Goal: Task Accomplishment & Management: Manage account settings

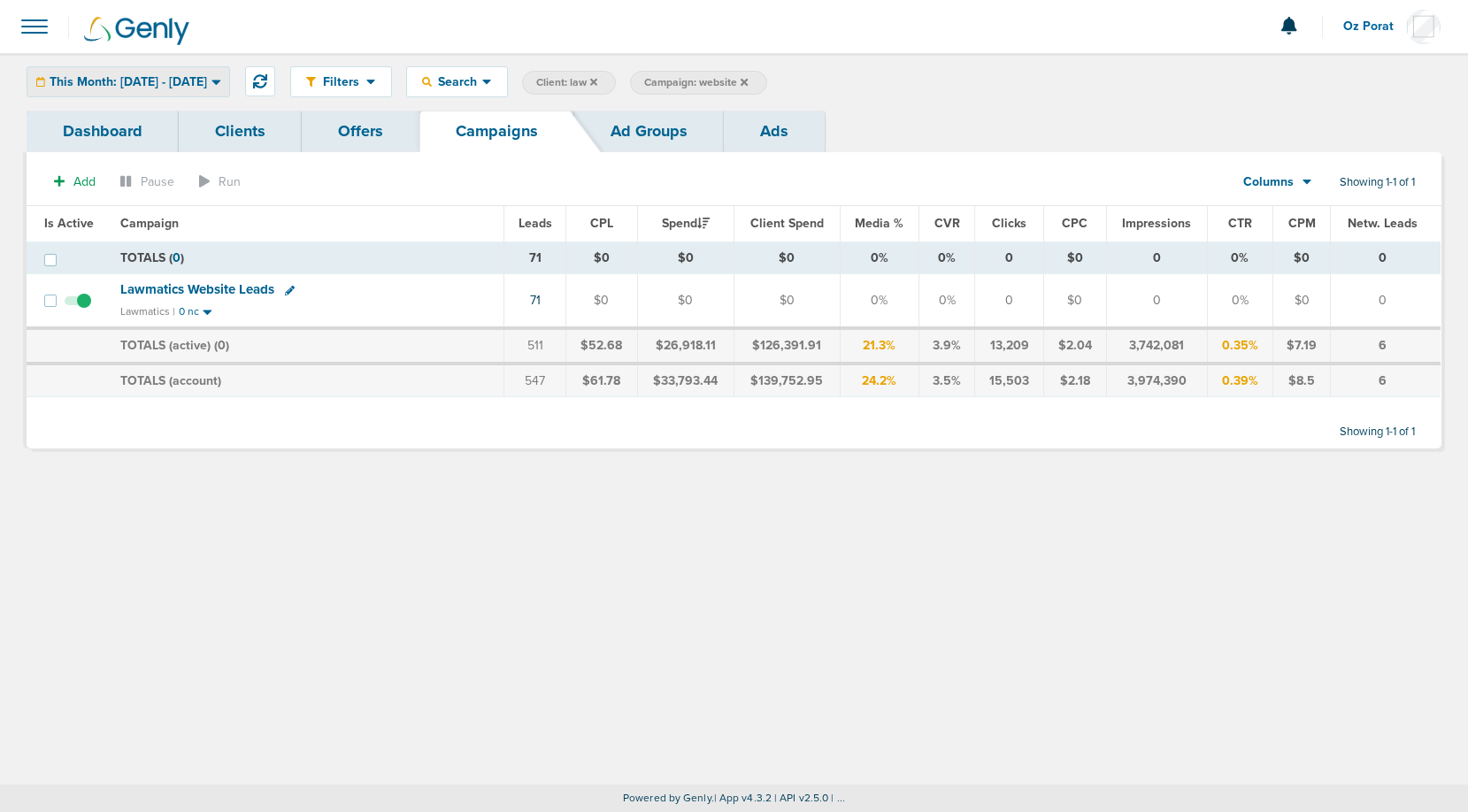
click at [190, 82] on span "This Month: [DATE] - [DATE]" at bounding box center [128, 82] width 158 height 12
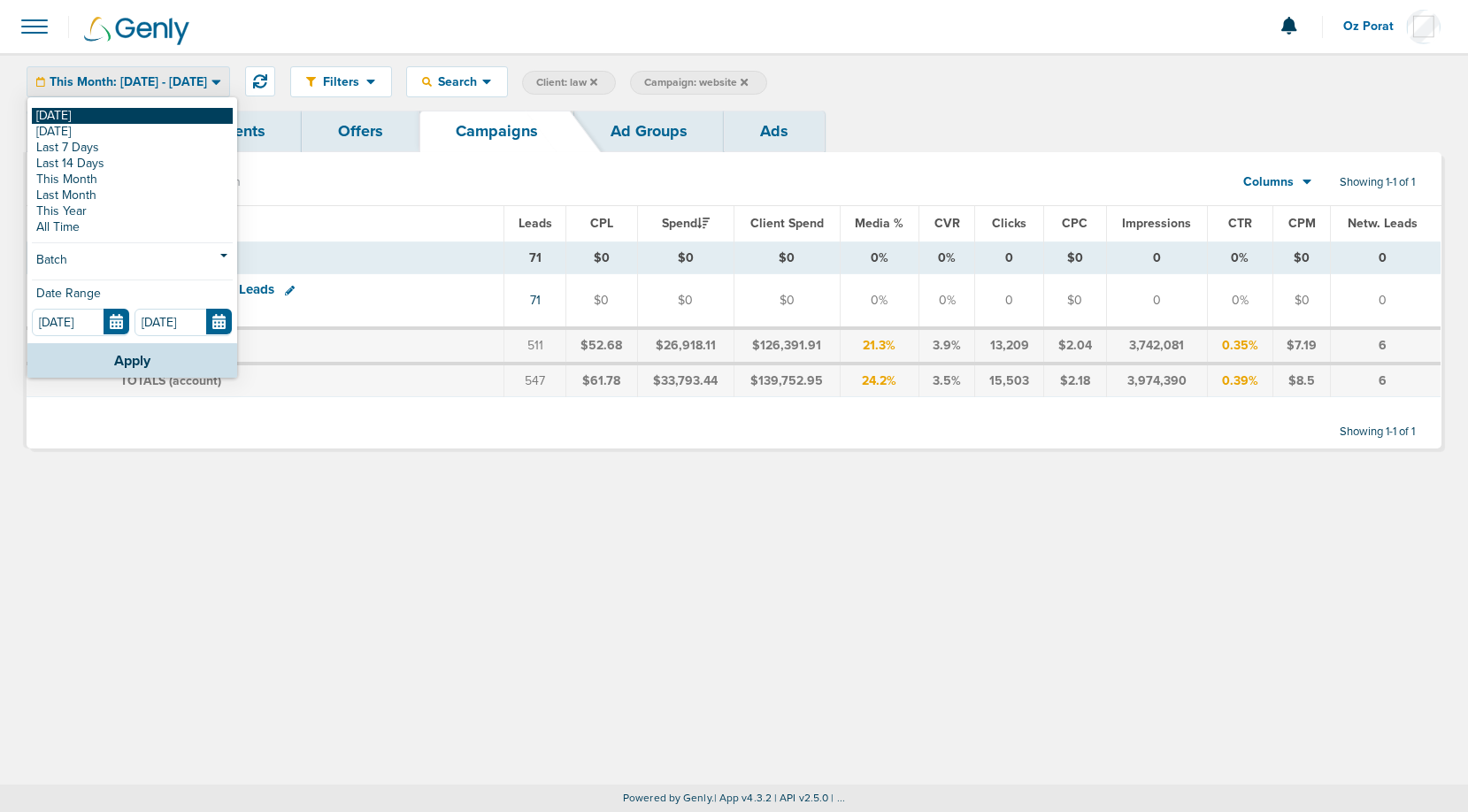
click at [144, 114] on link "[DATE]" at bounding box center [132, 116] width 200 height 16
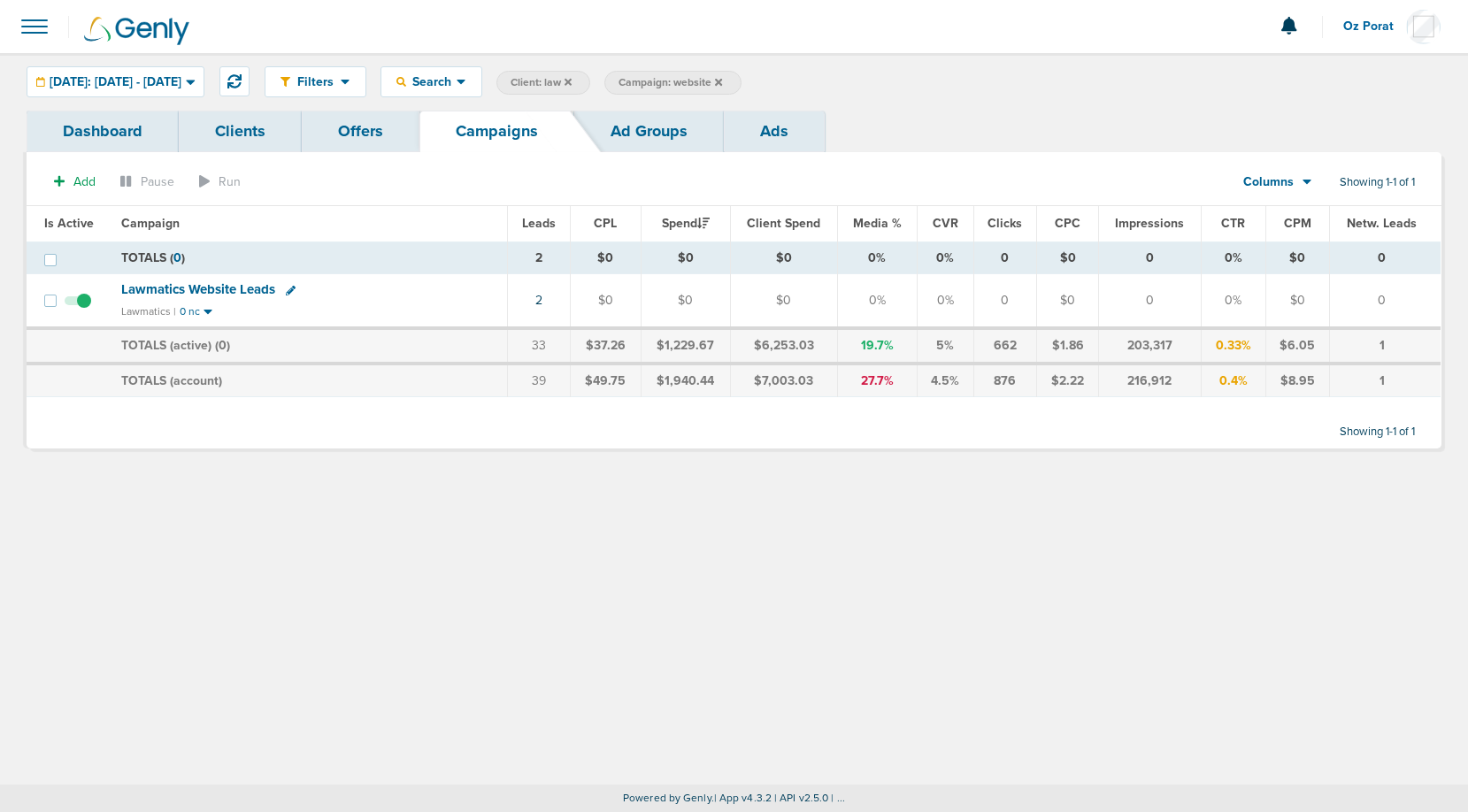
drag, startPoint x: 760, startPoint y: 78, endPoint x: 617, endPoint y: 110, distance: 146.5
click at [617, 110] on div "Filters Active Only Settings Status Active Inactive Objectives MQL SQL Traffic …" at bounding box center [734, 259] width 1468 height 413
click at [572, 77] on icon at bounding box center [567, 82] width 7 height 10
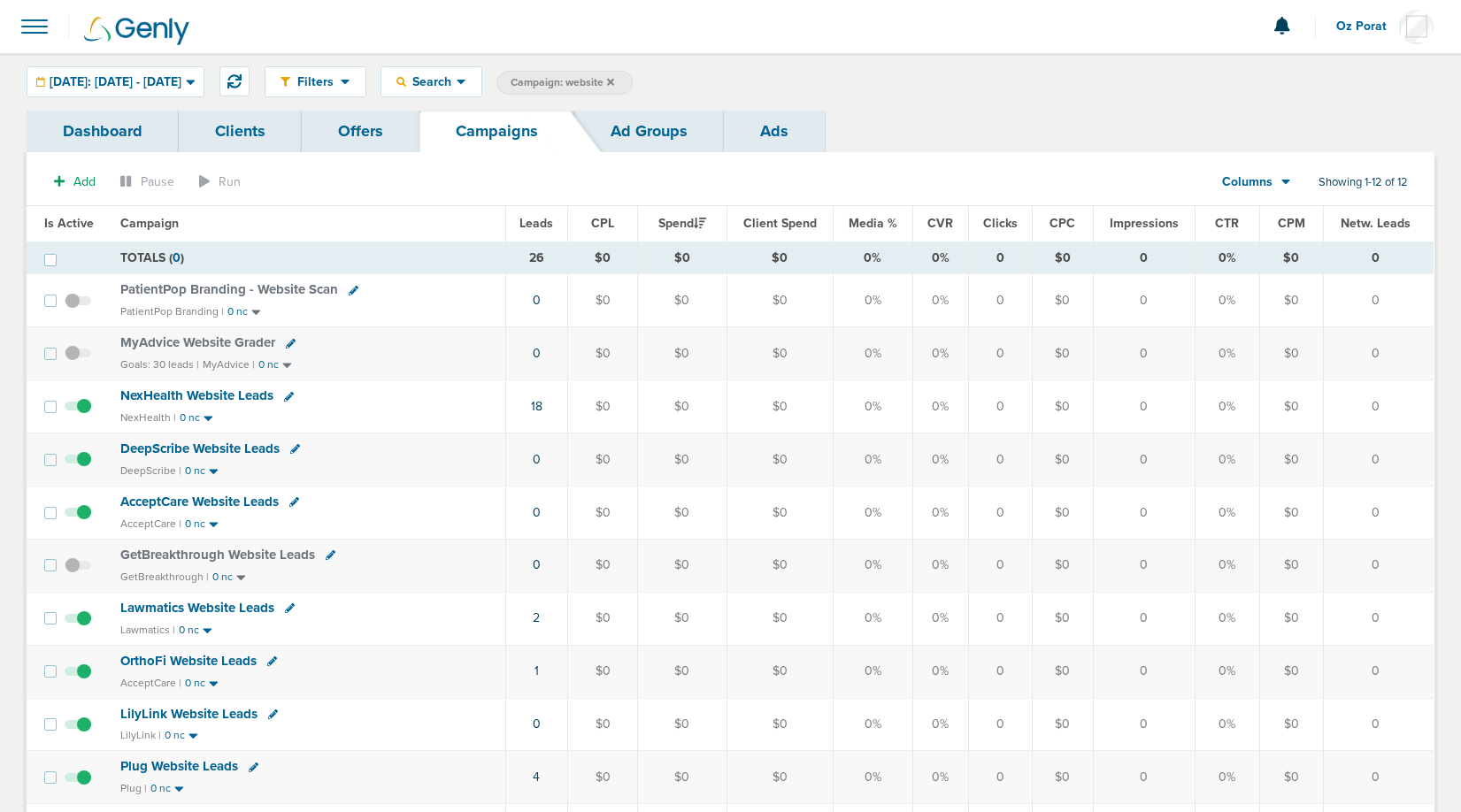
click at [614, 80] on icon at bounding box center [610, 82] width 7 height 10
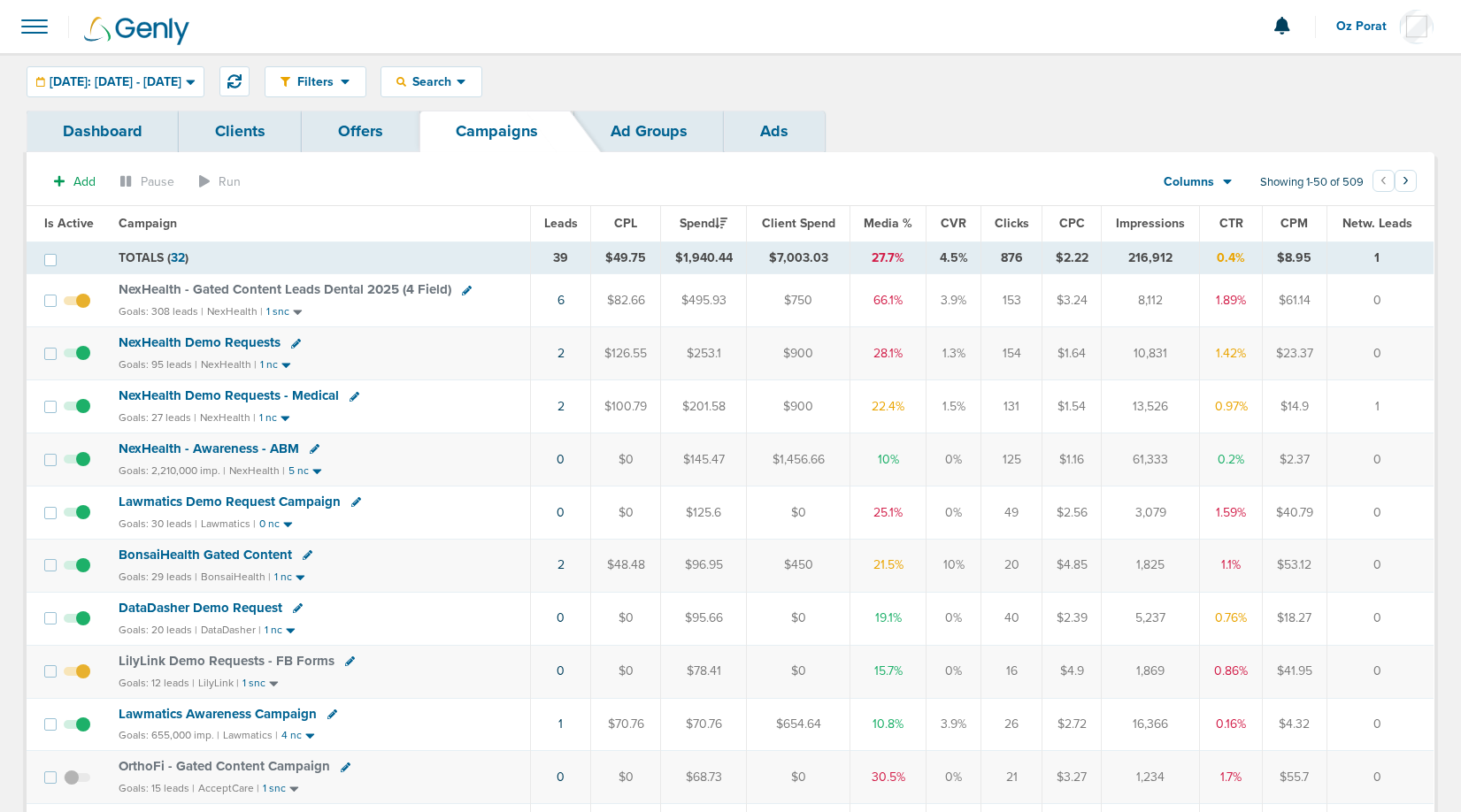
click at [560, 225] on span "Leads" at bounding box center [560, 223] width 33 height 15
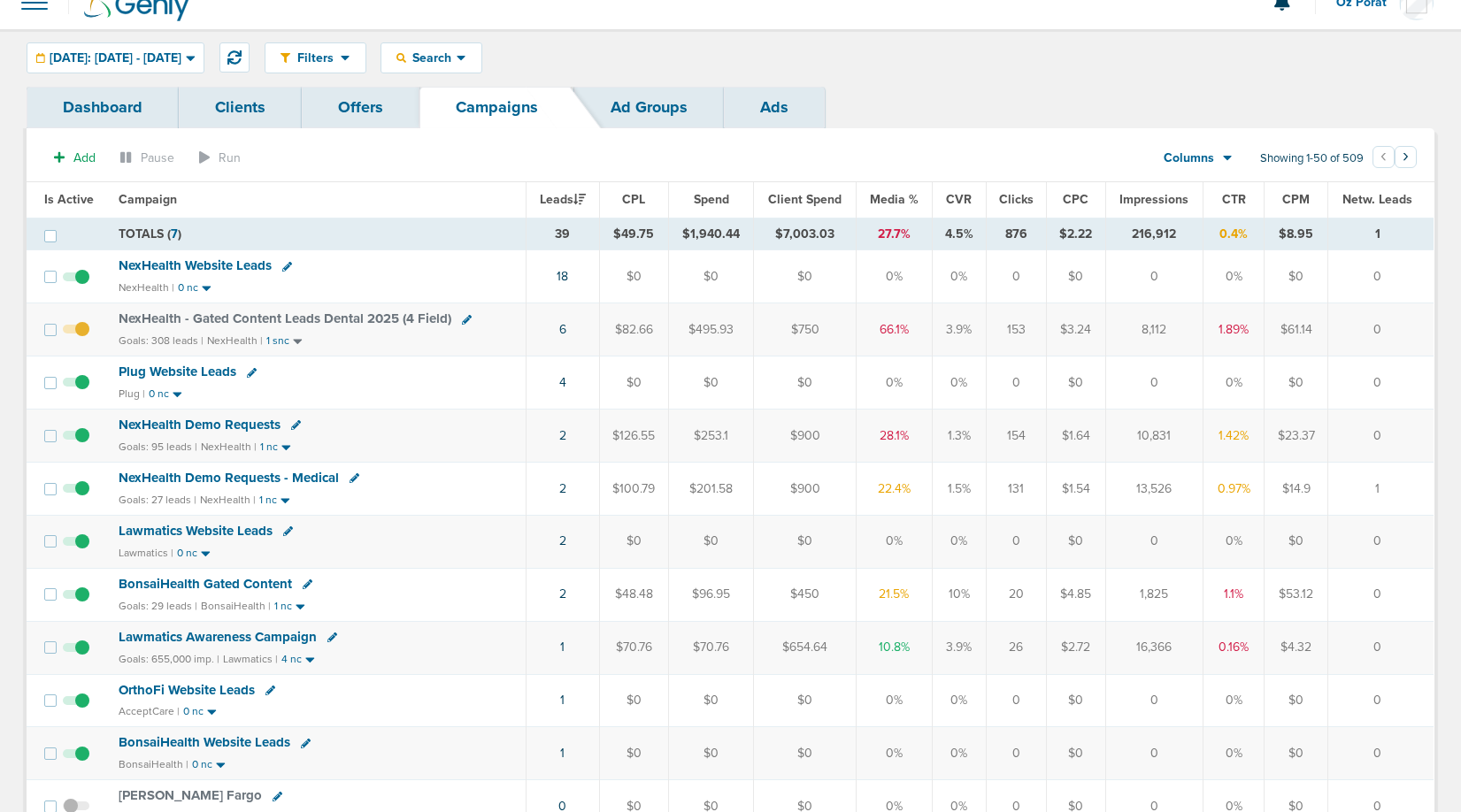
scroll to position [25, 0]
click at [564, 591] on link "2" at bounding box center [562, 594] width 7 height 15
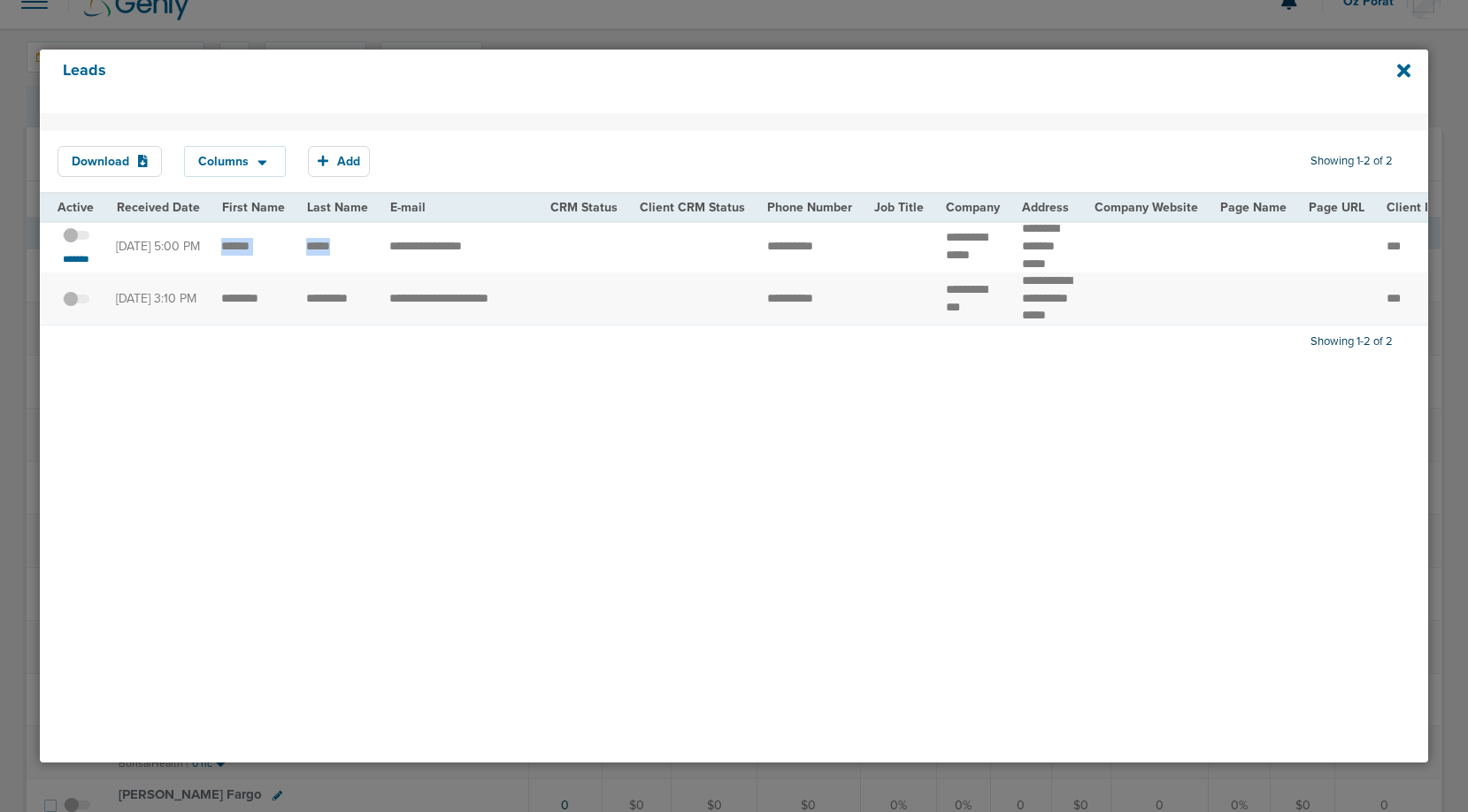
drag, startPoint x: 216, startPoint y: 251, endPoint x: 344, endPoint y: 251, distance: 128.0
drag, startPoint x: 926, startPoint y: 241, endPoint x: 1063, endPoint y: 236, distance: 137.1
copy tr "****** ********"
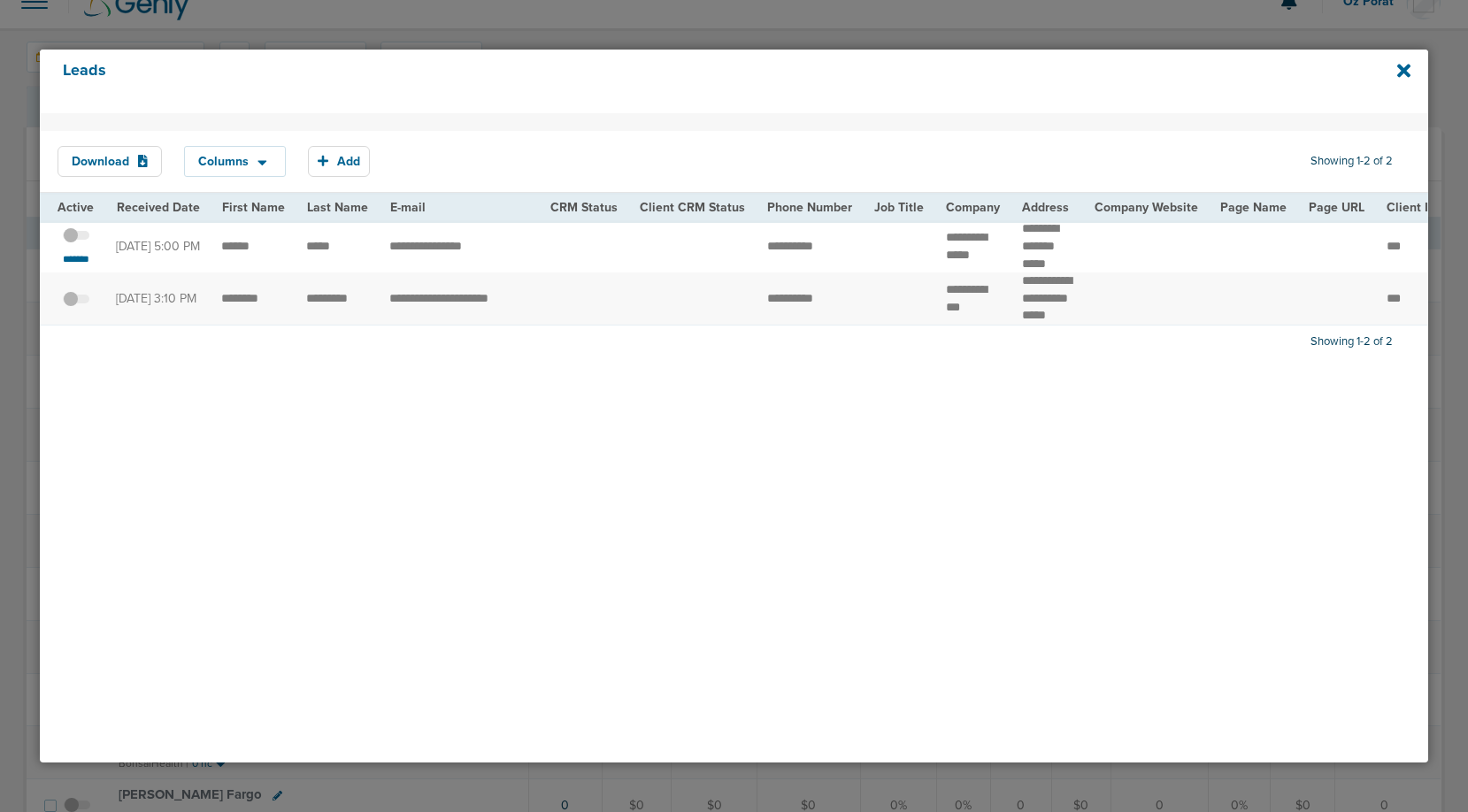
click at [74, 244] on span at bounding box center [76, 244] width 27 height 0
click at [76, 238] on input "checkbox" at bounding box center [76, 238] width 0 height 0
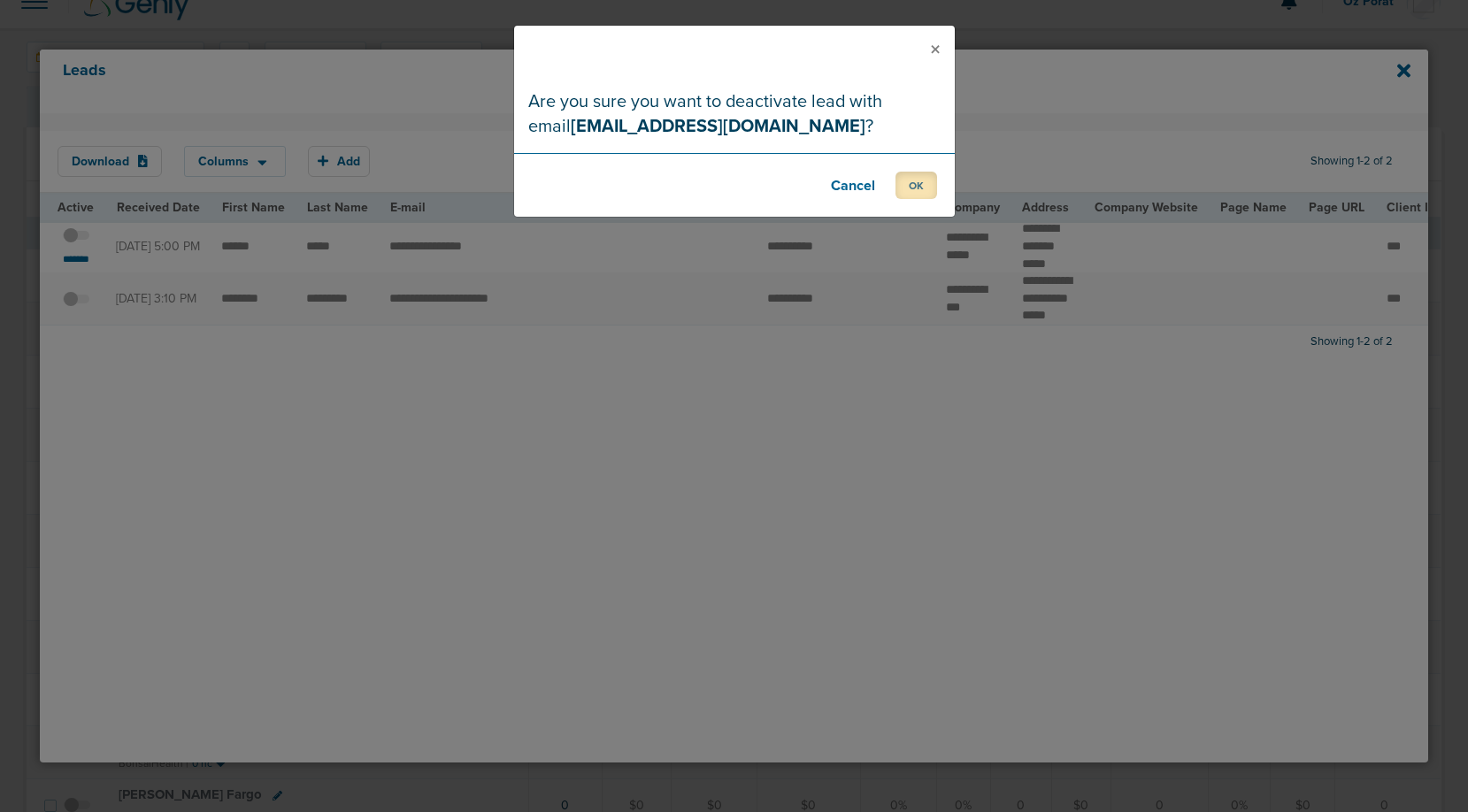
click at [924, 192] on button "OK" at bounding box center [917, 185] width 42 height 28
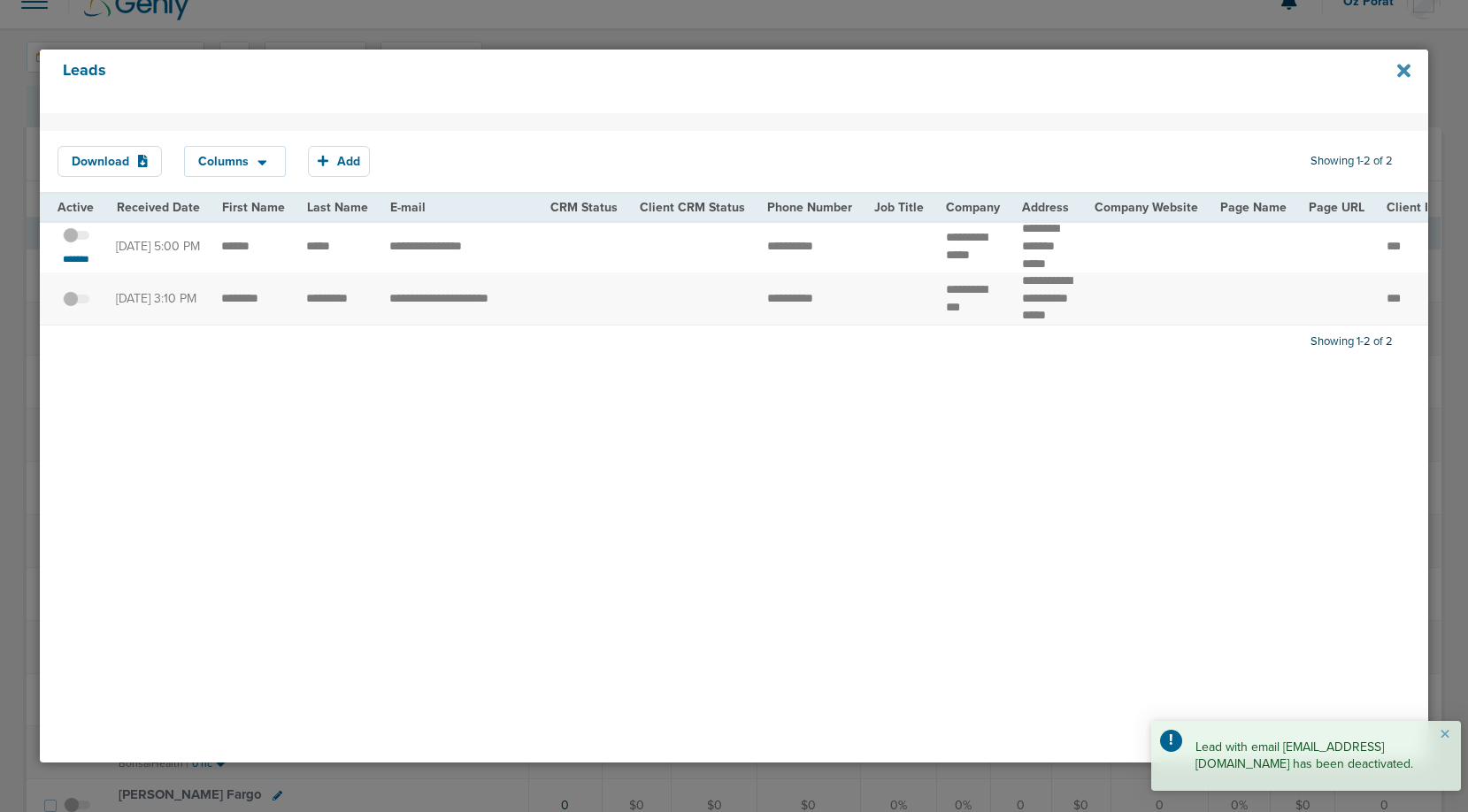
click at [1409, 71] on icon at bounding box center [1404, 70] width 13 height 19
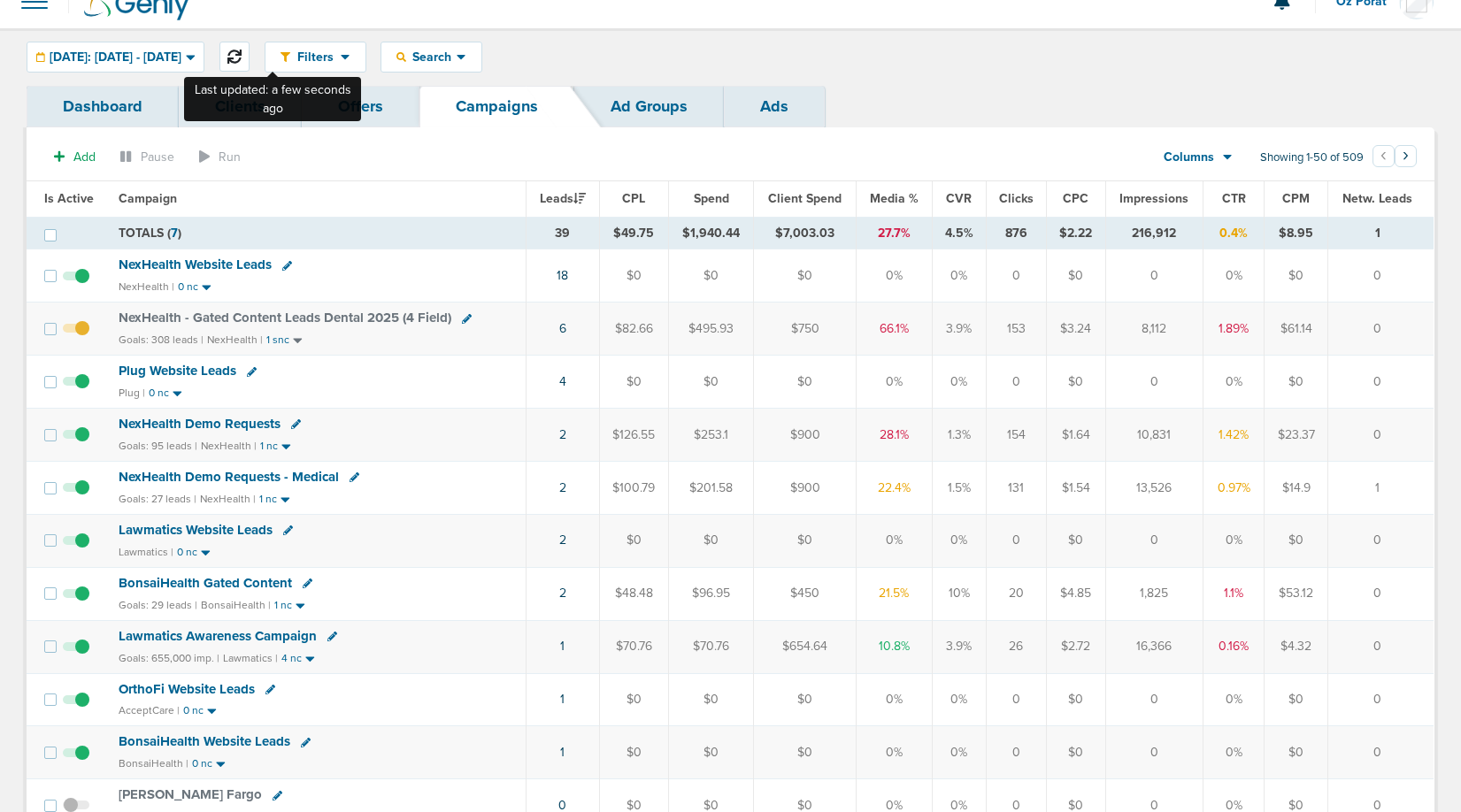
click at [241, 58] on icon at bounding box center [234, 56] width 14 height 14
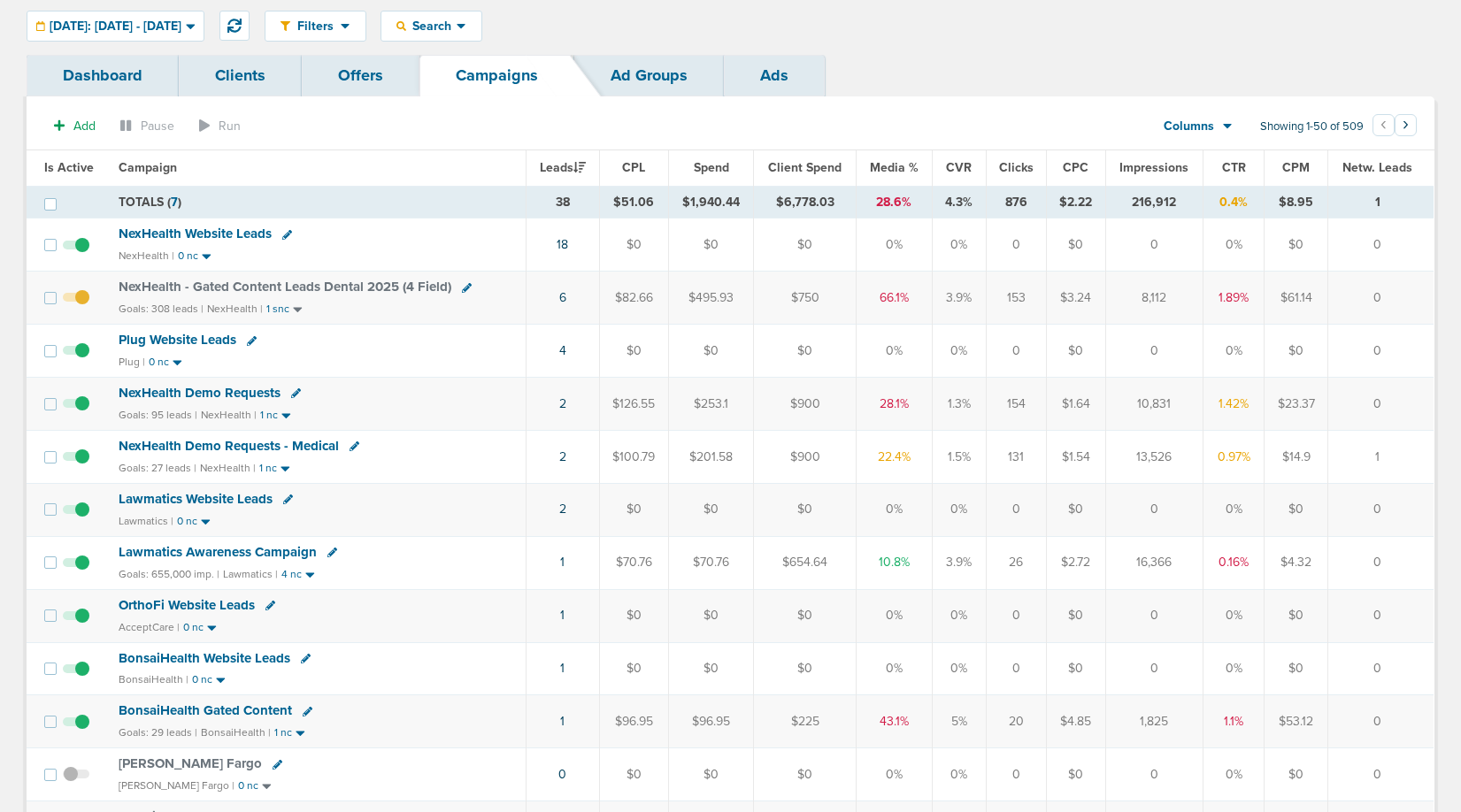
scroll to position [53, 0]
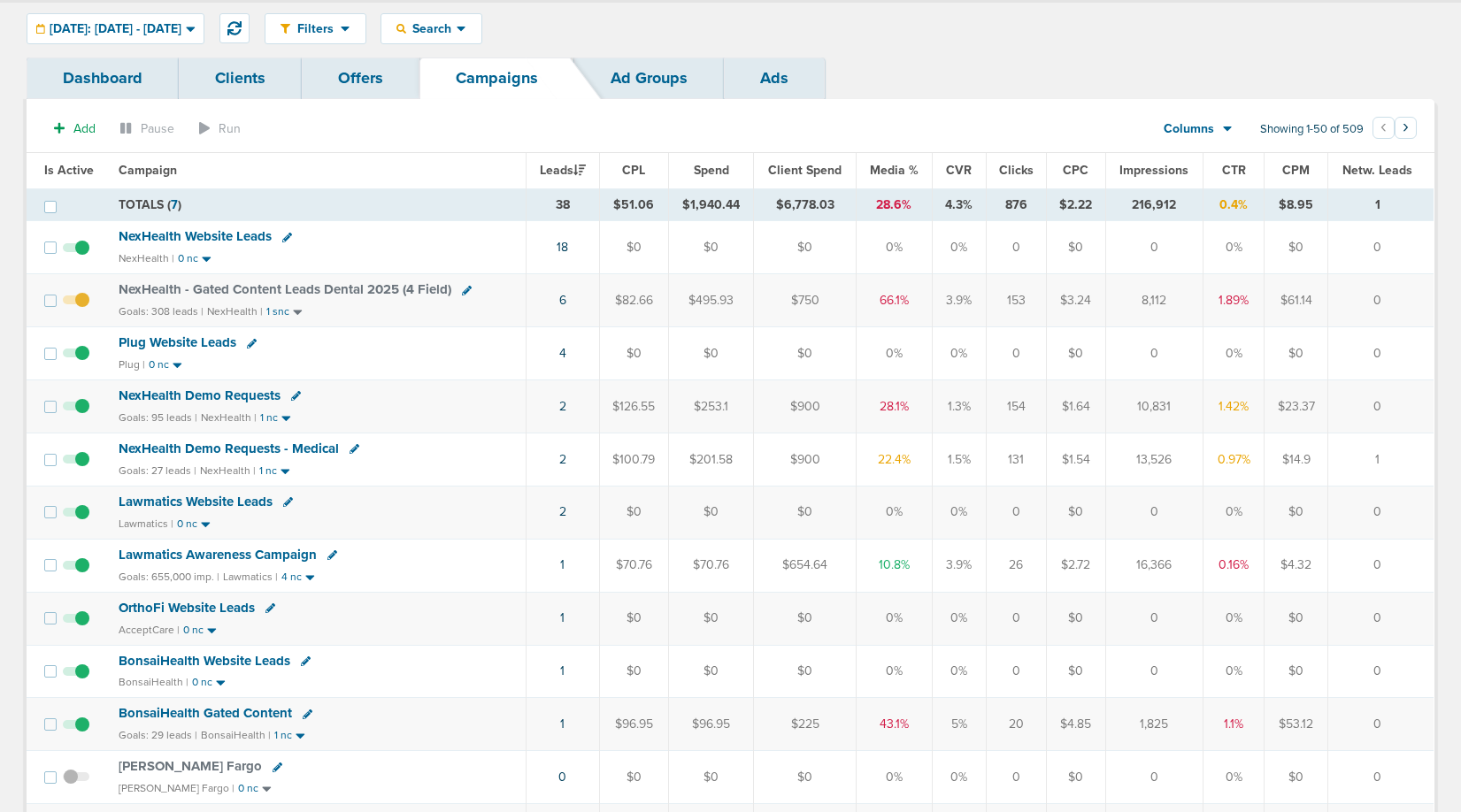
click at [272, 283] on span "NexHealth - Gated Content Leads Dental 2025 (4 Field)" at bounding box center [285, 289] width 332 height 16
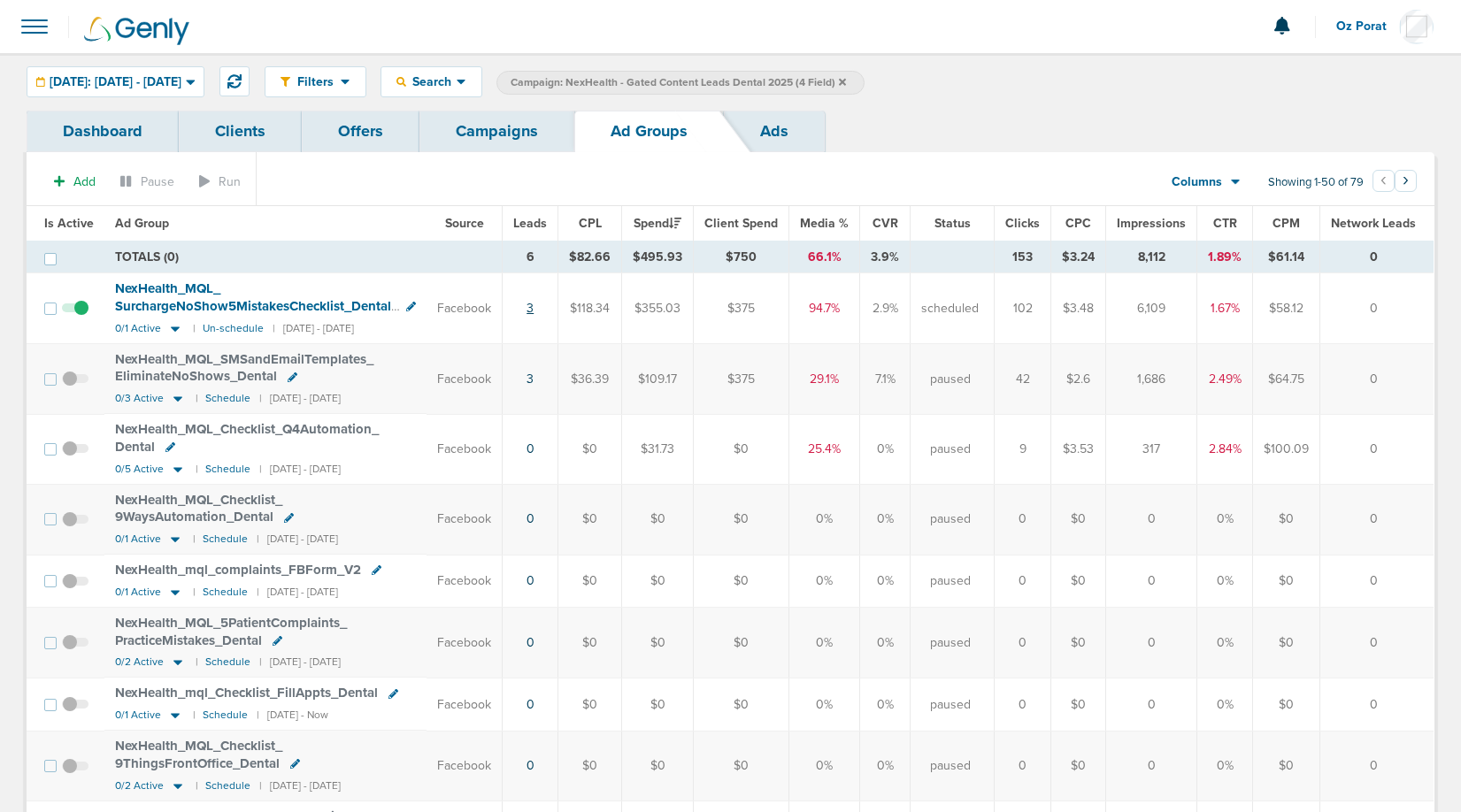
click at [534, 305] on link "3" at bounding box center [529, 309] width 7 height 15
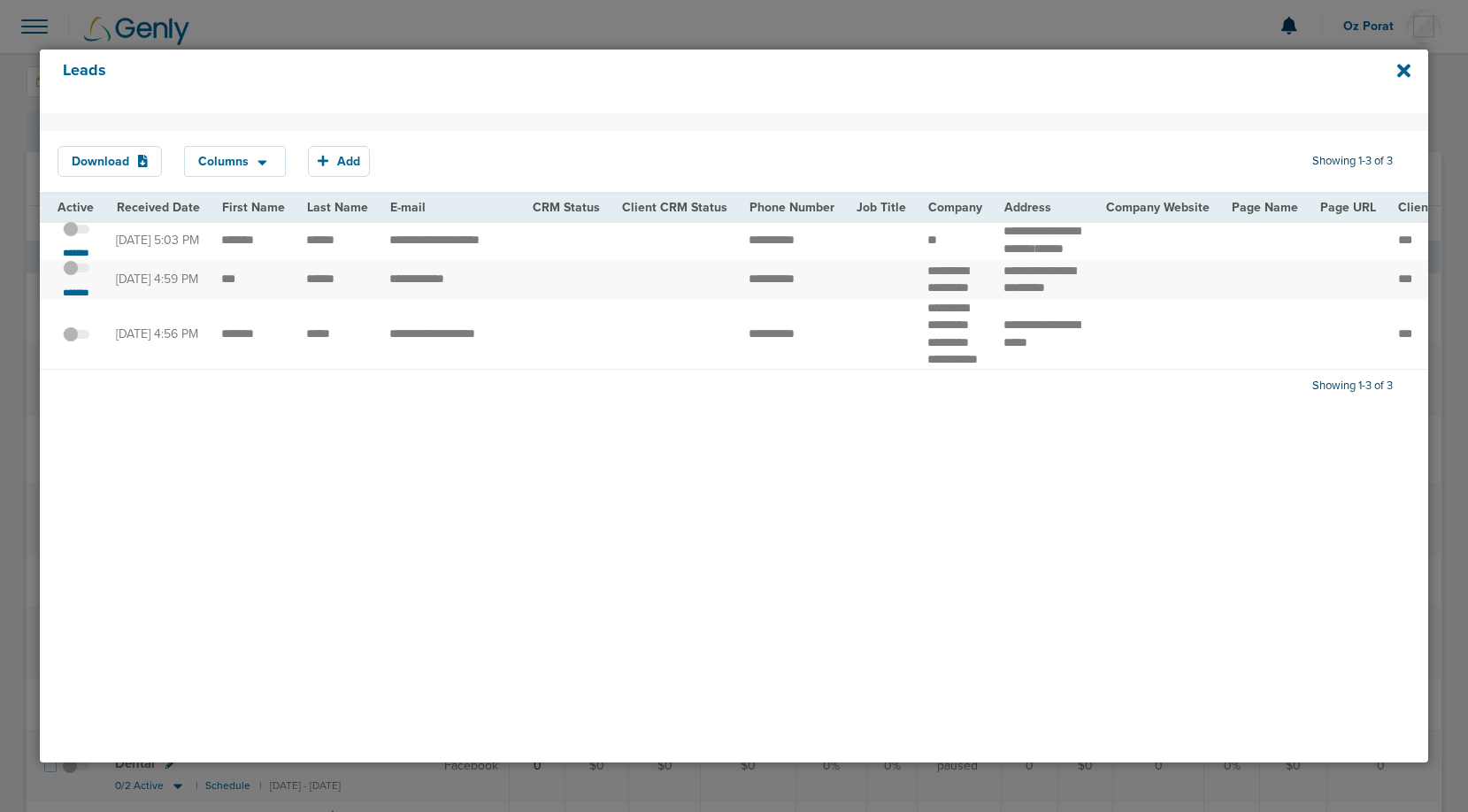
click at [80, 277] on span at bounding box center [76, 277] width 27 height 0
click at [76, 272] on input "checkbox" at bounding box center [76, 272] width 0 height 0
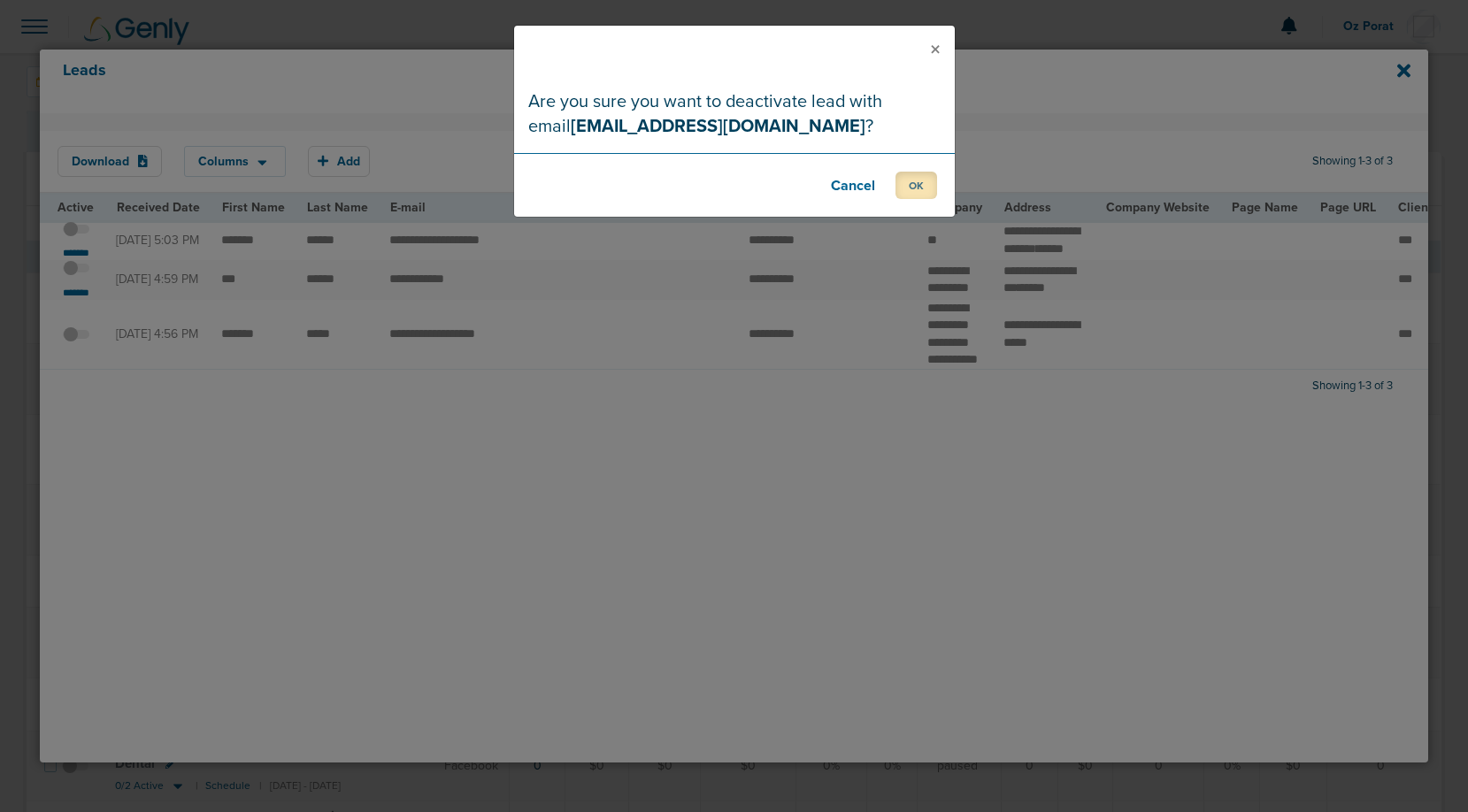
click at [915, 183] on button "OK" at bounding box center [917, 185] width 42 height 28
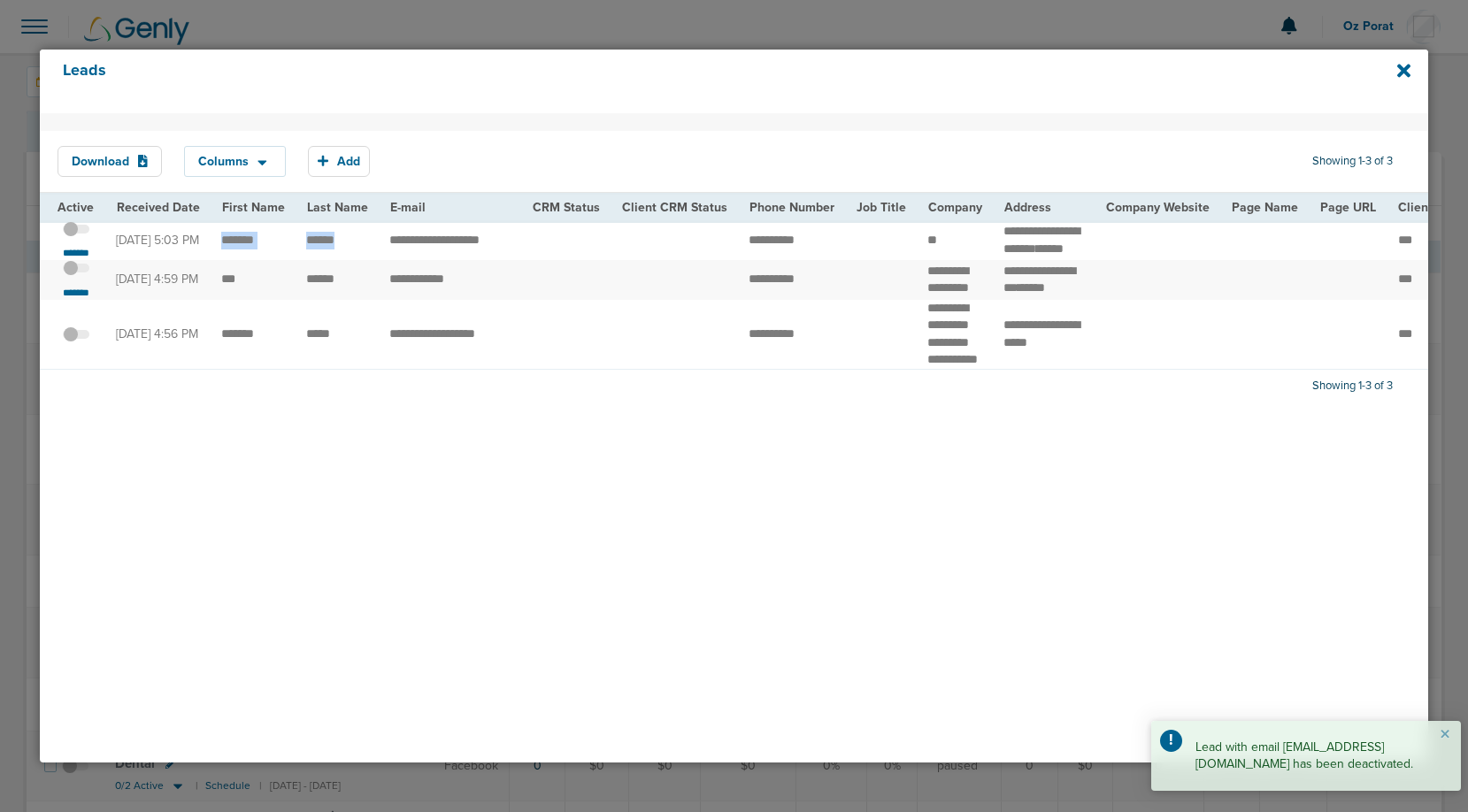
drag, startPoint x: 341, startPoint y: 247, endPoint x: 219, endPoint y: 248, distance: 122.0
click at [1019, 225] on span "**********" at bounding box center [1030, 231] width 54 height 12
copy span "**********"
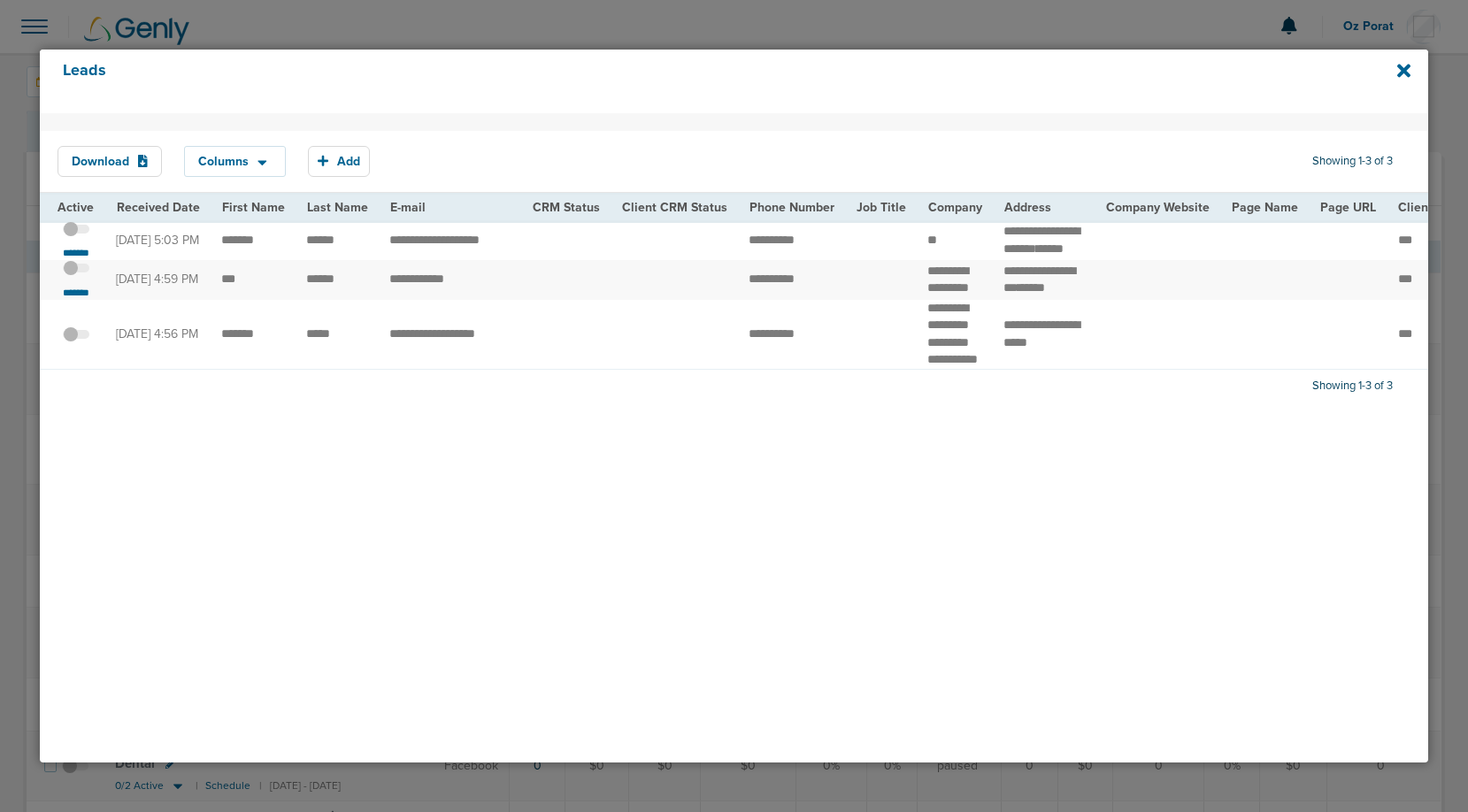
click at [502, 527] on div "Download Columns Analytics DeepScribe NexHealth Save selections Reset to defaul…" at bounding box center [734, 438] width 1388 height 650
drag, startPoint x: 340, startPoint y: 245, endPoint x: 210, endPoint y: 245, distance: 130.0
click at [71, 260] on small "*******" at bounding box center [76, 253] width 37 height 14
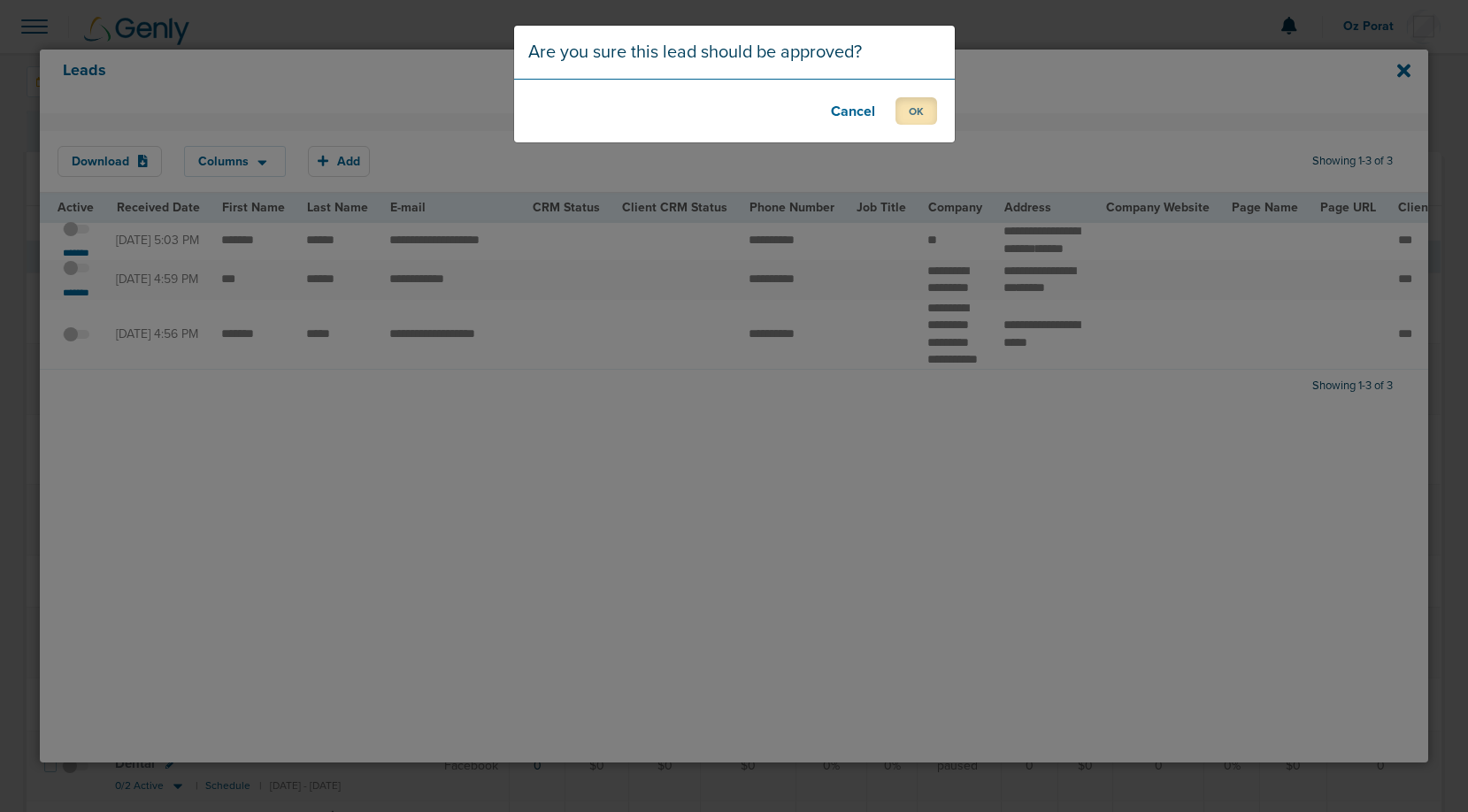
drag, startPoint x: 915, startPoint y: 108, endPoint x: 987, endPoint y: 135, distance: 76.9
click at [915, 108] on button "OK" at bounding box center [917, 110] width 42 height 28
click at [922, 112] on button "OK" at bounding box center [917, 110] width 42 height 28
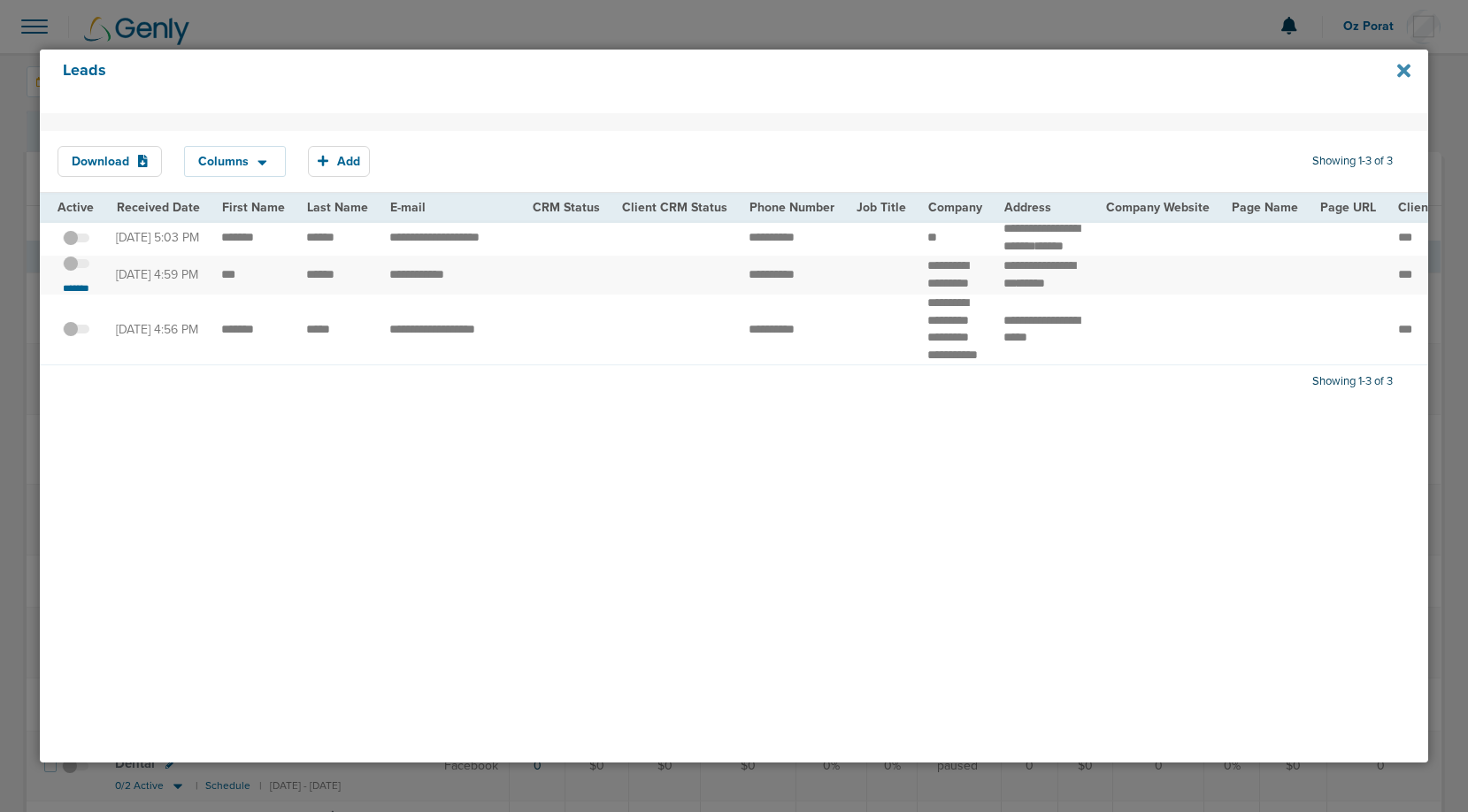
click at [1401, 68] on icon at bounding box center [1404, 70] width 13 height 13
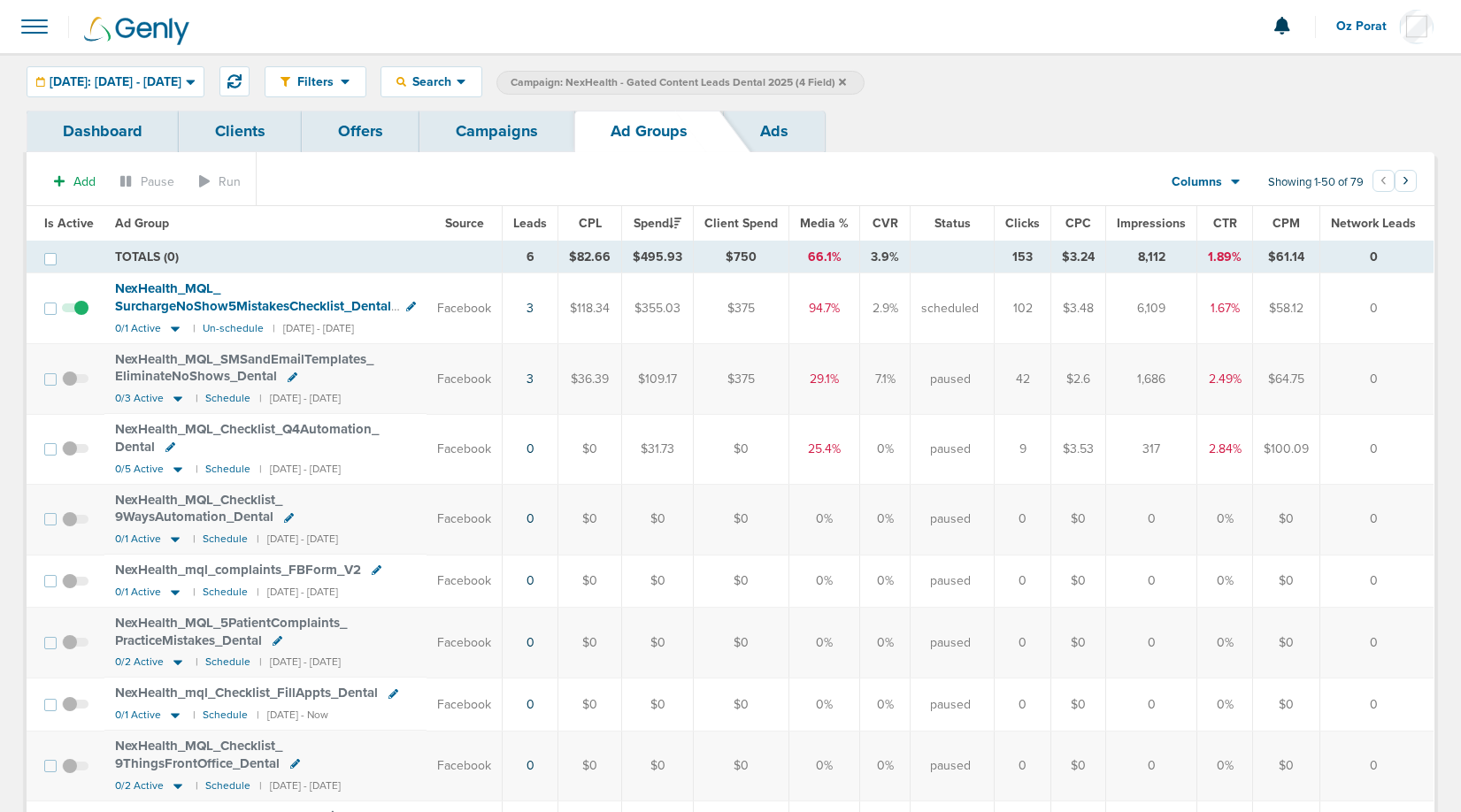
click at [513, 133] on link "Campaigns" at bounding box center [496, 131] width 155 height 42
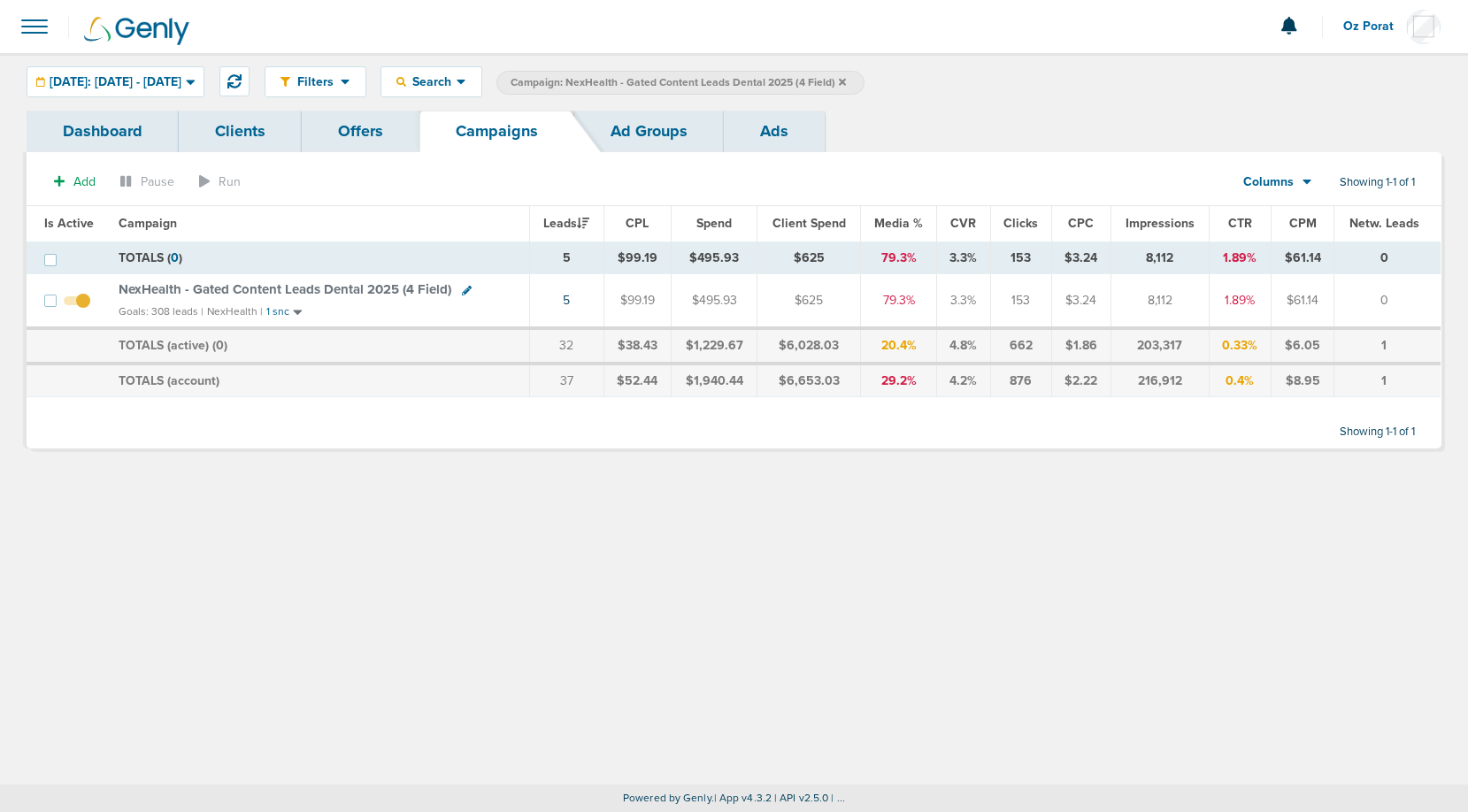
click at [467, 289] on icon at bounding box center [467, 291] width 10 height 9
select select
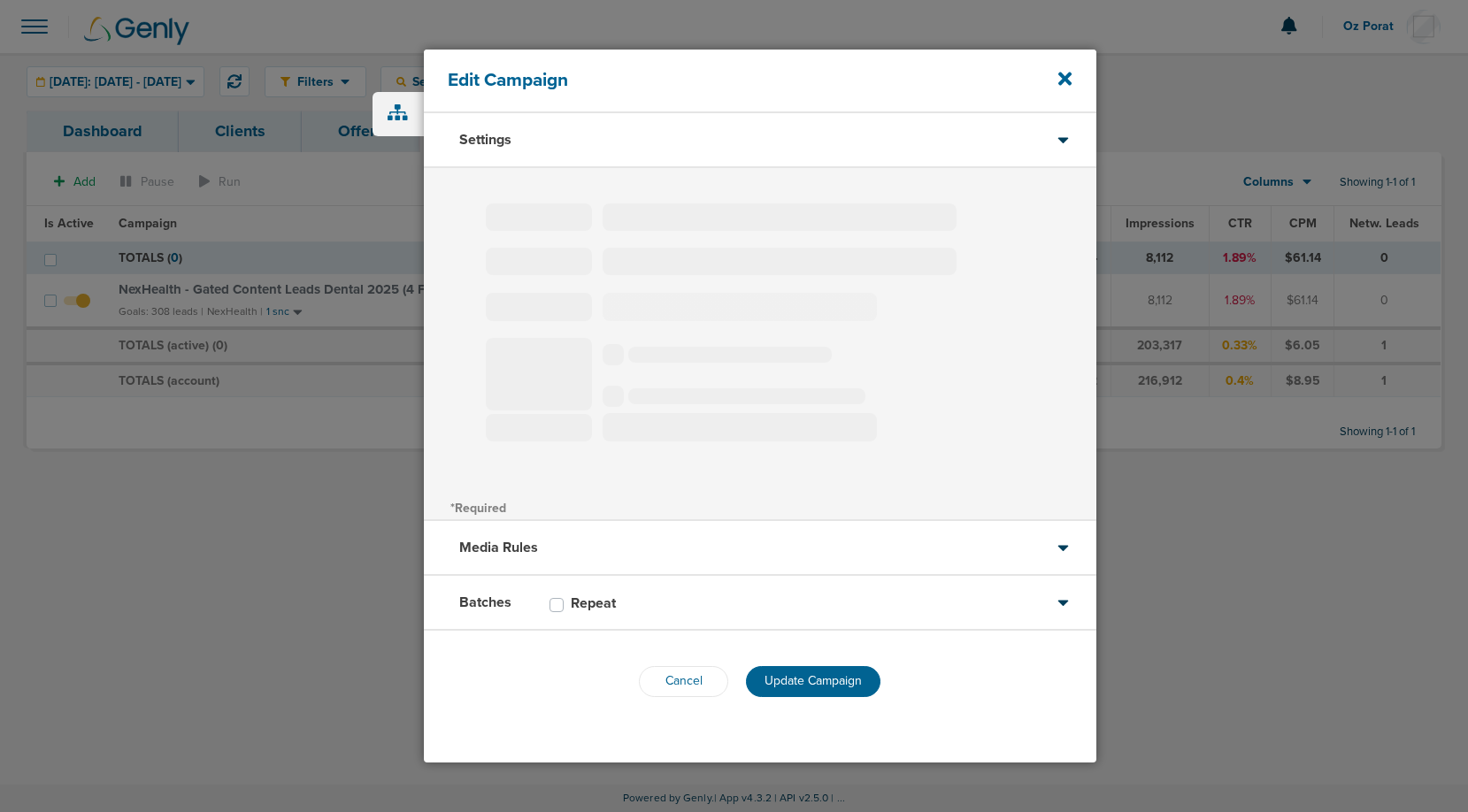
type input "NexHealth - Gated Content Leads Dental 2025 (4 Field)"
select select "Leads"
radio input "true"
select select "readWrite"
checkbox input "true"
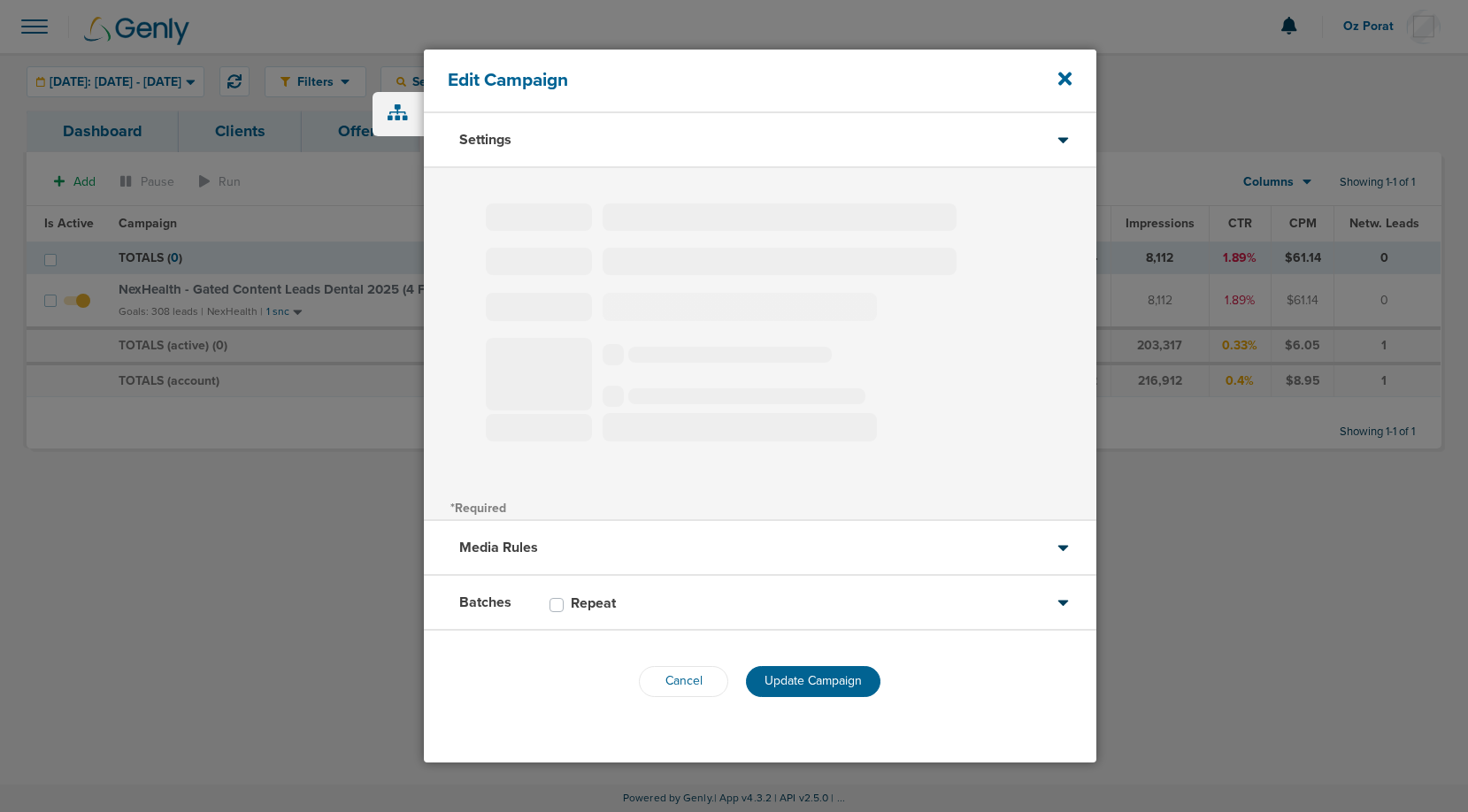
select select "1"
select select "2"
select select "3"
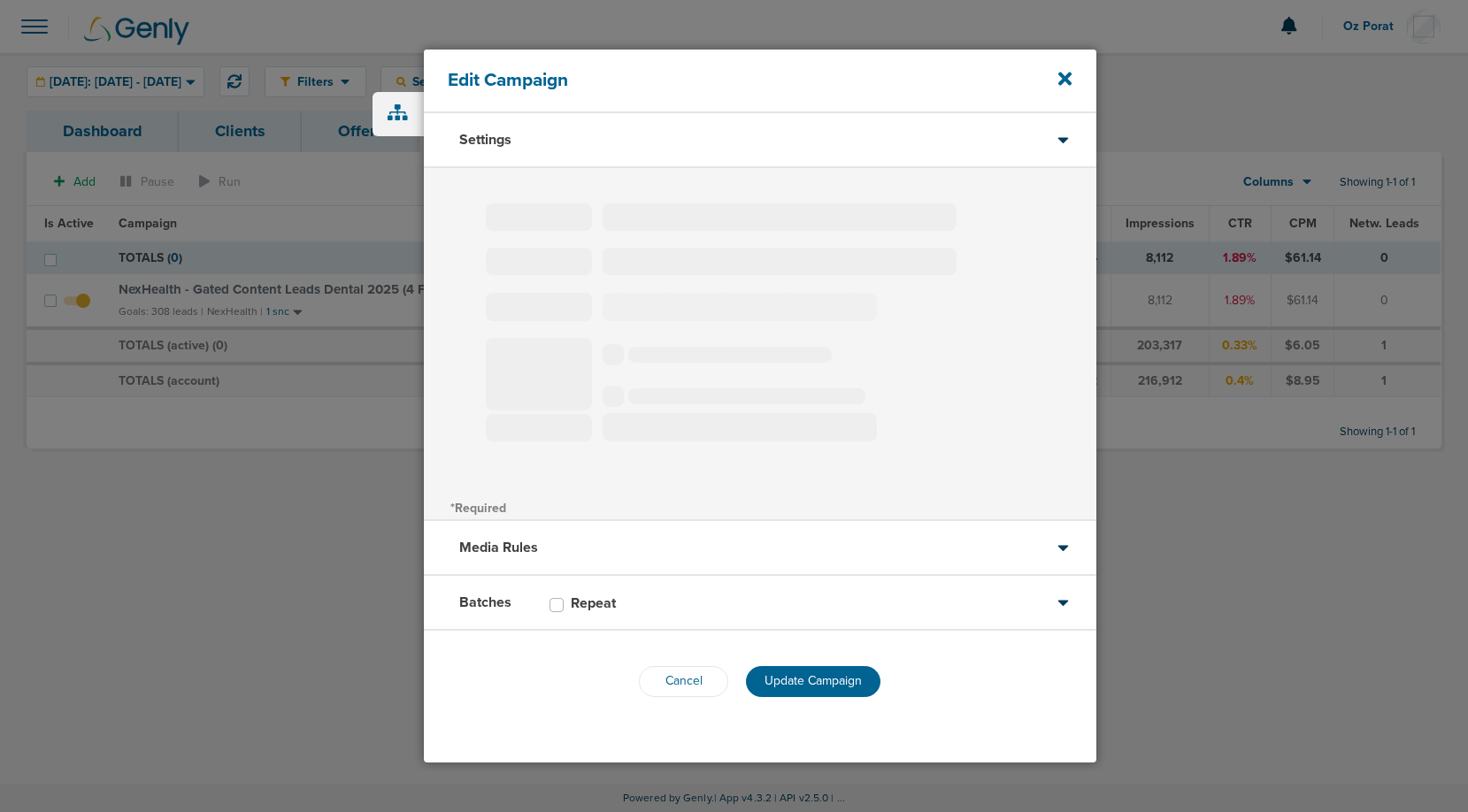
select select "4"
select select "6"
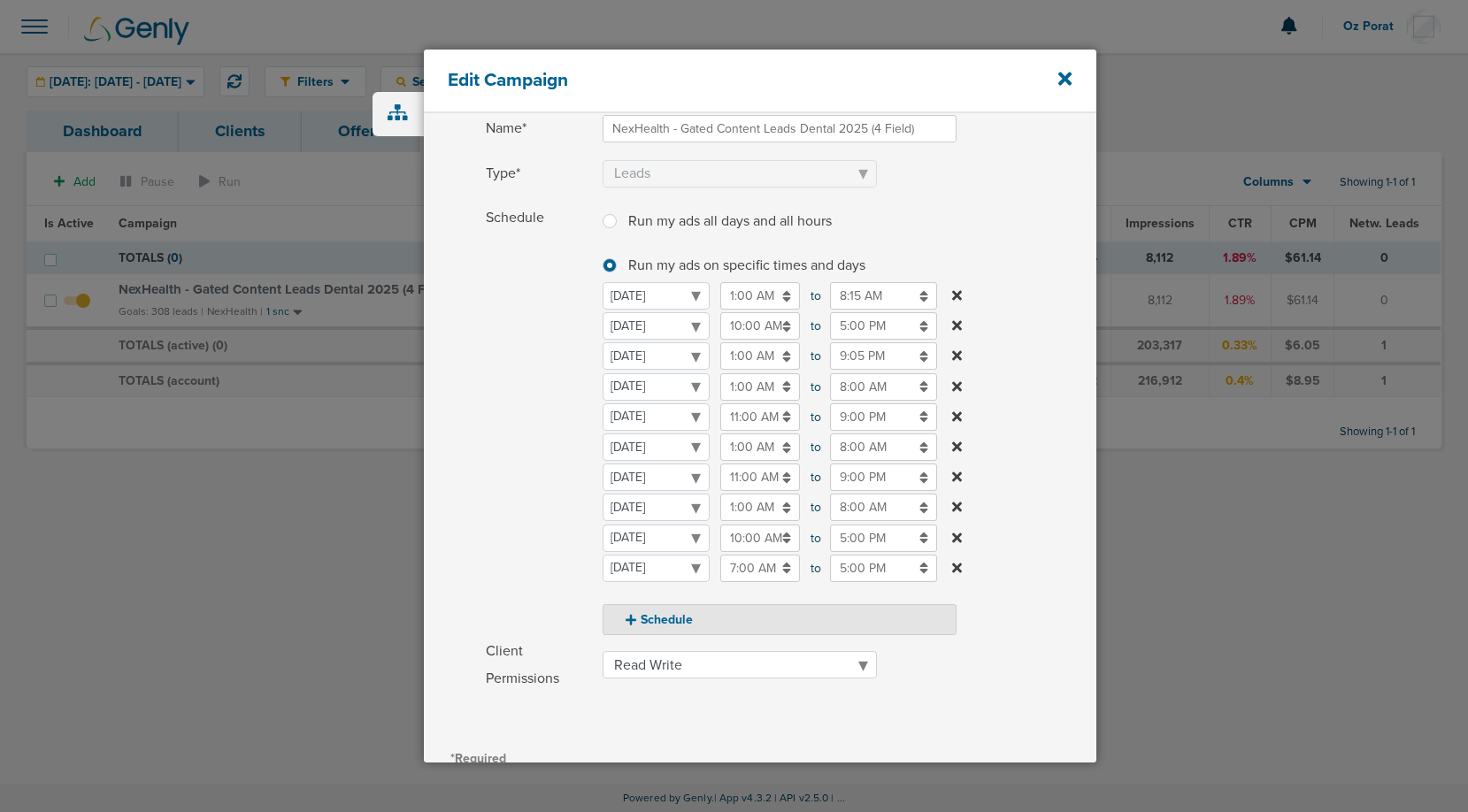
scroll to position [136, 0]
click at [883, 323] on input "5:00 PM" at bounding box center [884, 322] width 107 height 28
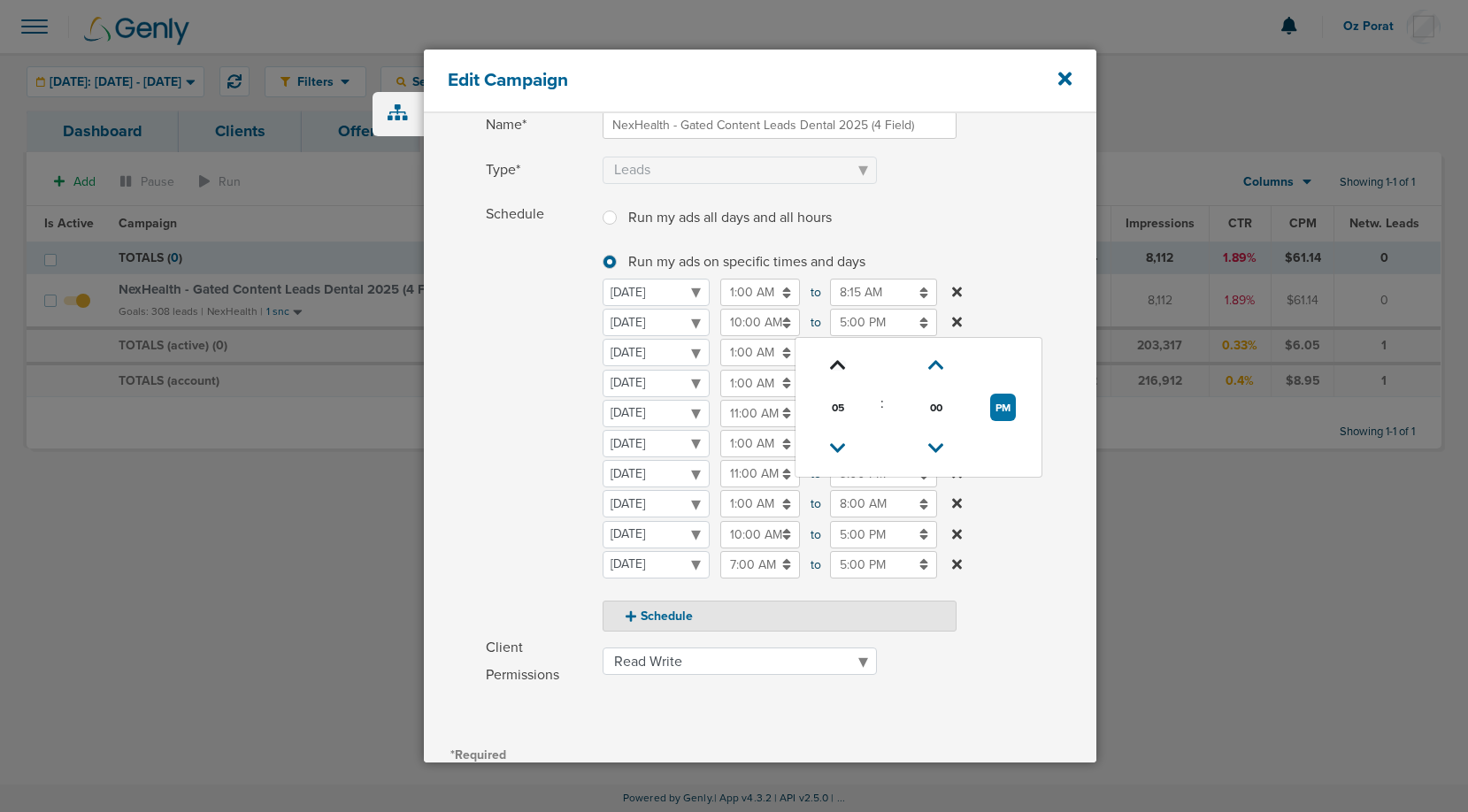
click at [836, 367] on icon at bounding box center [838, 365] width 16 height 10
click at [839, 360] on icon at bounding box center [838, 365] width 16 height 10
type input "8:00 PM"
click at [1033, 315] on label "Schedule Run my ads all days and all hours Run my ads all days and all hours Ru…" at bounding box center [791, 416] width 611 height 431
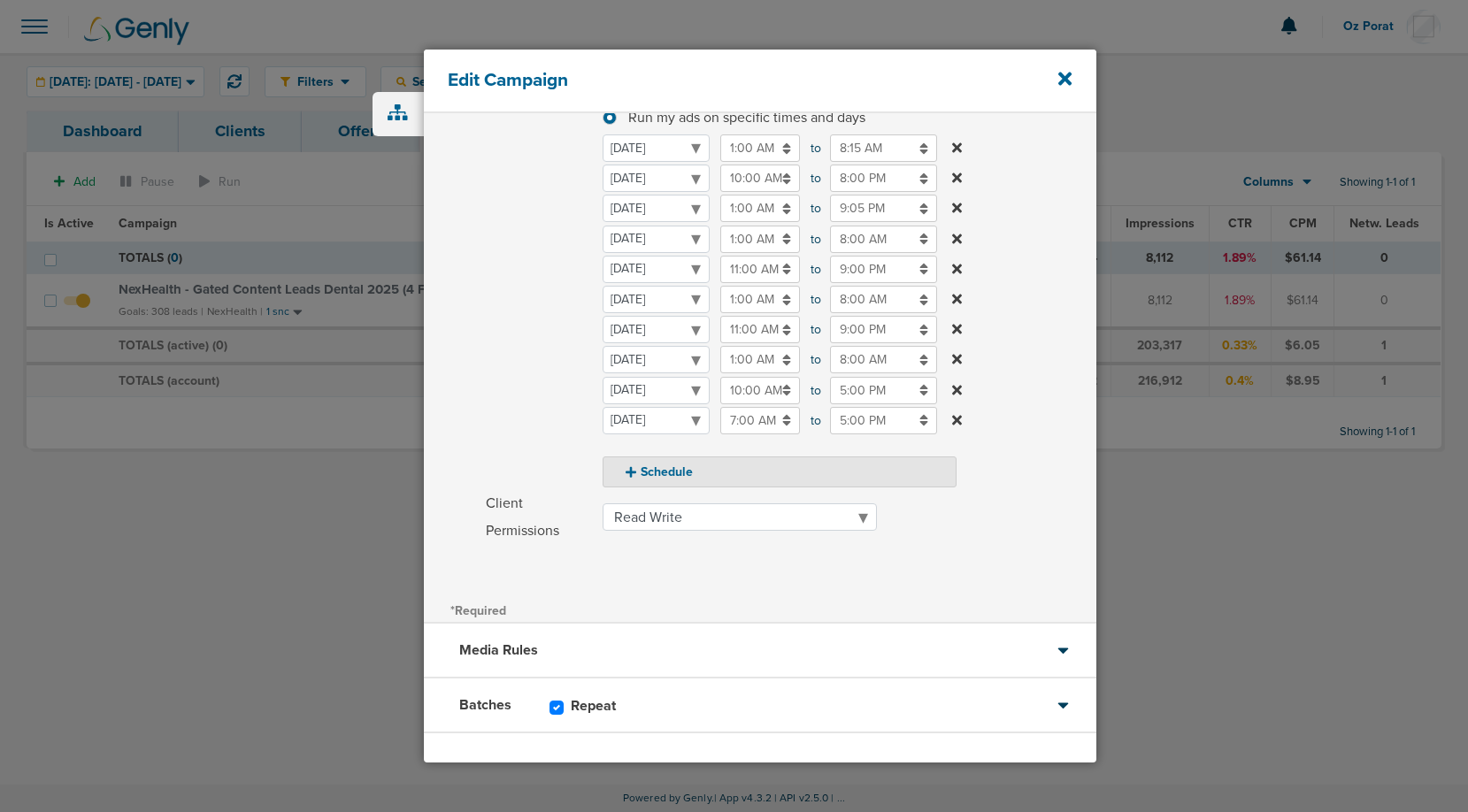
scroll to position [354, 0]
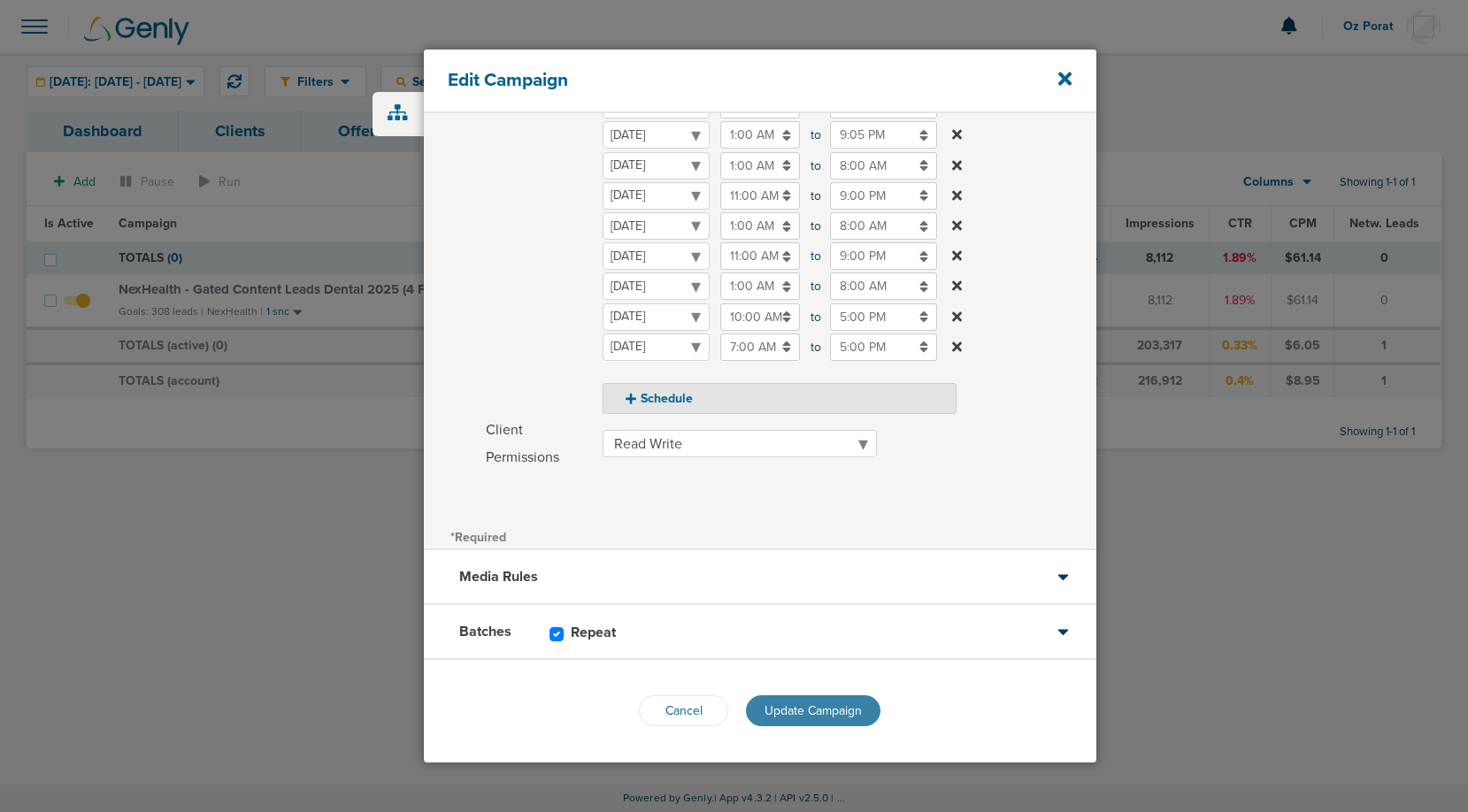
click at [815, 709] on span "Update Campaign" at bounding box center [813, 710] width 97 height 15
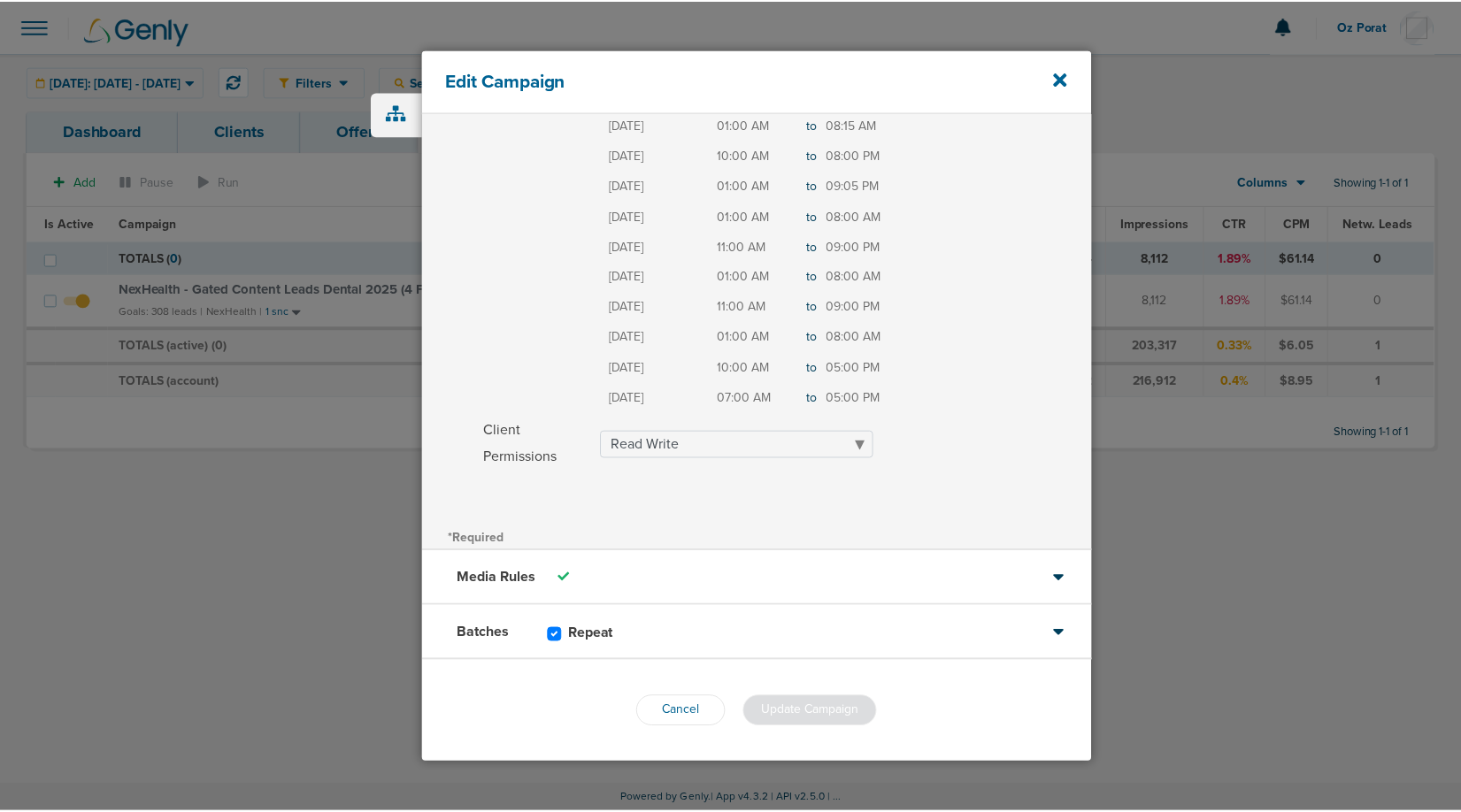
scroll to position [296, 0]
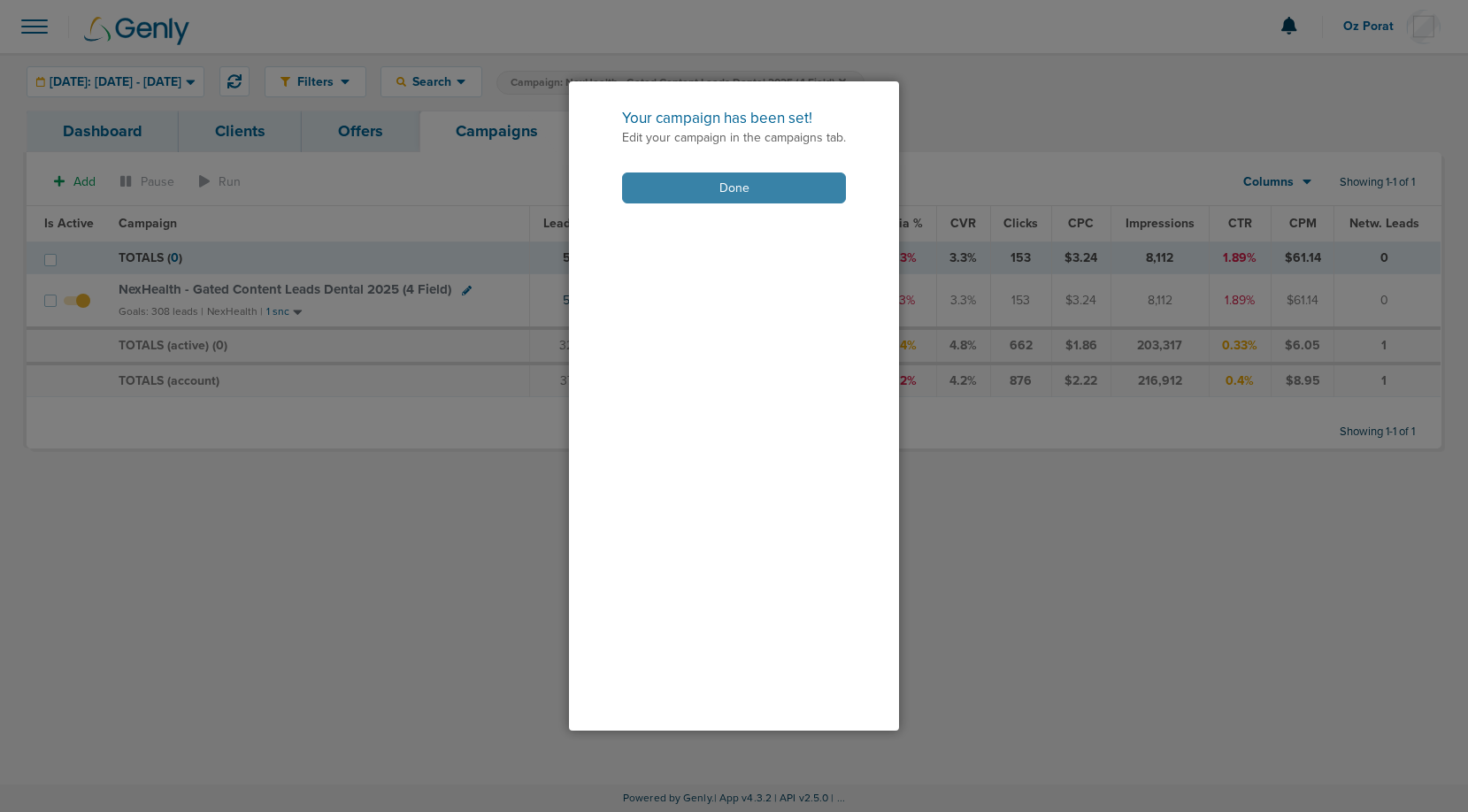
click at [734, 192] on button "Done" at bounding box center [734, 188] width 224 height 31
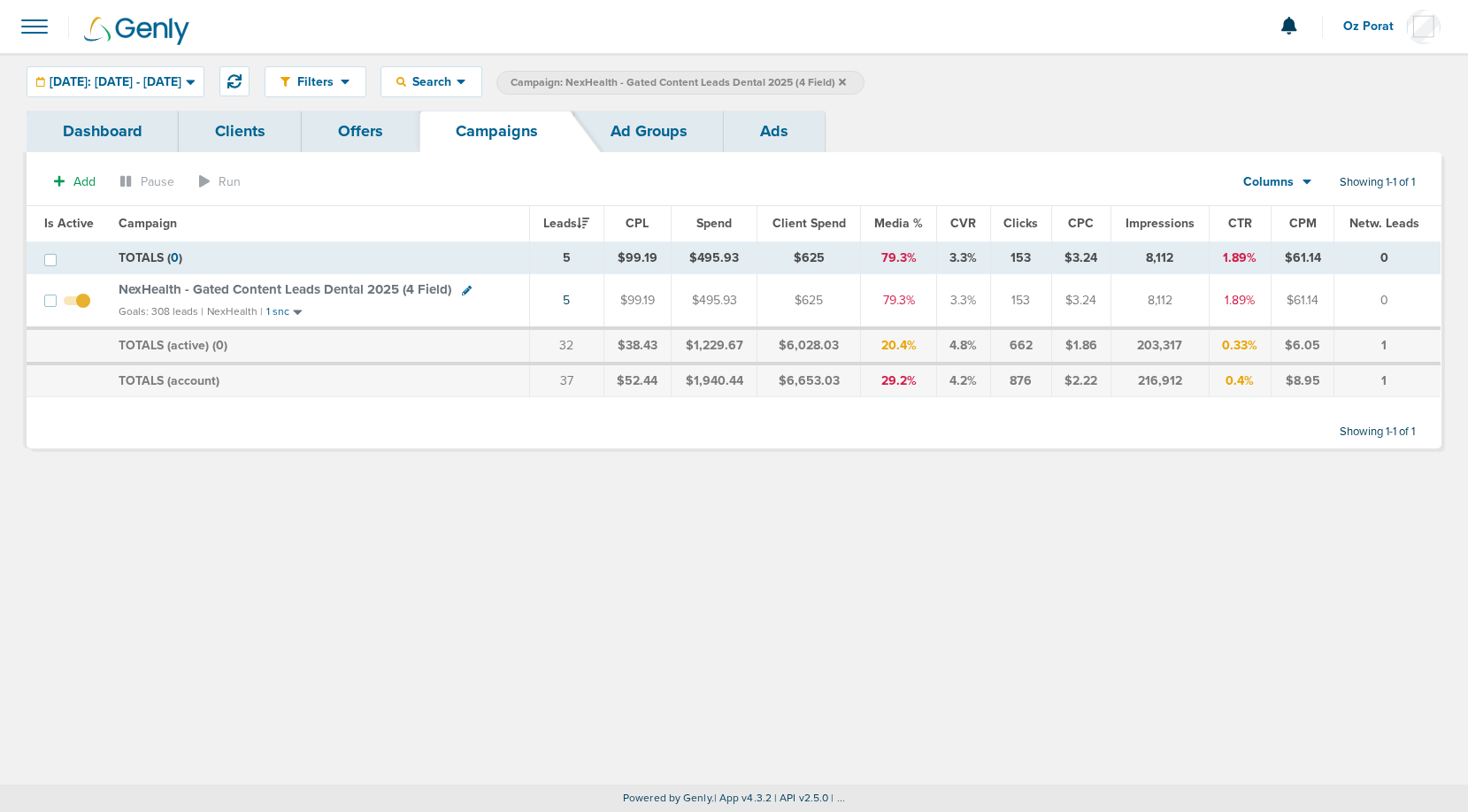
click at [332, 289] on span "NexHealth - Gated Content Leads Dental 2025 (4 Field)" at bounding box center [285, 289] width 333 height 16
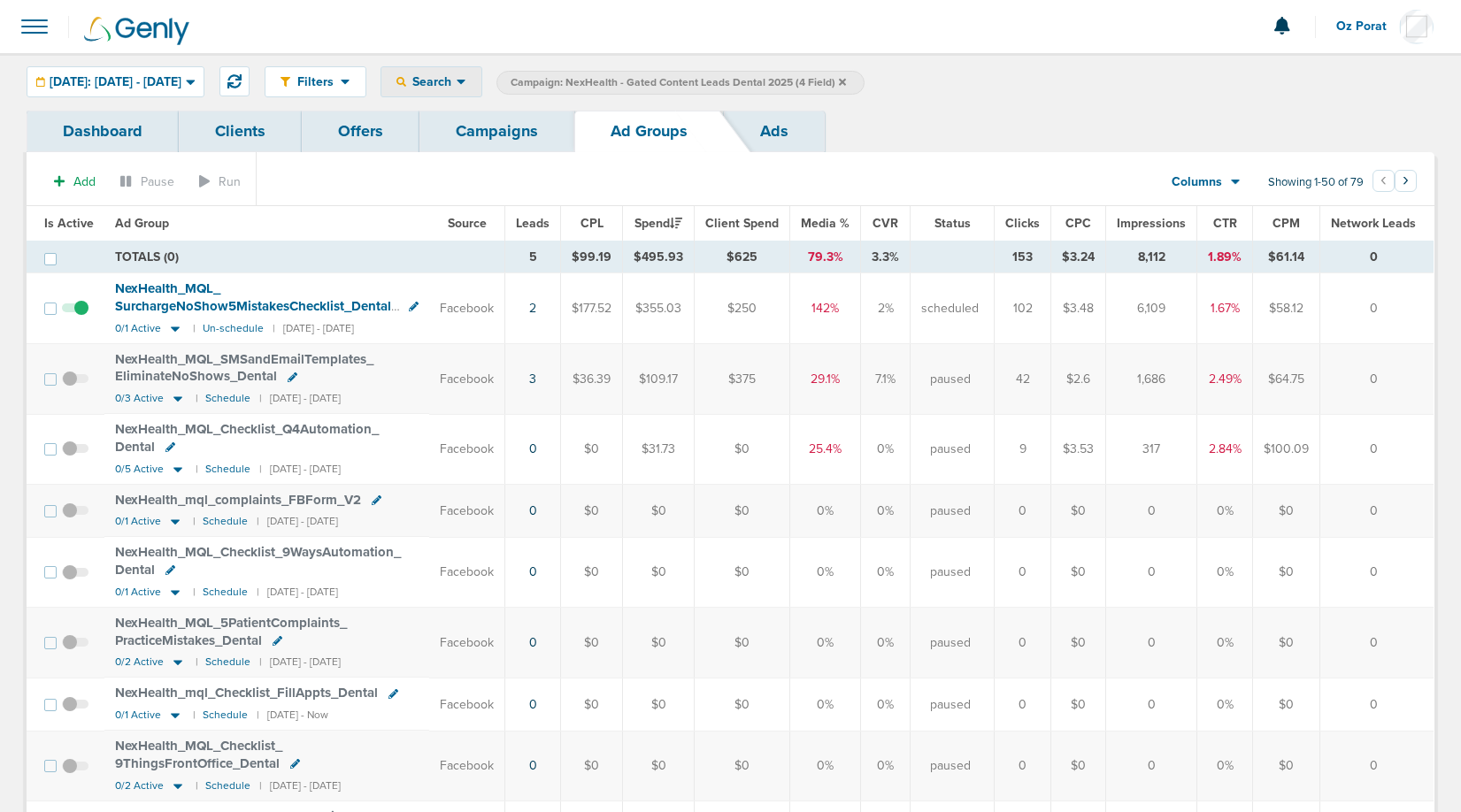
click at [478, 91] on div "Search" at bounding box center [430, 82] width 100 height 29
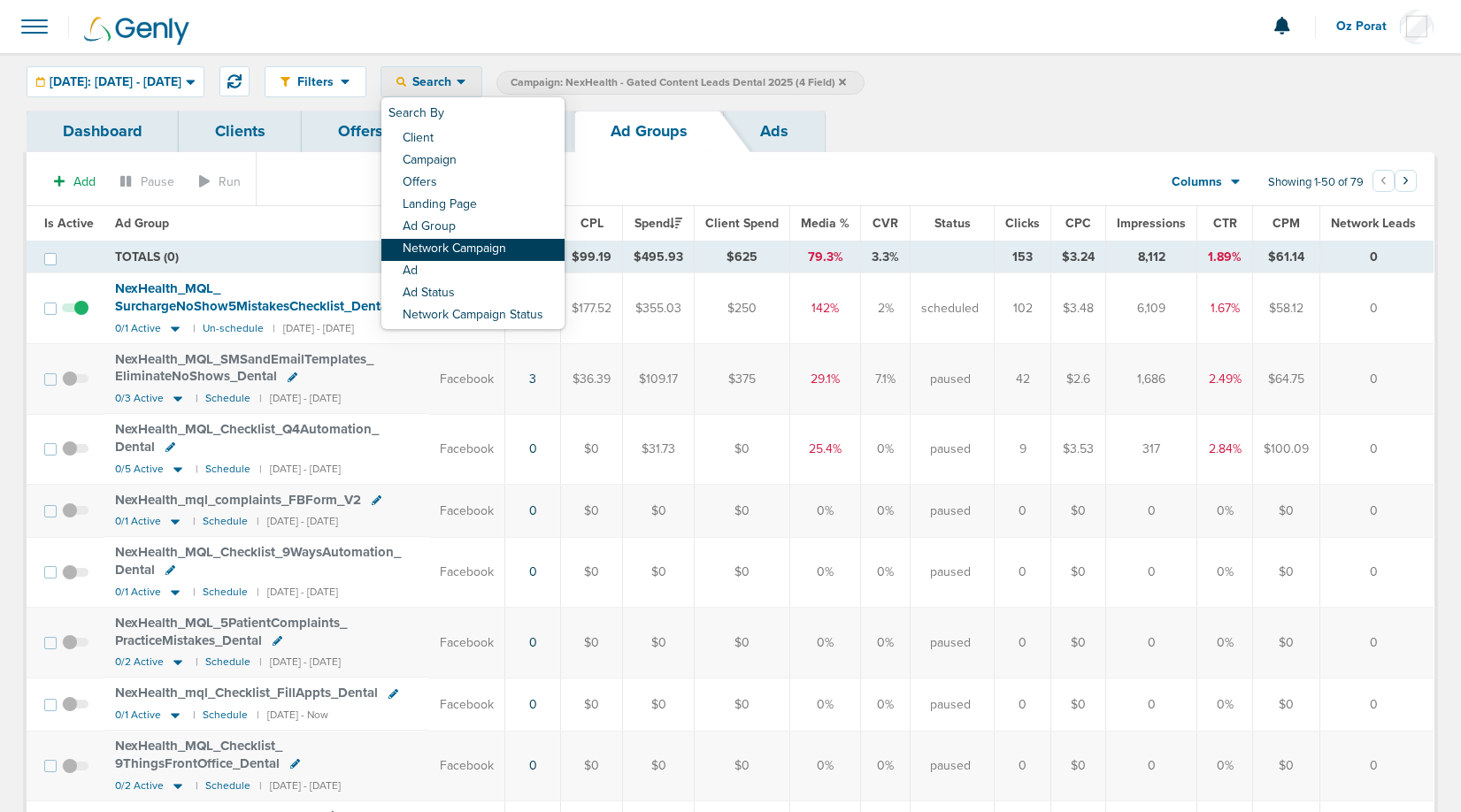
click at [499, 250] on link "Network Campaign" at bounding box center [472, 249] width 183 height 22
select select "netCmpName"
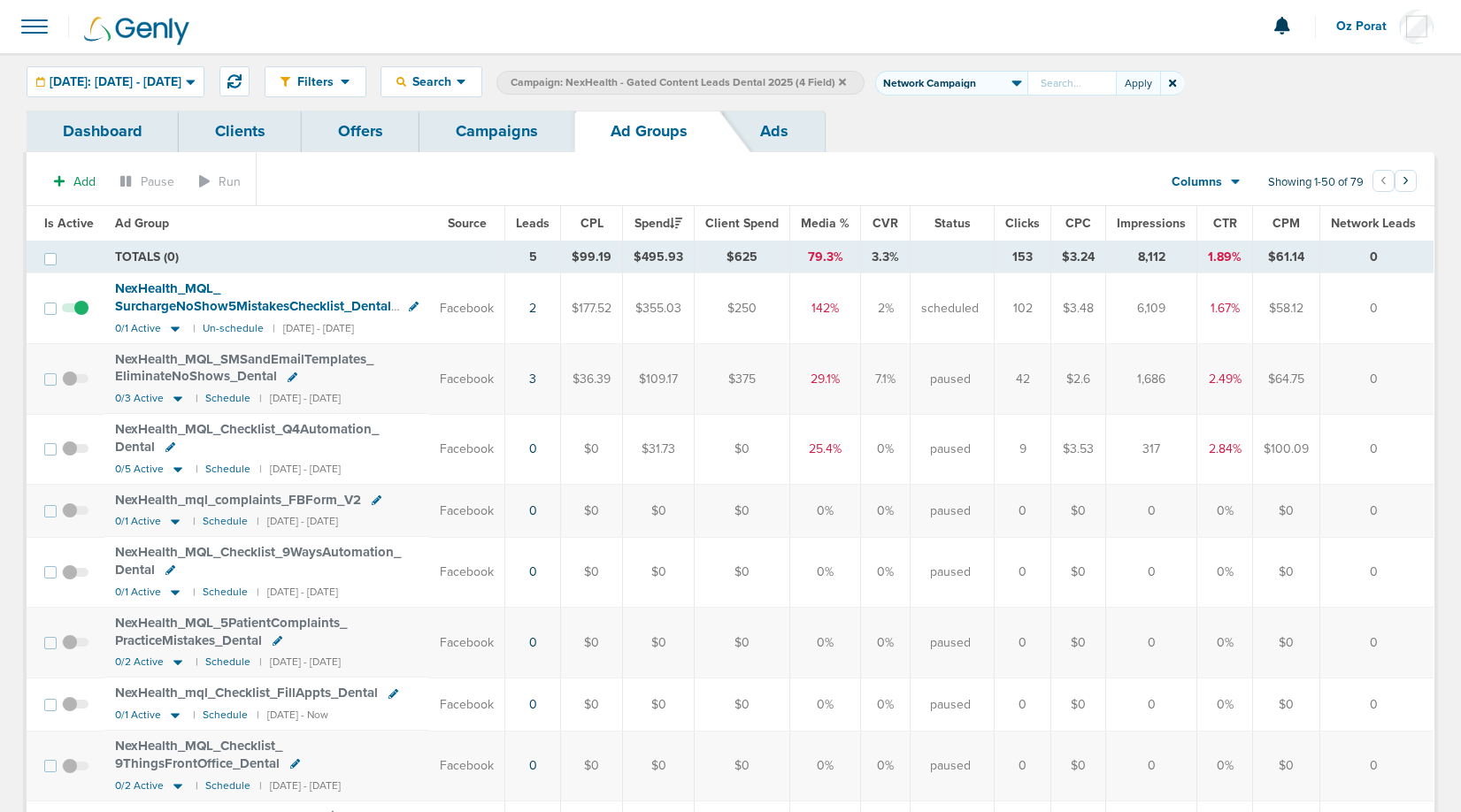
click at [1111, 87] on input "text" at bounding box center [1071, 84] width 88 height 25
type input "NexHealth_Demo_GeneralDemo_SeptOctTopAds_Dental_[DATE]?id=183&cmp_id=9658027"
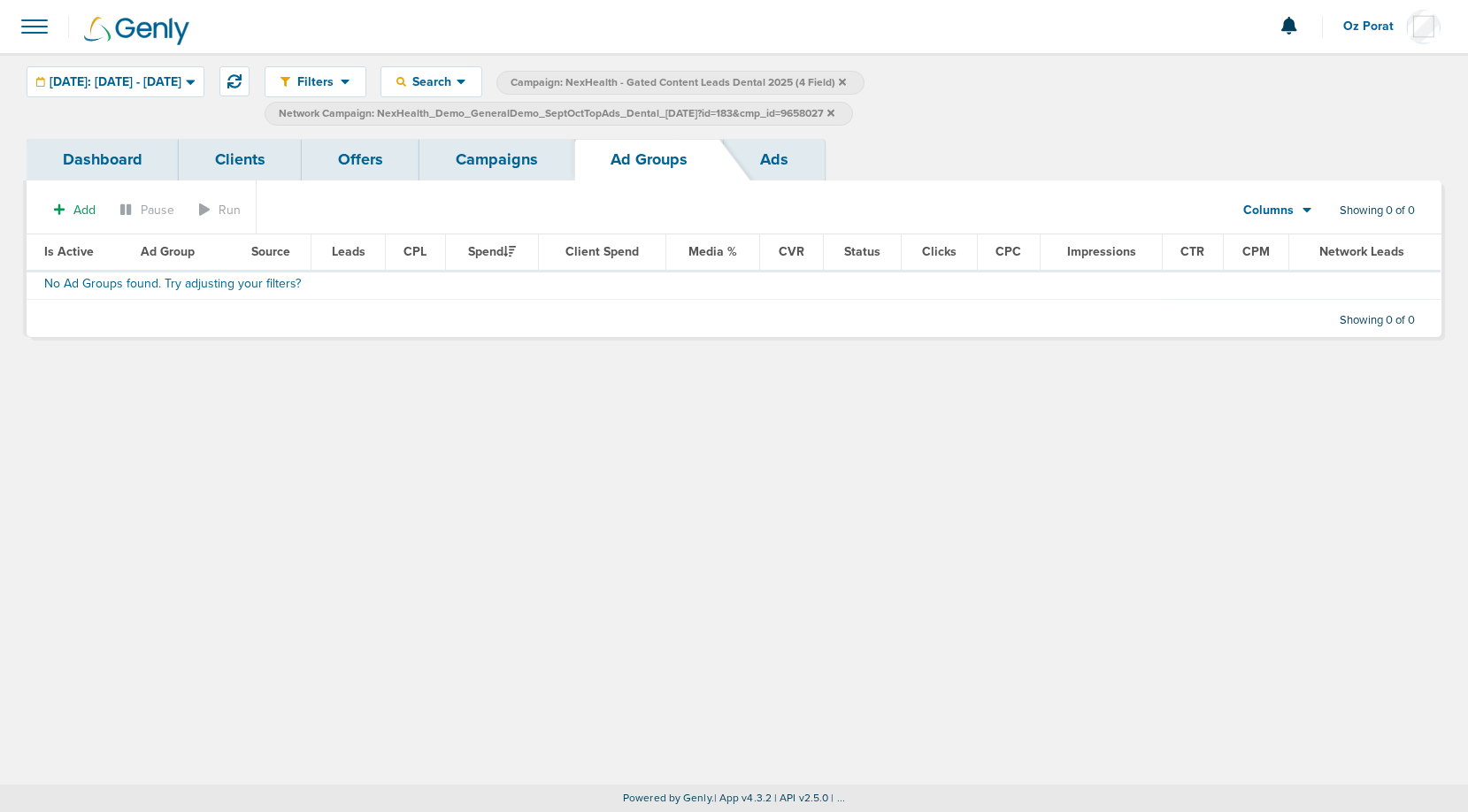
click at [846, 83] on icon at bounding box center [842, 81] width 7 height 7
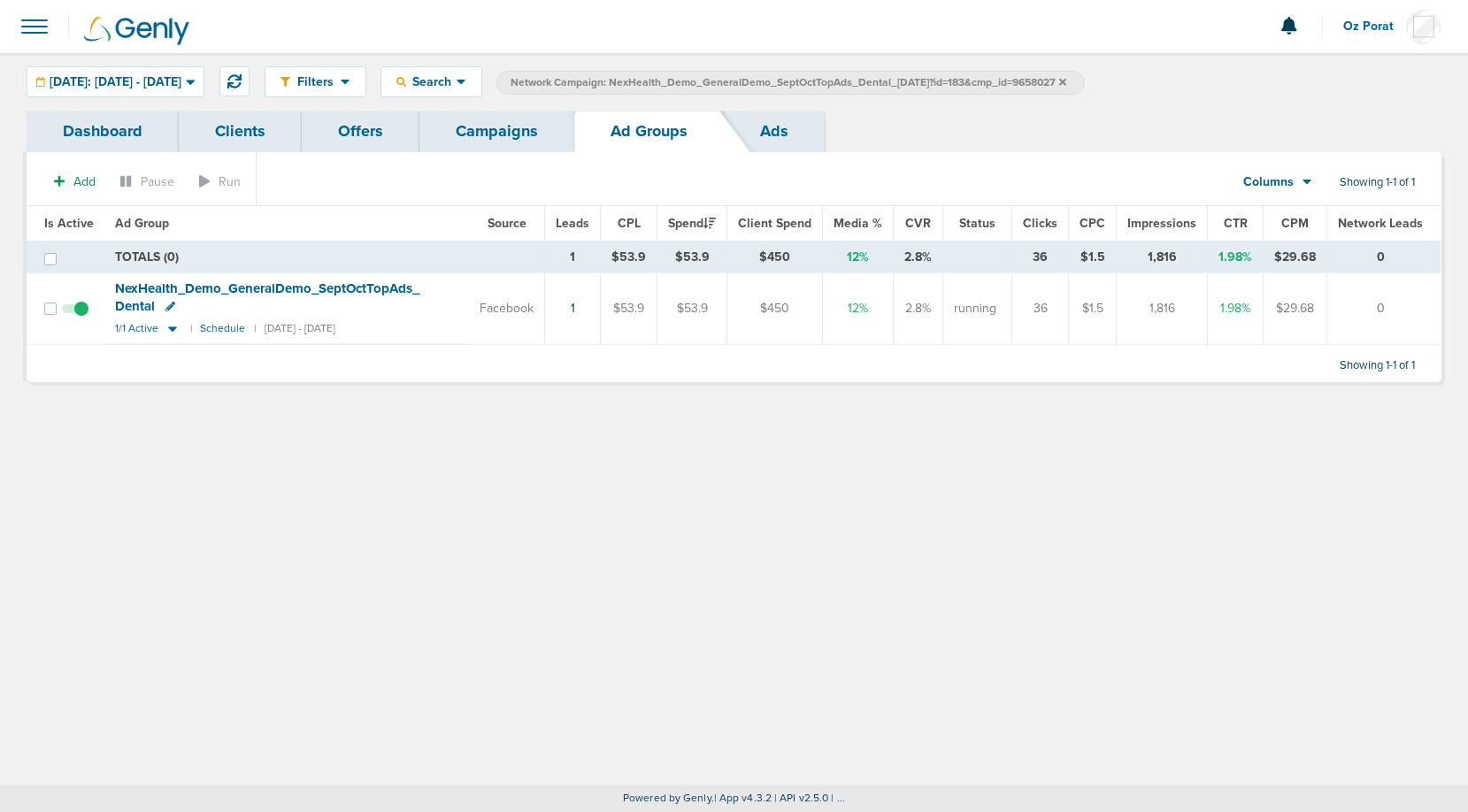
click at [258, 290] on span "NexHealth_ Demo_ GeneralDemo_ SeptOctTopAds_ Dental" at bounding box center [267, 296] width 304 height 33
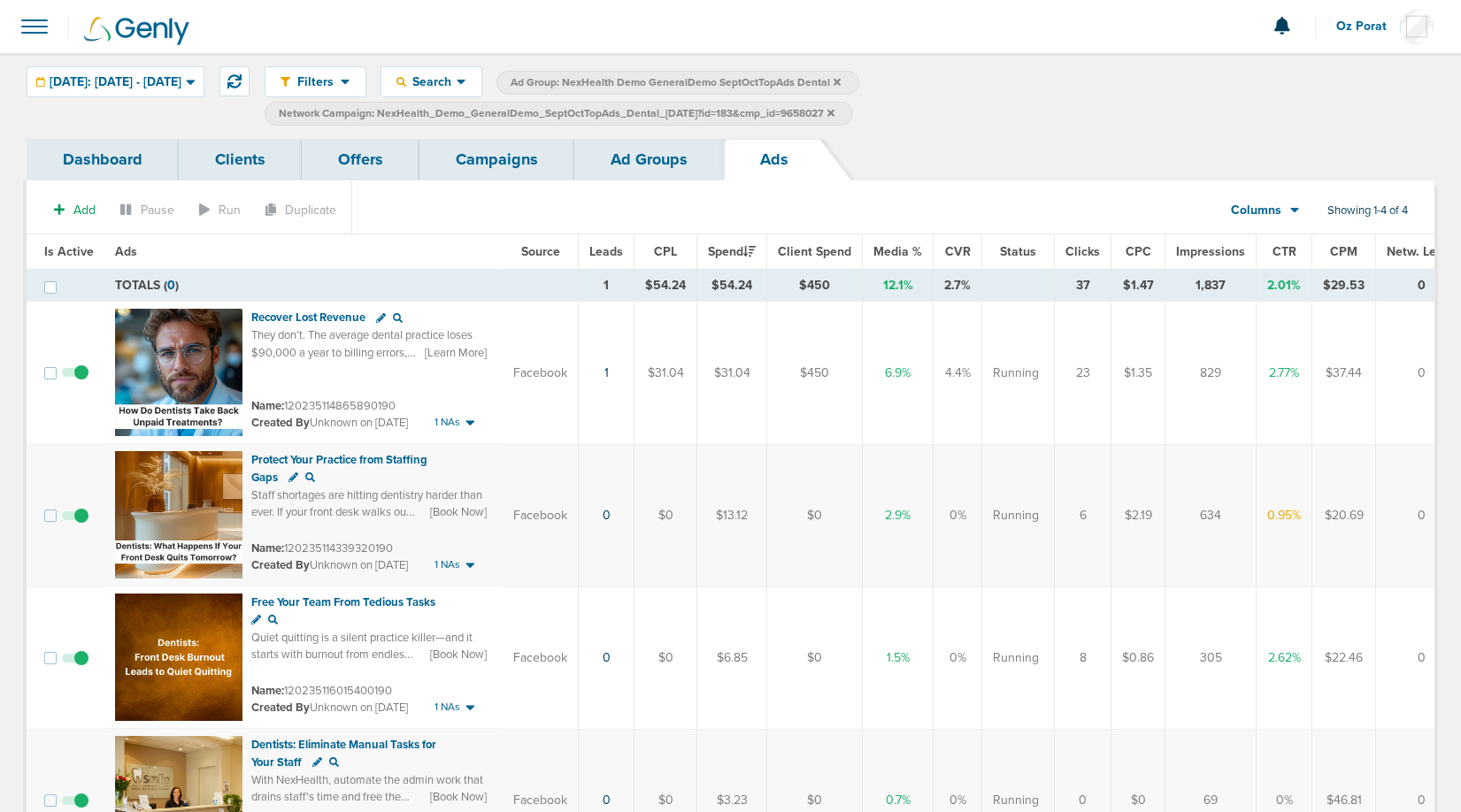
click at [499, 162] on link "Campaigns" at bounding box center [496, 160] width 155 height 42
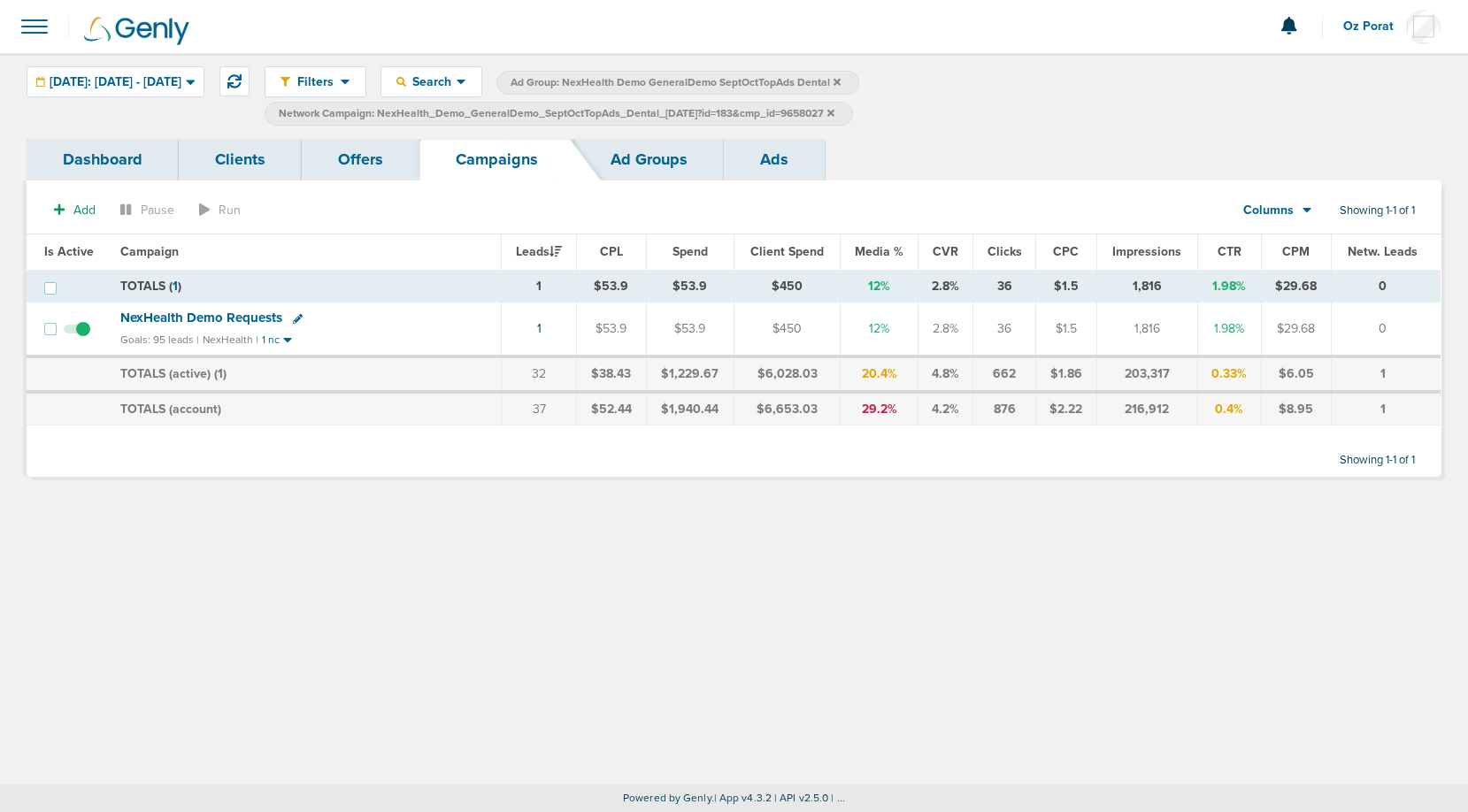
click at [725, 110] on span "Network Campaign: NexHealth_Demo_GeneralDemo_SeptOctTopAds_Dental_[DATE]?id=183…" at bounding box center [556, 114] width 556 height 15
select select "netCmpName"
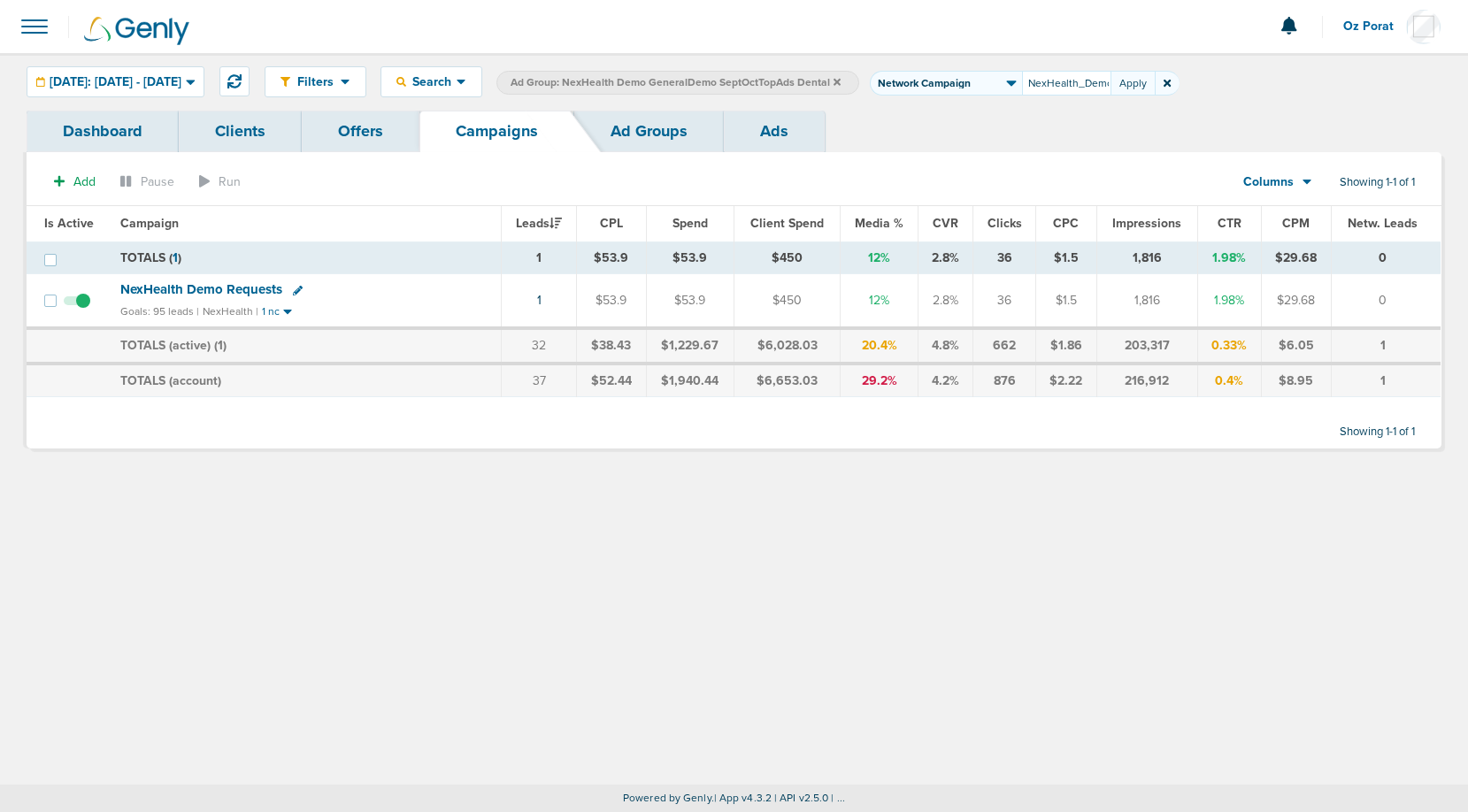
scroll to position [0, 354]
click at [1077, 75] on input "NexHealth_Demo_GeneralDemo_SeptOctTopAds_Dental_[DATE]?id=183&cmp_id=9658027" at bounding box center [1066, 84] width 88 height 25
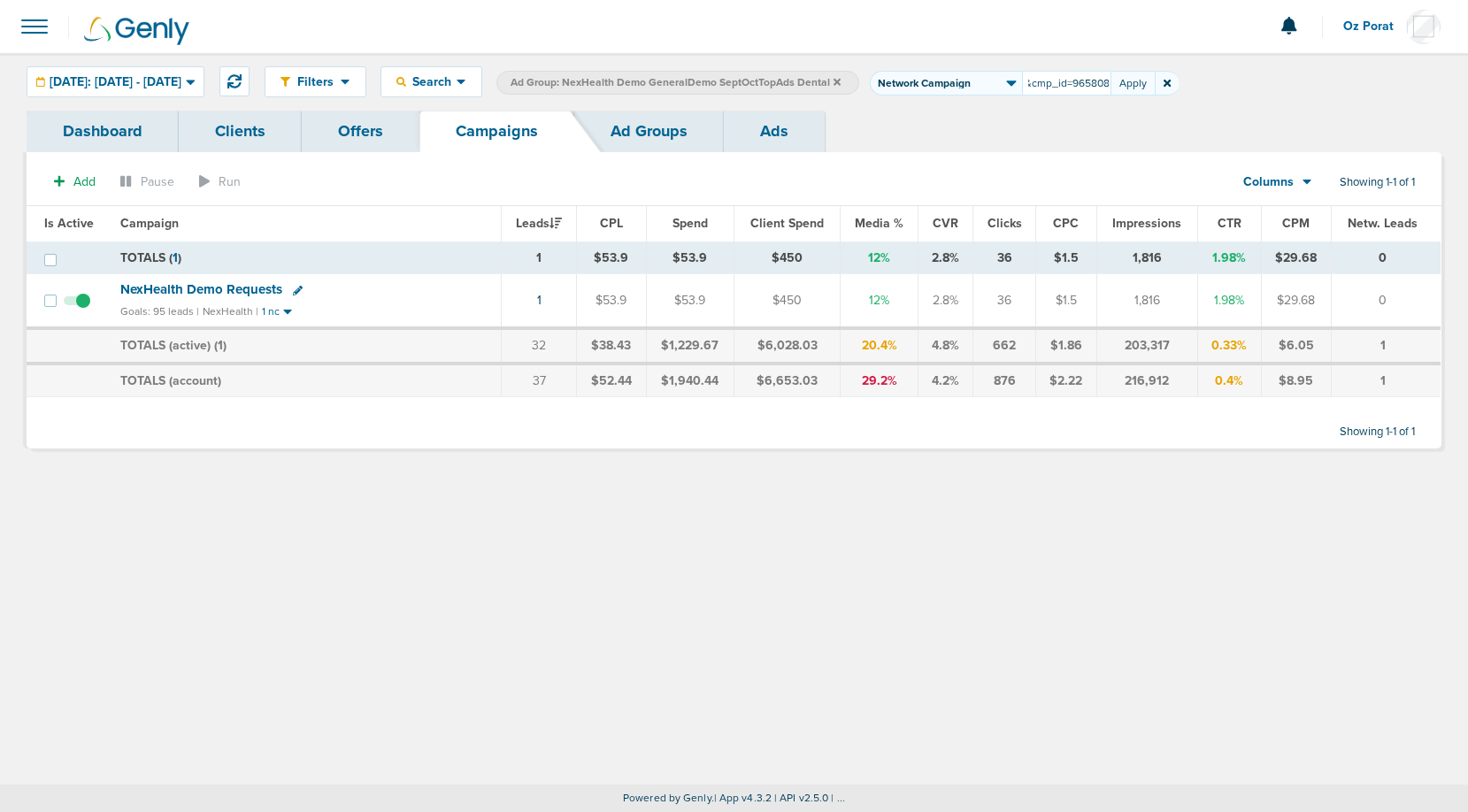
type input "NexHealth_MQL_HIPAA5BadHabitsPhysicianGuideChecklist_Medical_[DATE]?id=183&cmp_…"
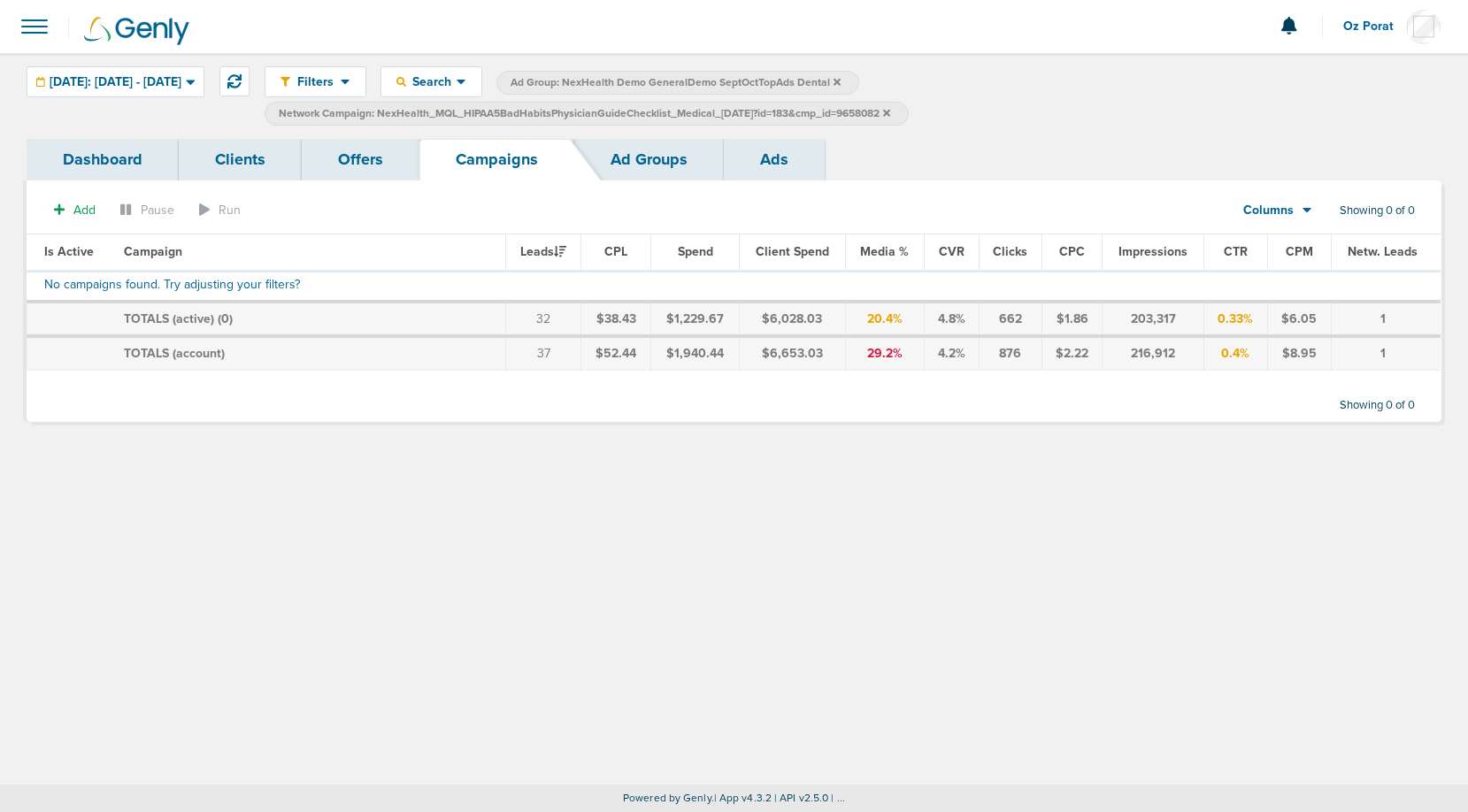
click at [859, 81] on label "Ad Group: NexHealth Demo GeneralDemo SeptOctTopAds Dental" at bounding box center [677, 83] width 363 height 24
click at [841, 83] on icon at bounding box center [836, 82] width 7 height 10
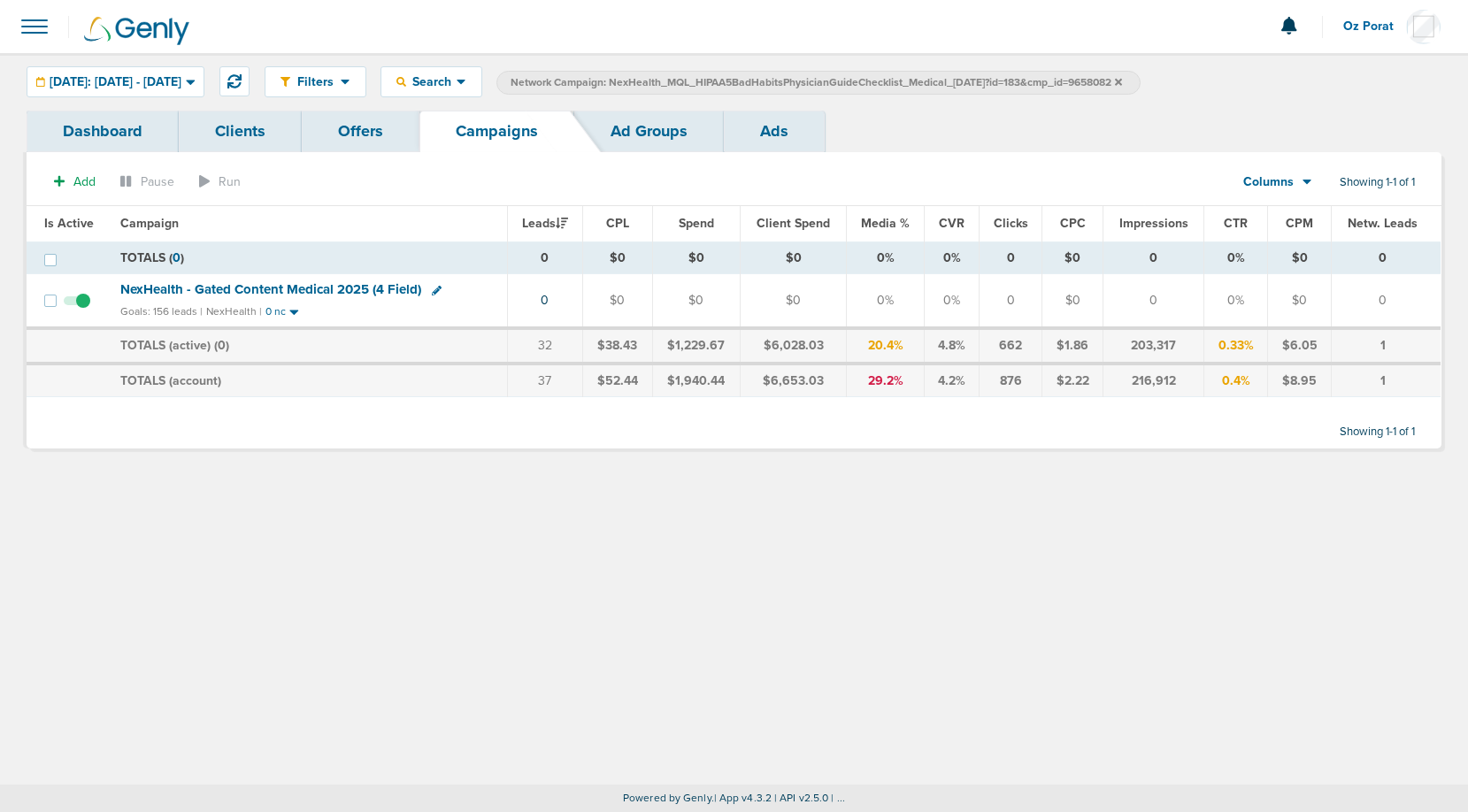
click at [264, 291] on span "NexHealth - Gated Content Medical 2025 (4 Field)" at bounding box center [271, 289] width 301 height 16
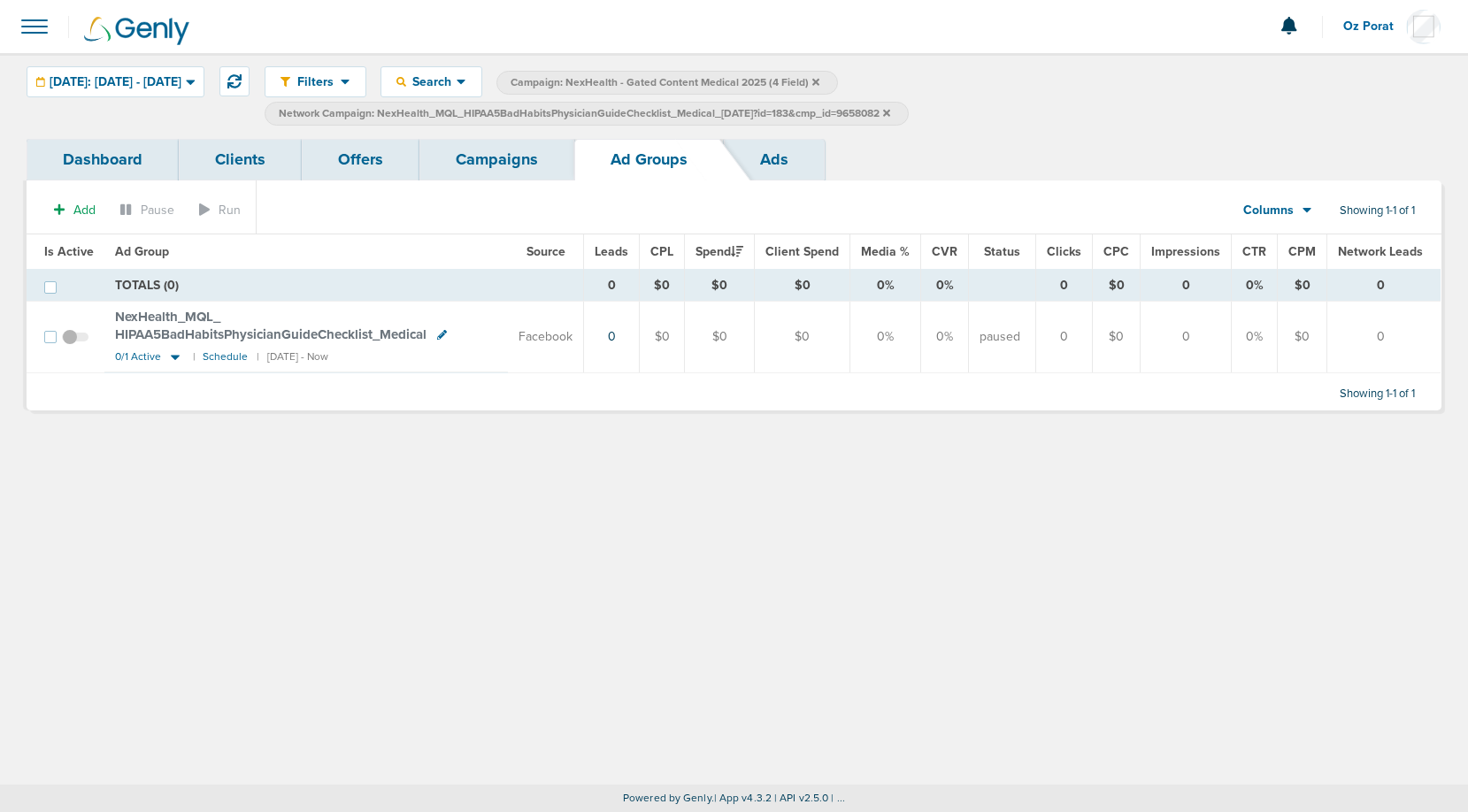
click at [770, 109] on span "Network Campaign: NexHealth_MQL_HIPAA5BadHabitsPhysicianGuideChecklist_Medical_…" at bounding box center [584, 114] width 612 height 15
select select "netCmpName"
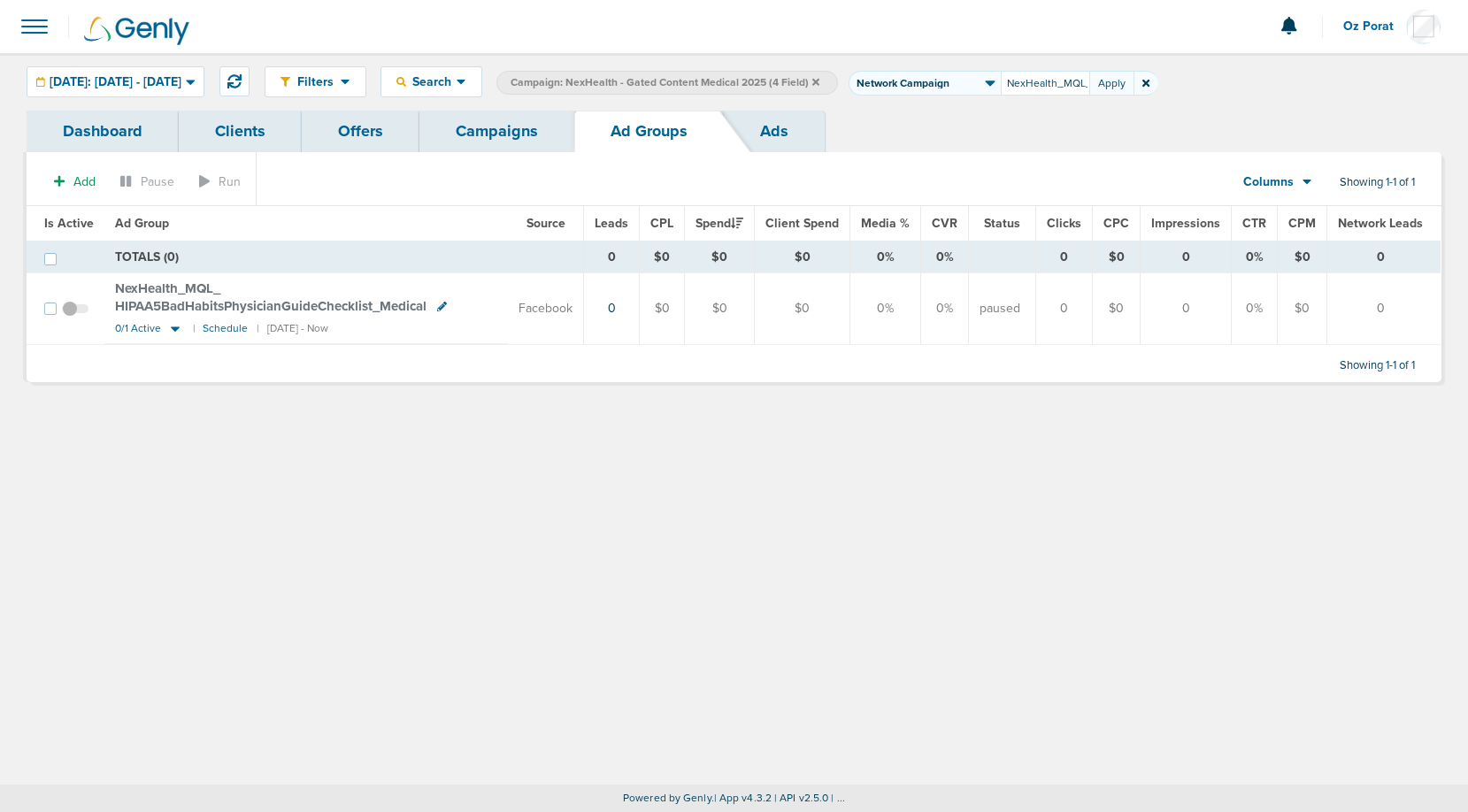
scroll to position [0, 409]
click at [1066, 80] on input "NexHealth_MQL_HIPAA5BadHabitsPhysicianGuideChecklist_Medical_[DATE]?id=183&cmp_…" at bounding box center [1044, 84] width 88 height 25
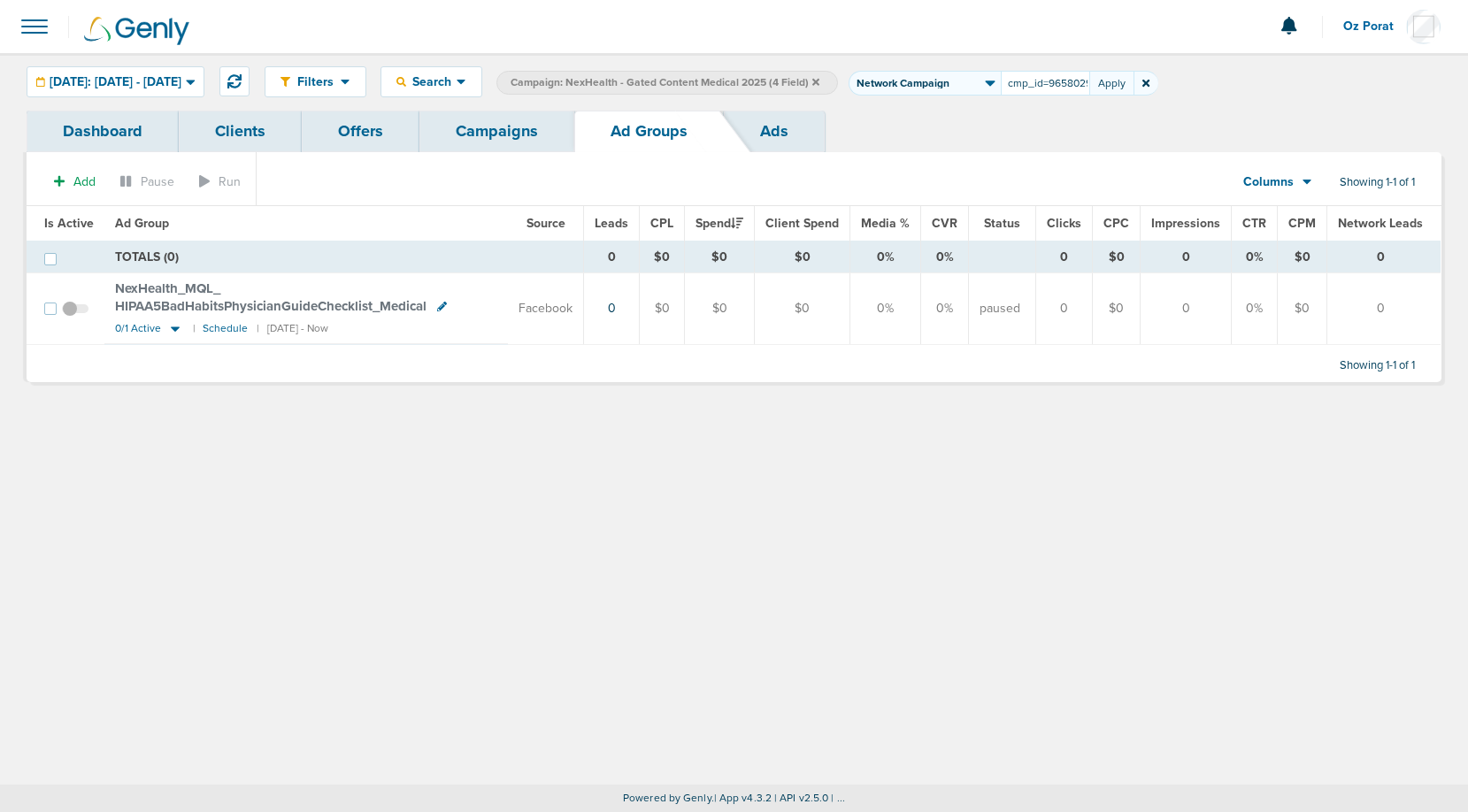
type input "NexHealth_MQL_SurchargeNoShow5MistakesChecklist_Dental_[DATE]?id=183&cmp_id=965…"
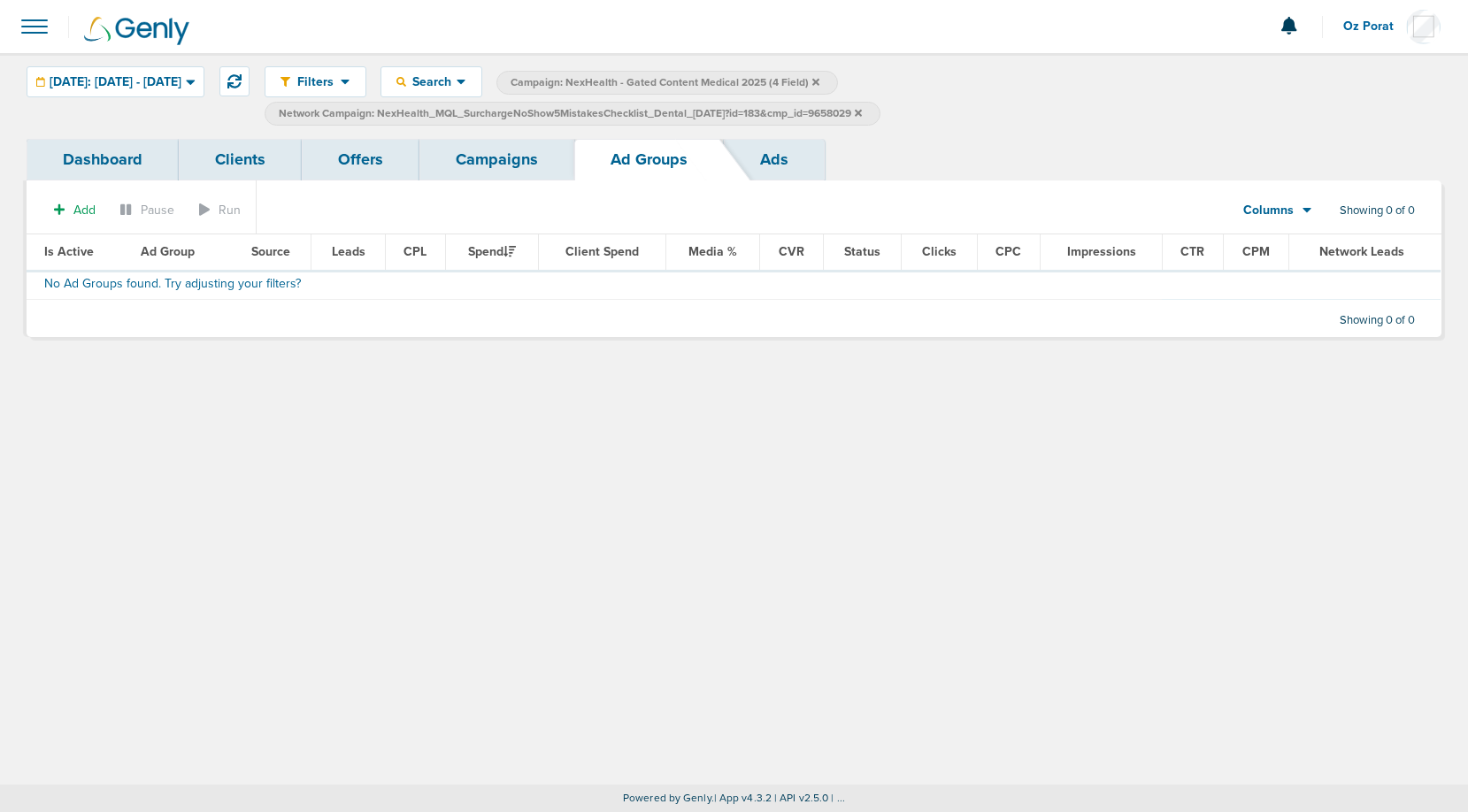
click at [819, 84] on icon at bounding box center [815, 81] width 7 height 7
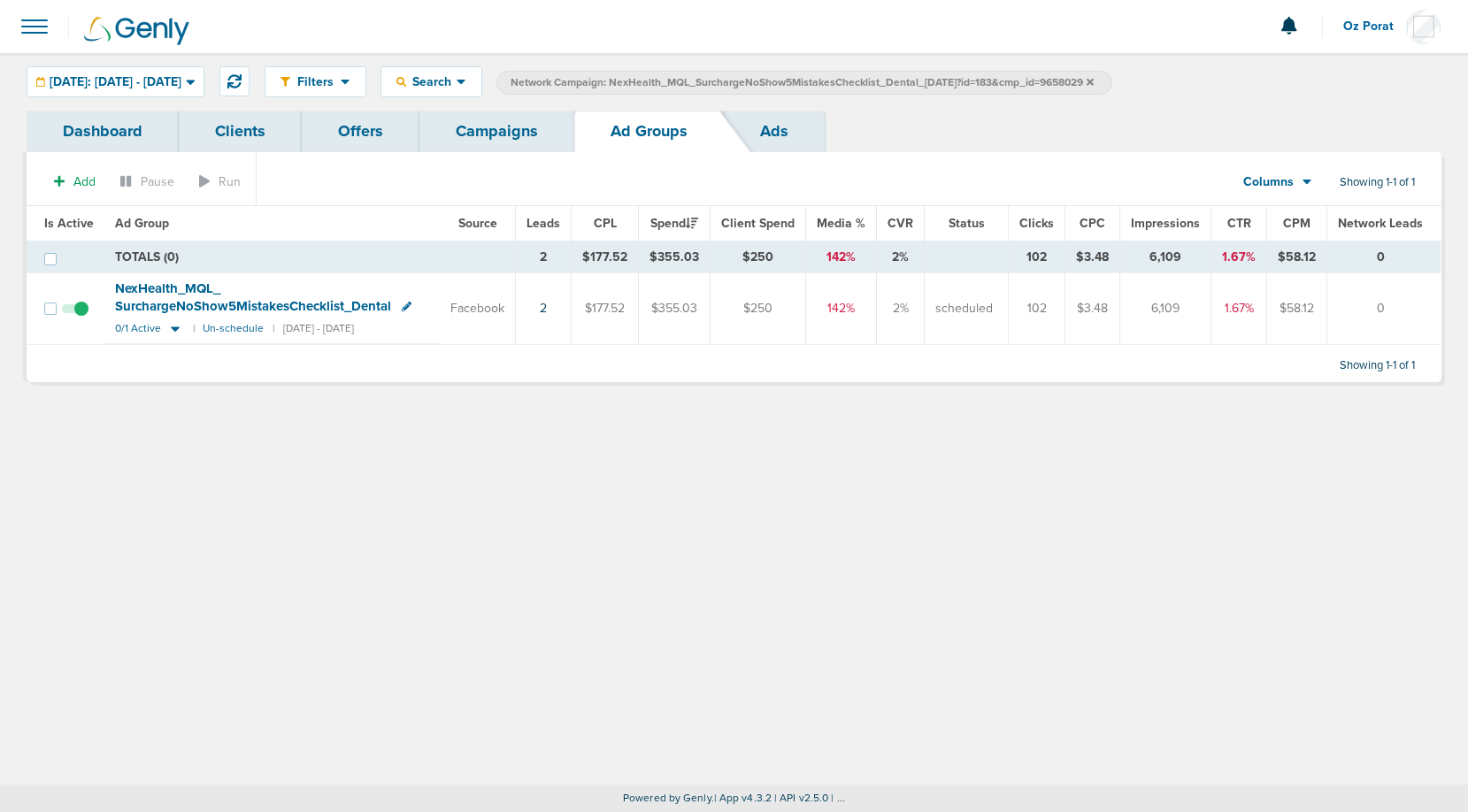
click at [165, 289] on span "NexHealth_ MQL_ SurchargeNoShow5MistakesChecklist_ Dental" at bounding box center [253, 296] width 276 height 33
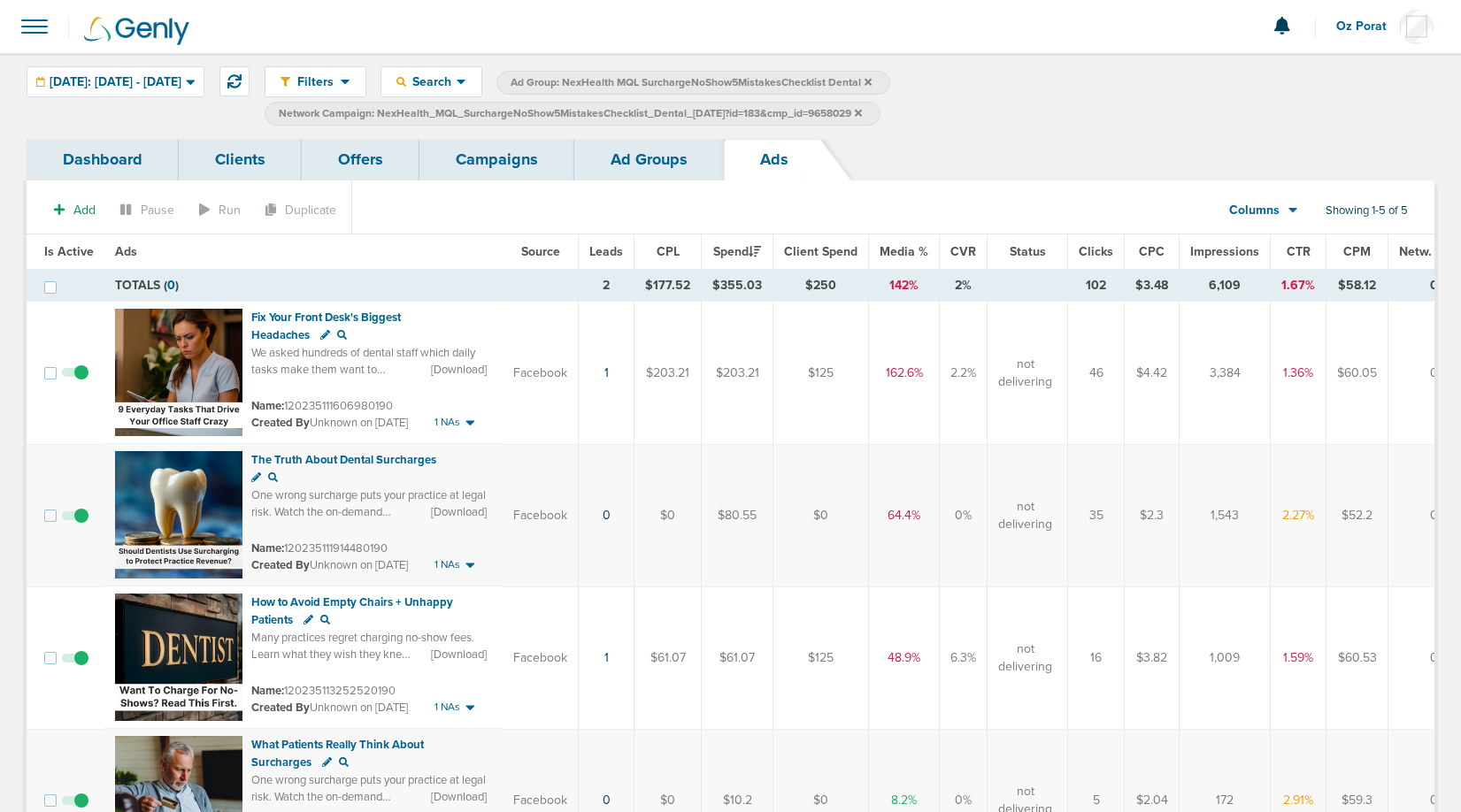
click at [46, 32] on span at bounding box center [34, 26] width 39 height 39
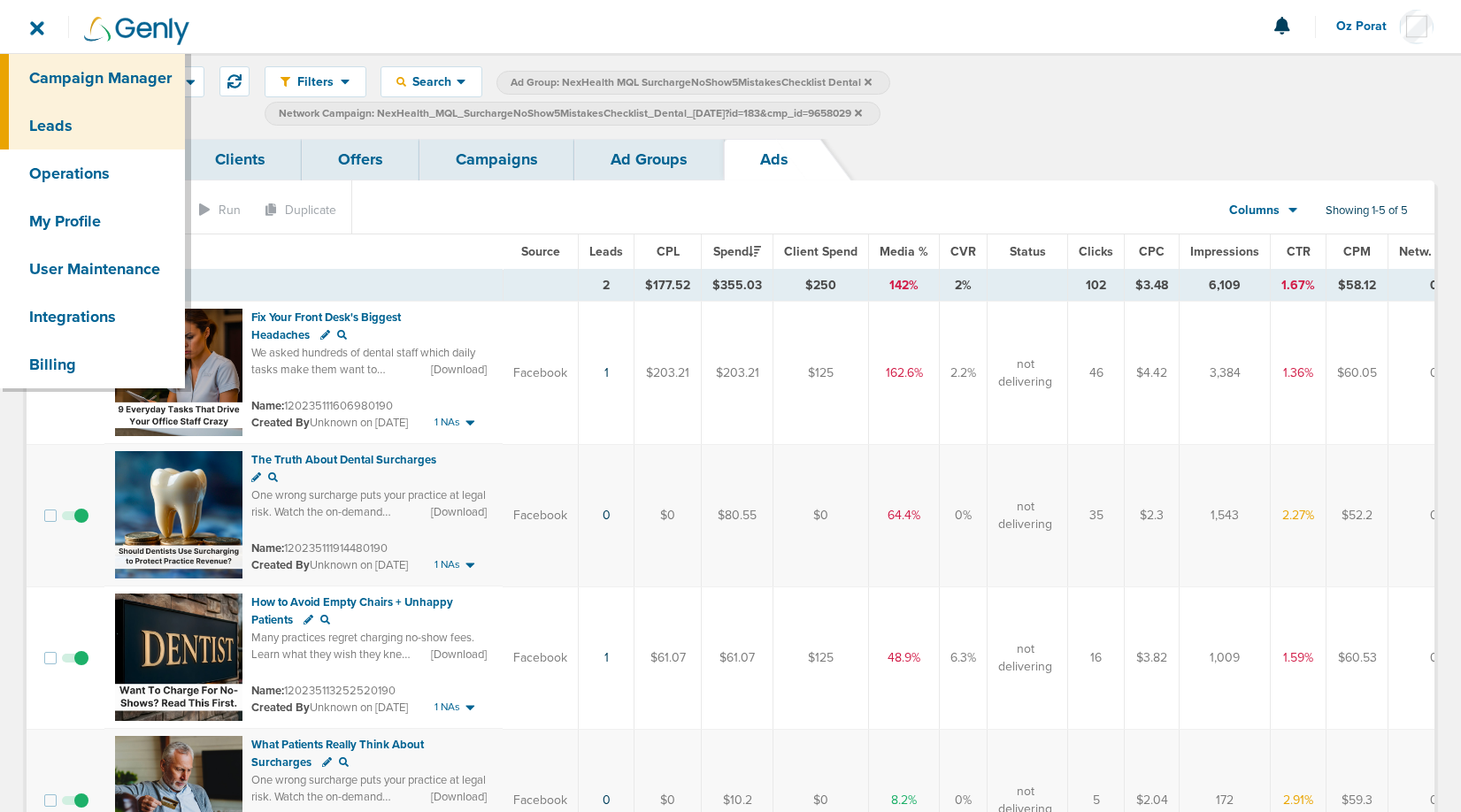
click at [53, 134] on link "Leads" at bounding box center [92, 125] width 185 height 47
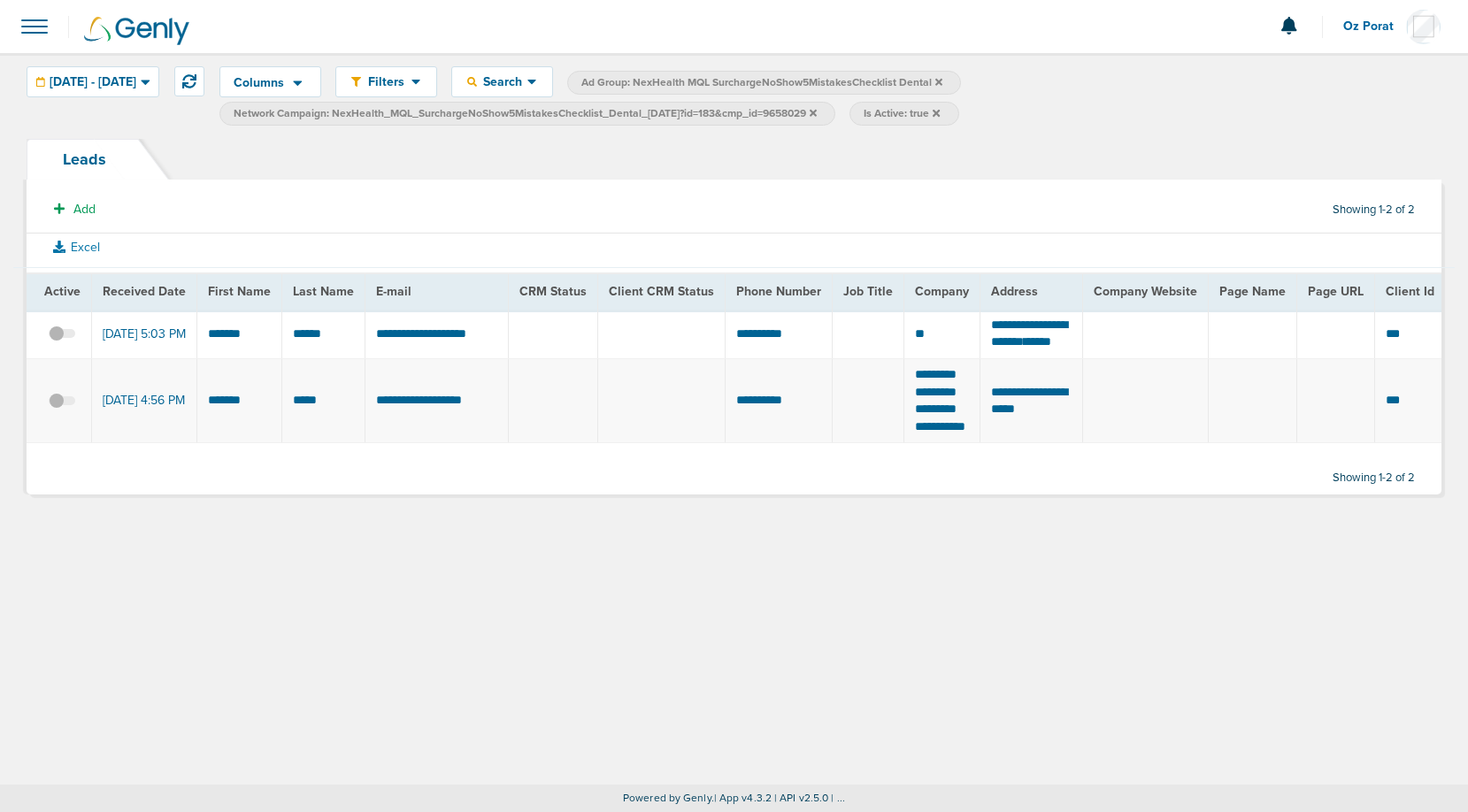
click at [940, 113] on icon at bounding box center [936, 112] width 7 height 7
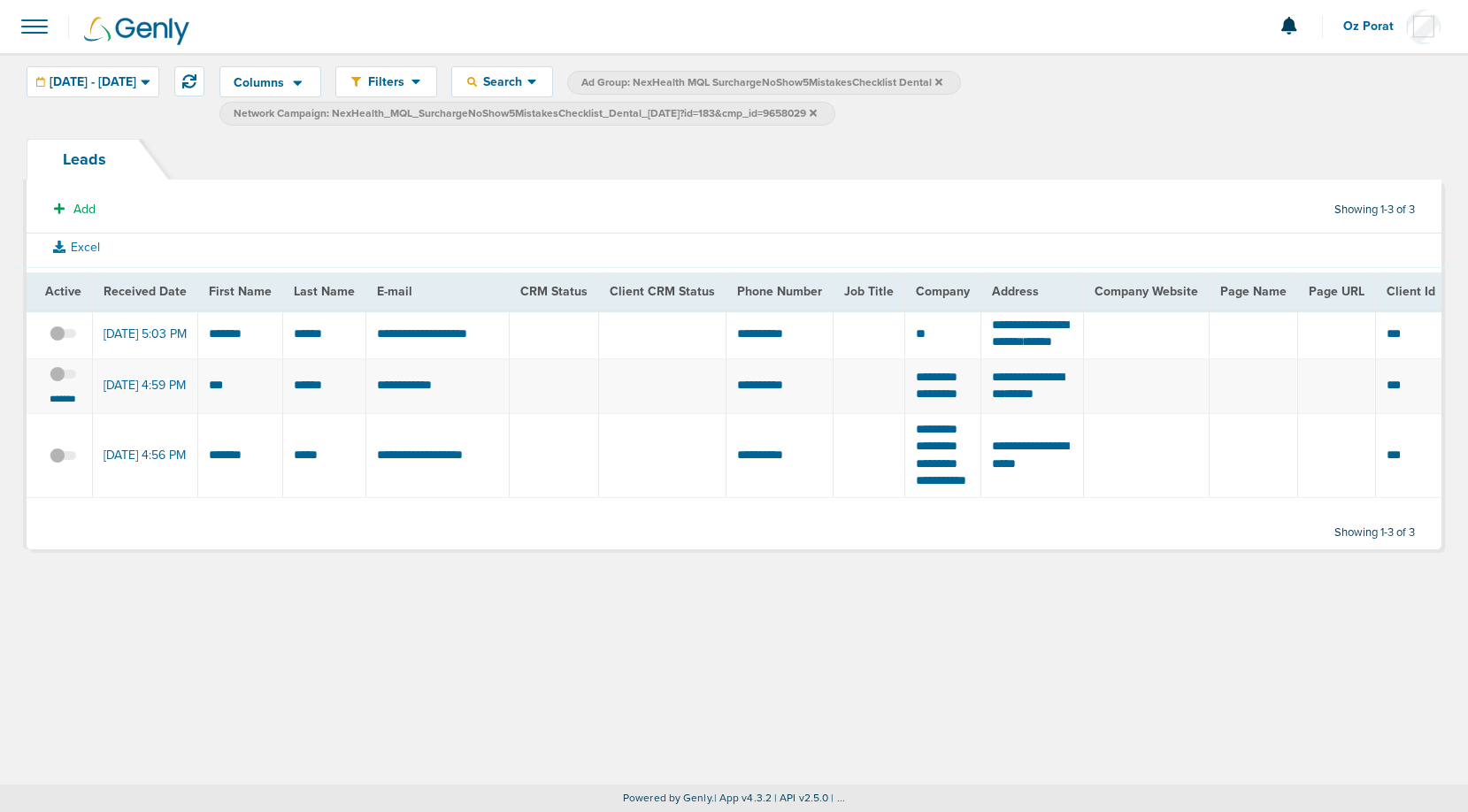
click at [29, 38] on span at bounding box center [34, 26] width 39 height 39
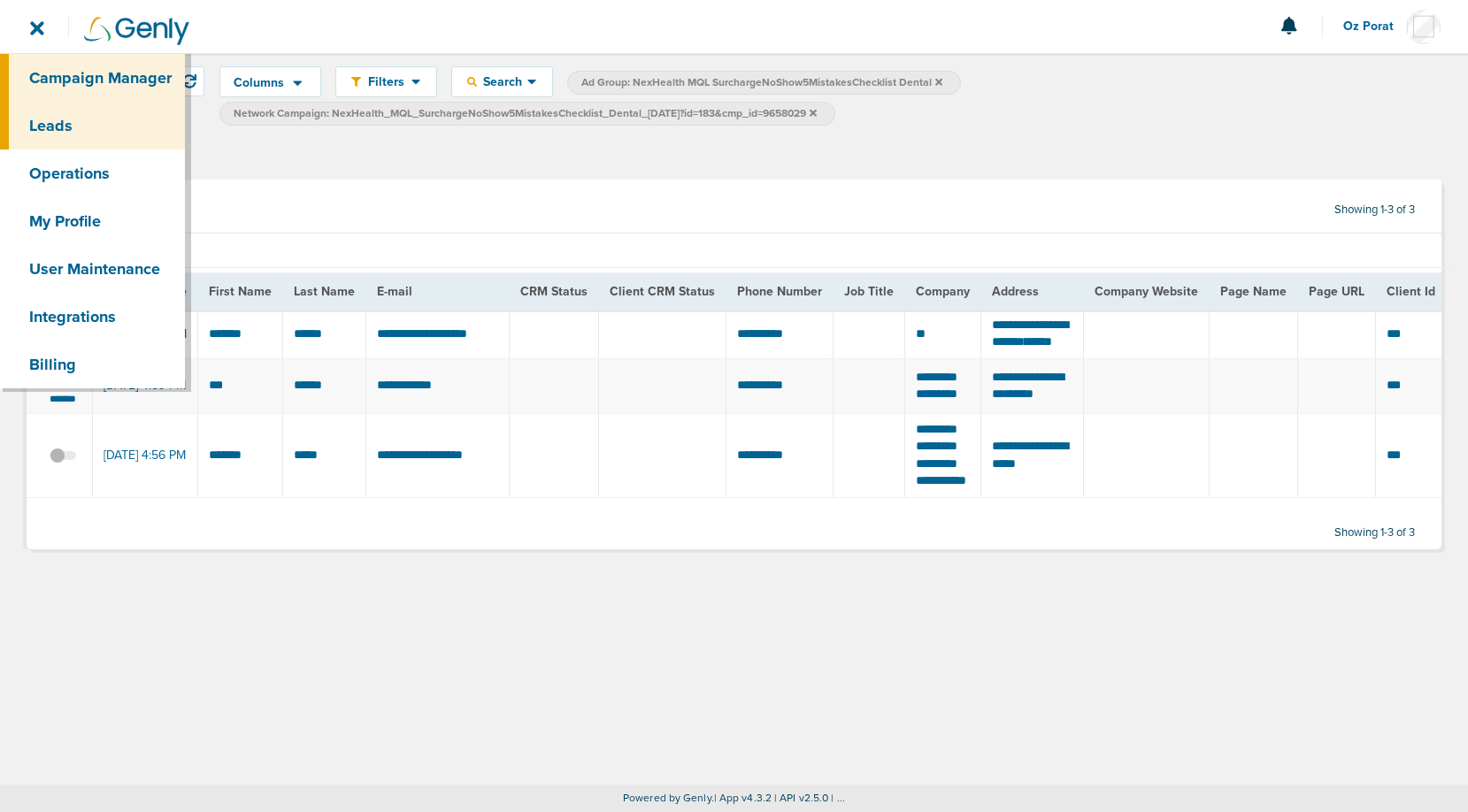
click at [103, 77] on link "Campaign Manager" at bounding box center [92, 78] width 185 height 47
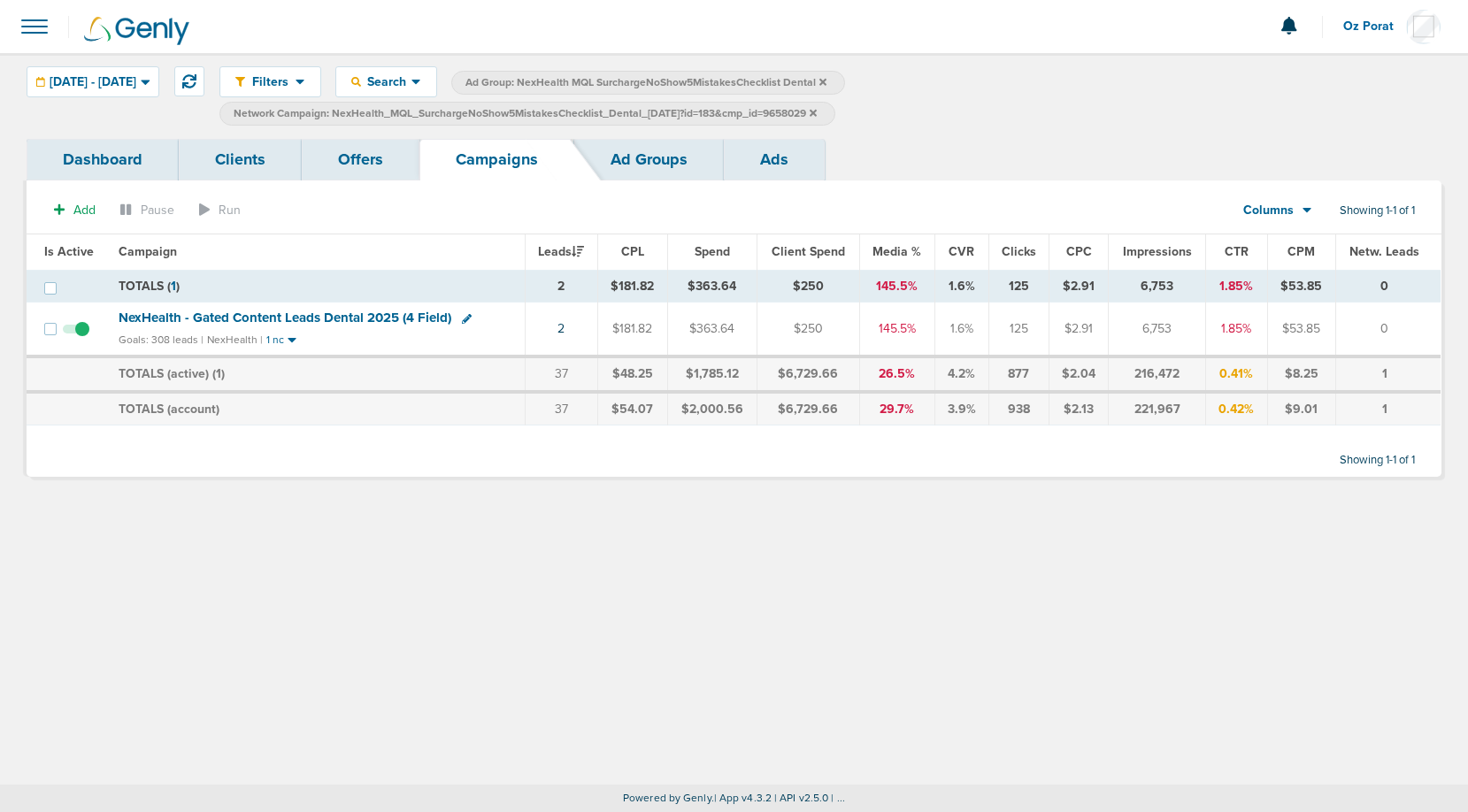
click at [817, 112] on icon at bounding box center [812, 112] width 7 height 7
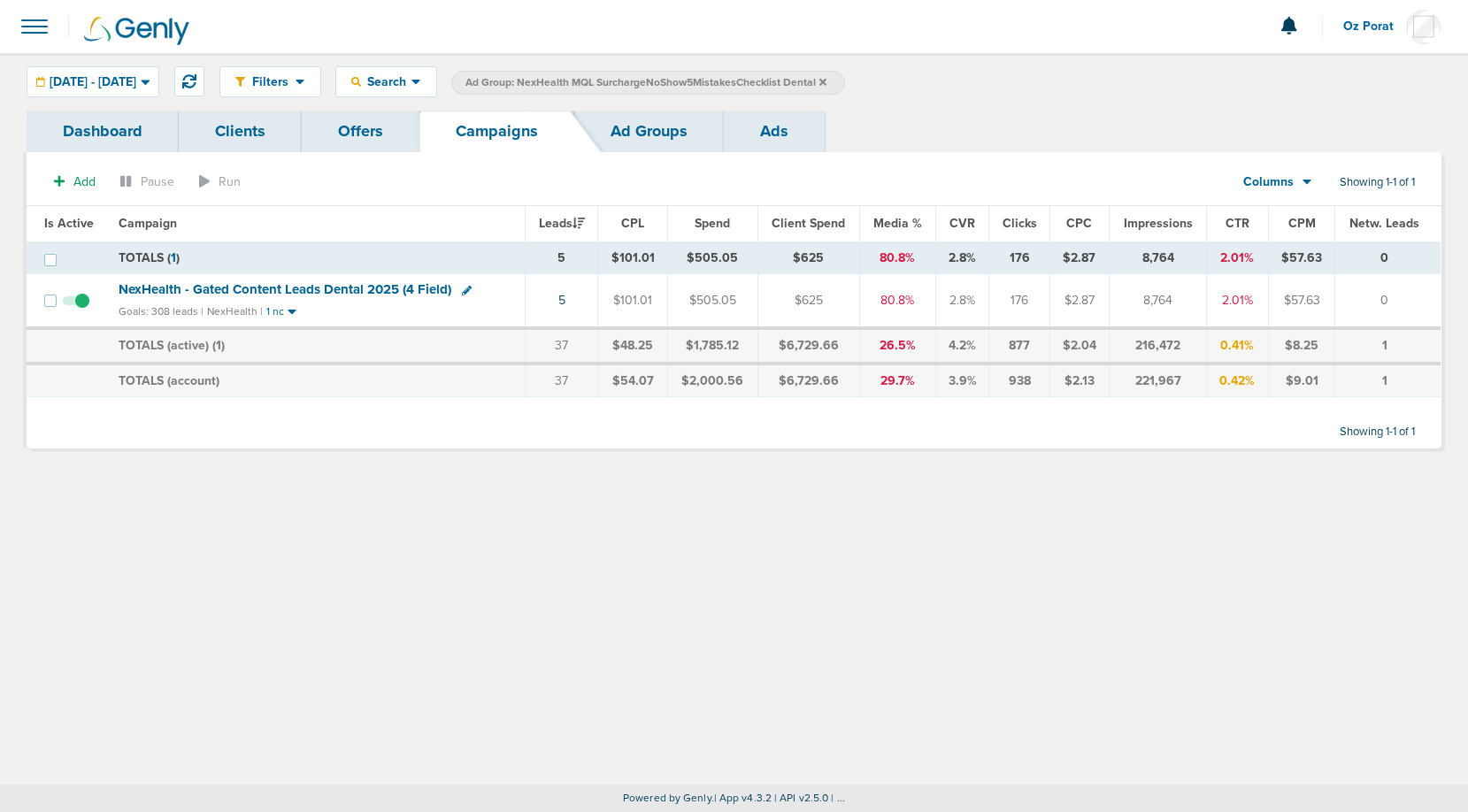
click at [281, 280] on td "NexHealth - Gated Content Leads Dental 2025 (4 Field) Goals: 308 leads | NexHea…" at bounding box center [317, 301] width 418 height 54
click at [281, 287] on span "NexHealth - Gated Content Leads Dental 2025 (4 Field)" at bounding box center [285, 289] width 333 height 16
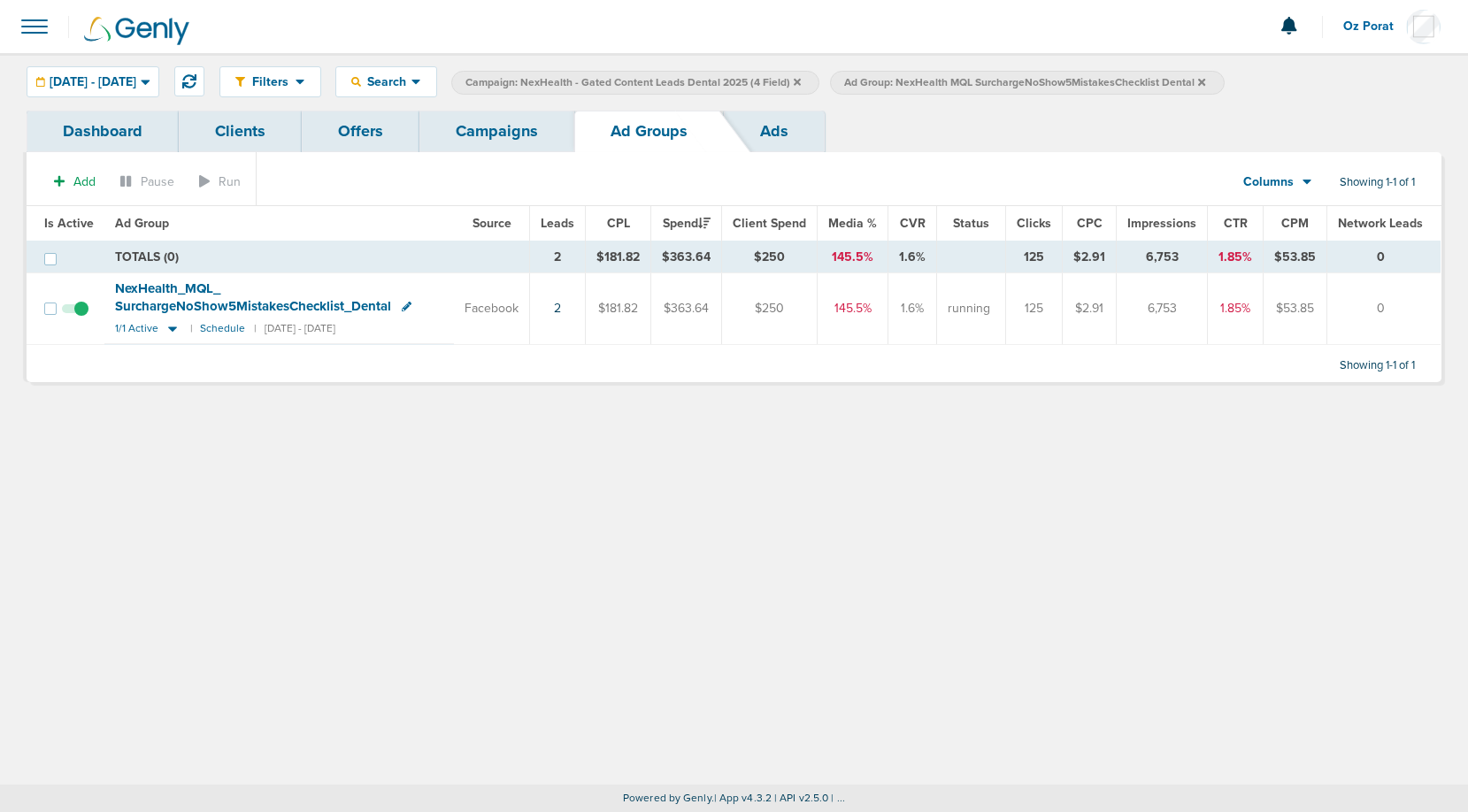
drag, startPoint x: 669, startPoint y: 307, endPoint x: 725, endPoint y: 308, distance: 56.0
click at [722, 308] on td "$363.64" at bounding box center [686, 309] width 71 height 71
click at [484, 135] on link "Campaigns" at bounding box center [496, 131] width 155 height 42
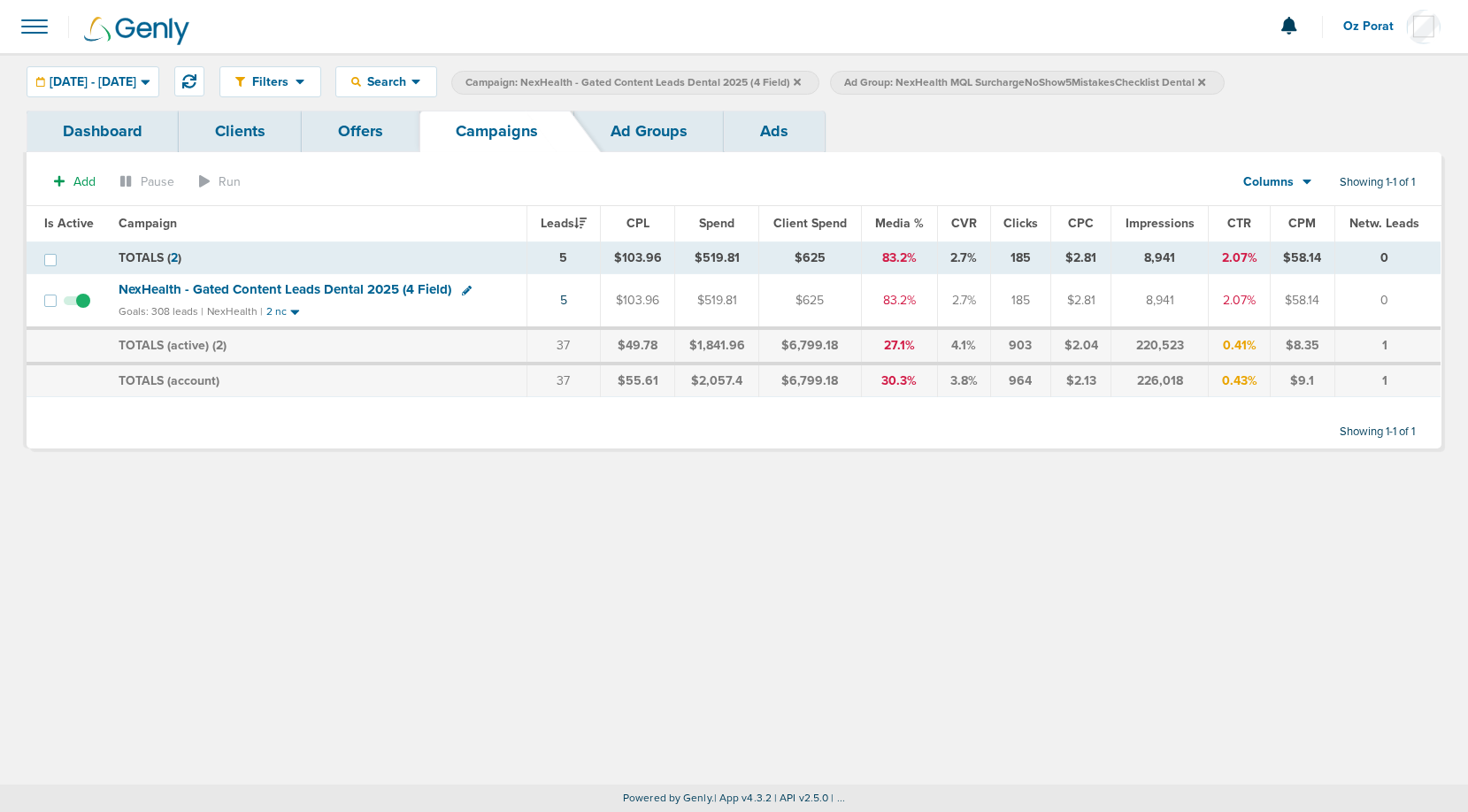
click at [348, 293] on span "NexHealth - Gated Content Leads Dental 2025 (4 Field)" at bounding box center [285, 289] width 333 height 16
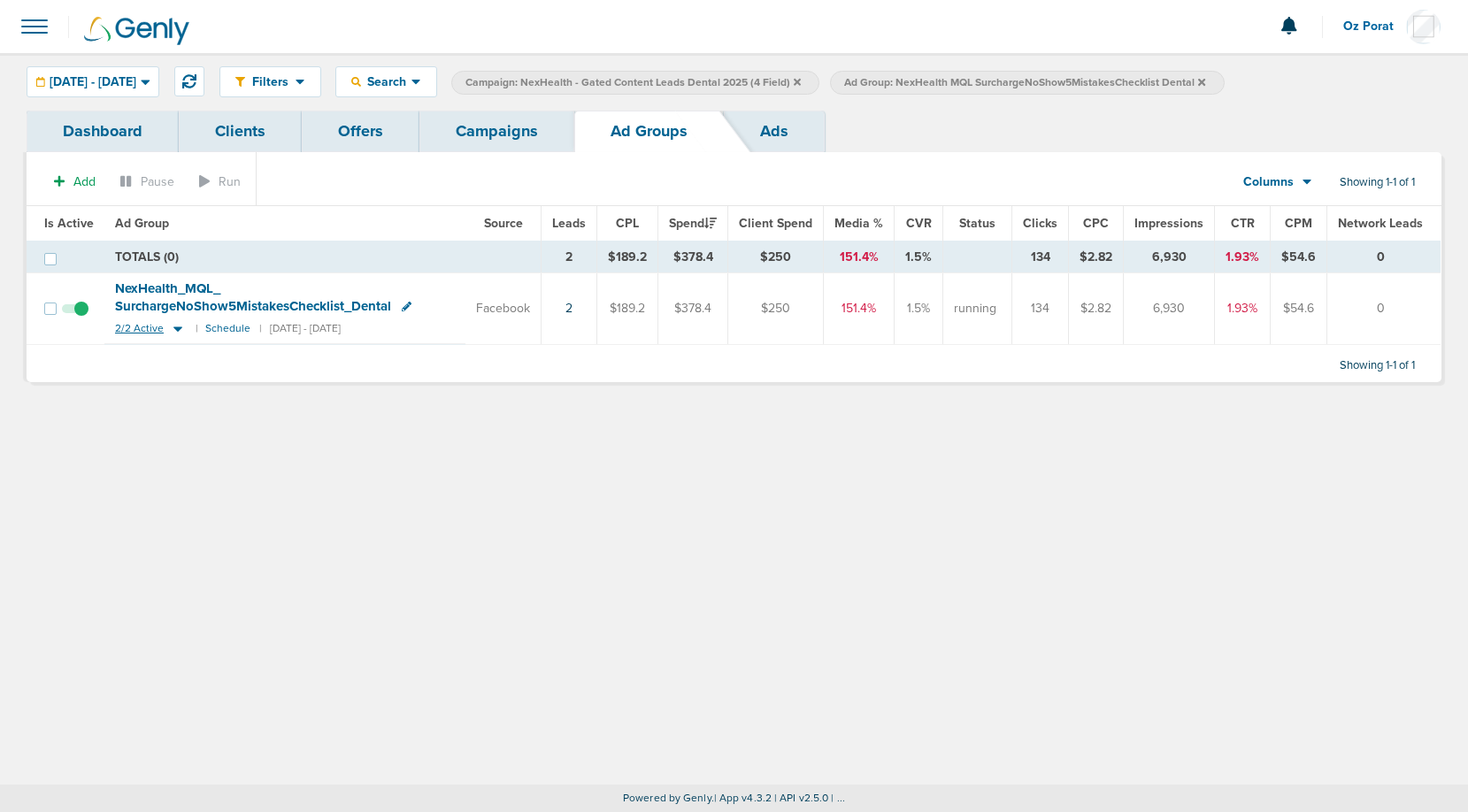
click at [139, 326] on span "2/2 Active" at bounding box center [139, 329] width 48 height 13
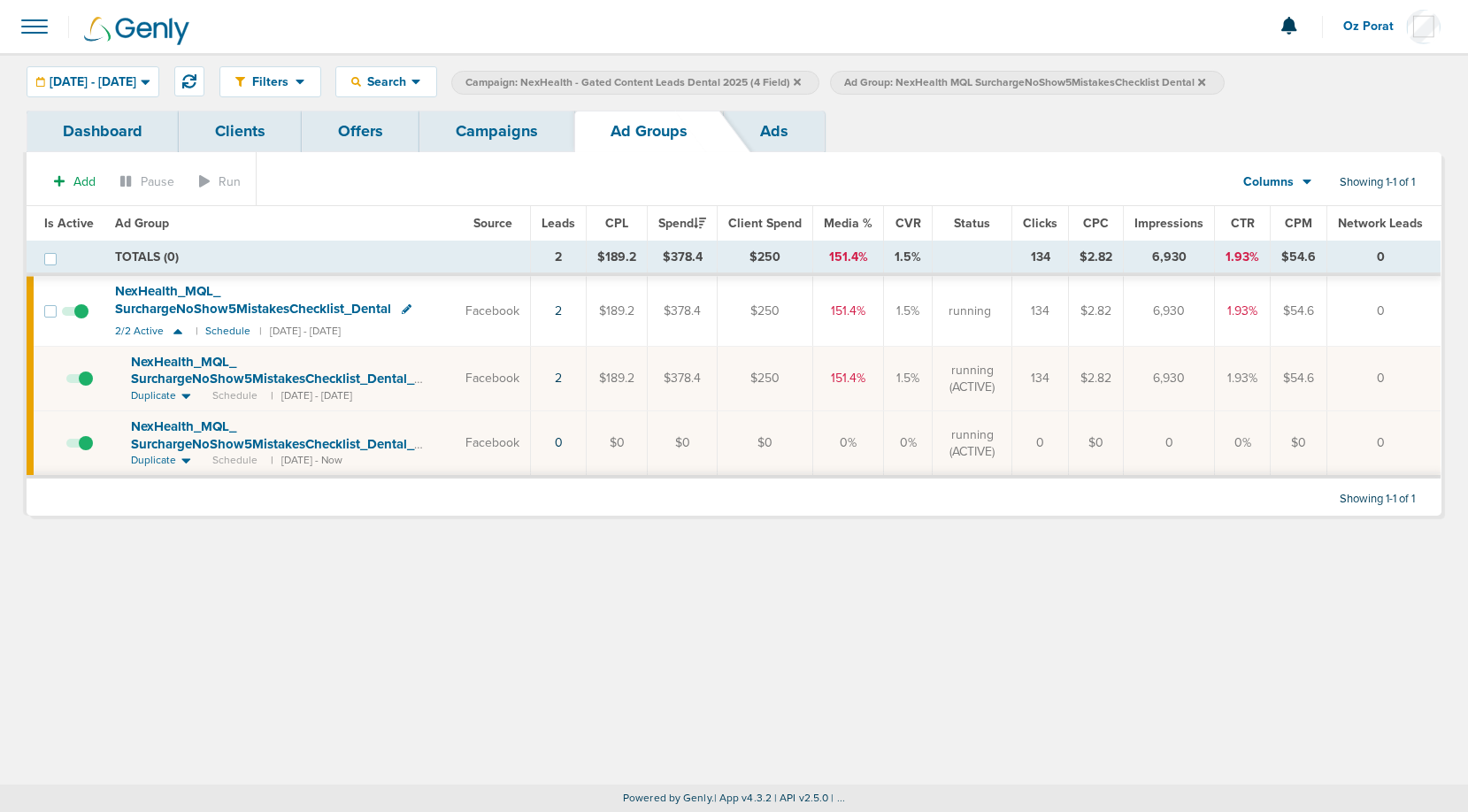
click at [83, 387] on span at bounding box center [80, 387] width 27 height 0
click at [67, 382] on input "checkbox" at bounding box center [67, 382] width 0 height 0
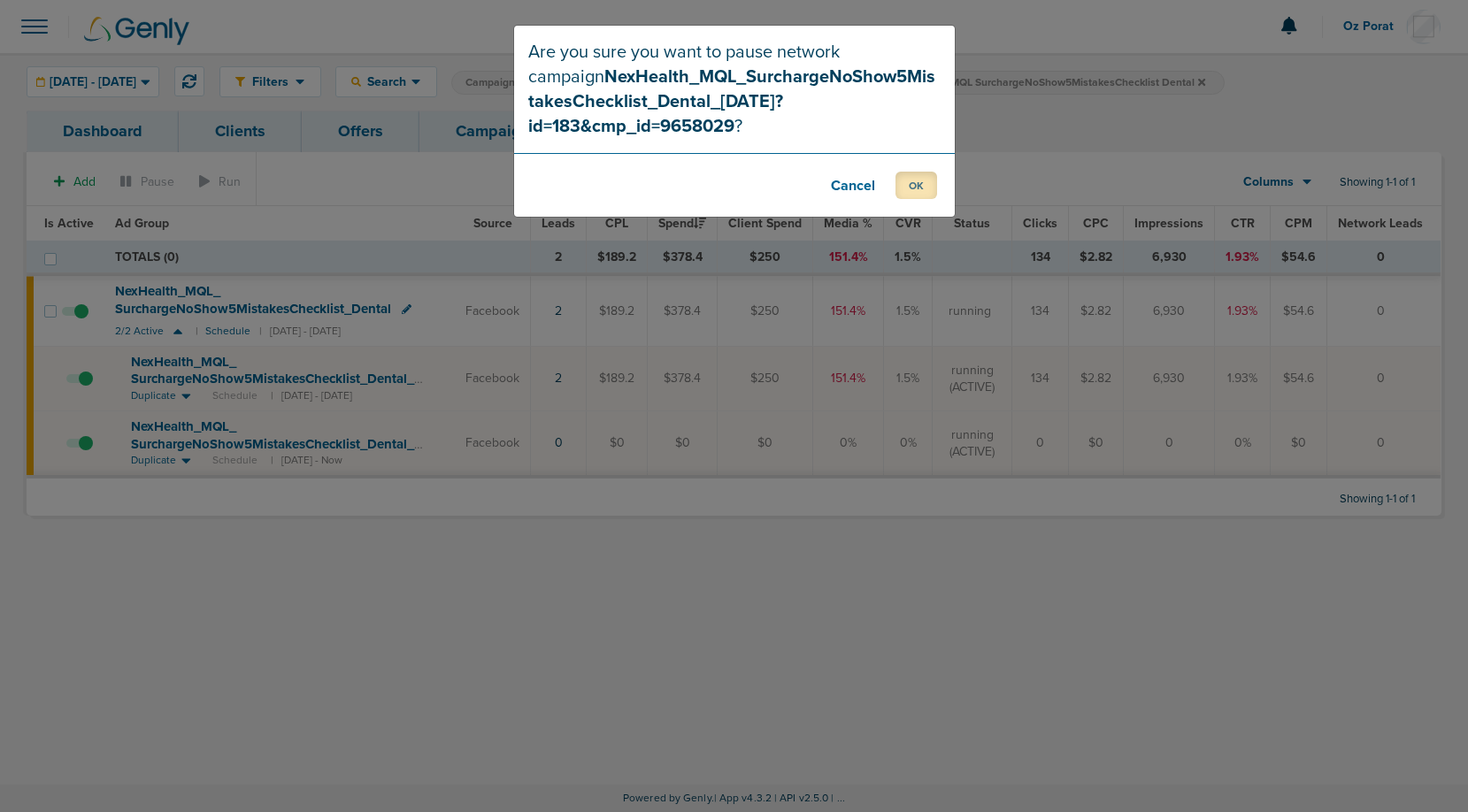
click at [906, 172] on button "OK" at bounding box center [917, 185] width 42 height 28
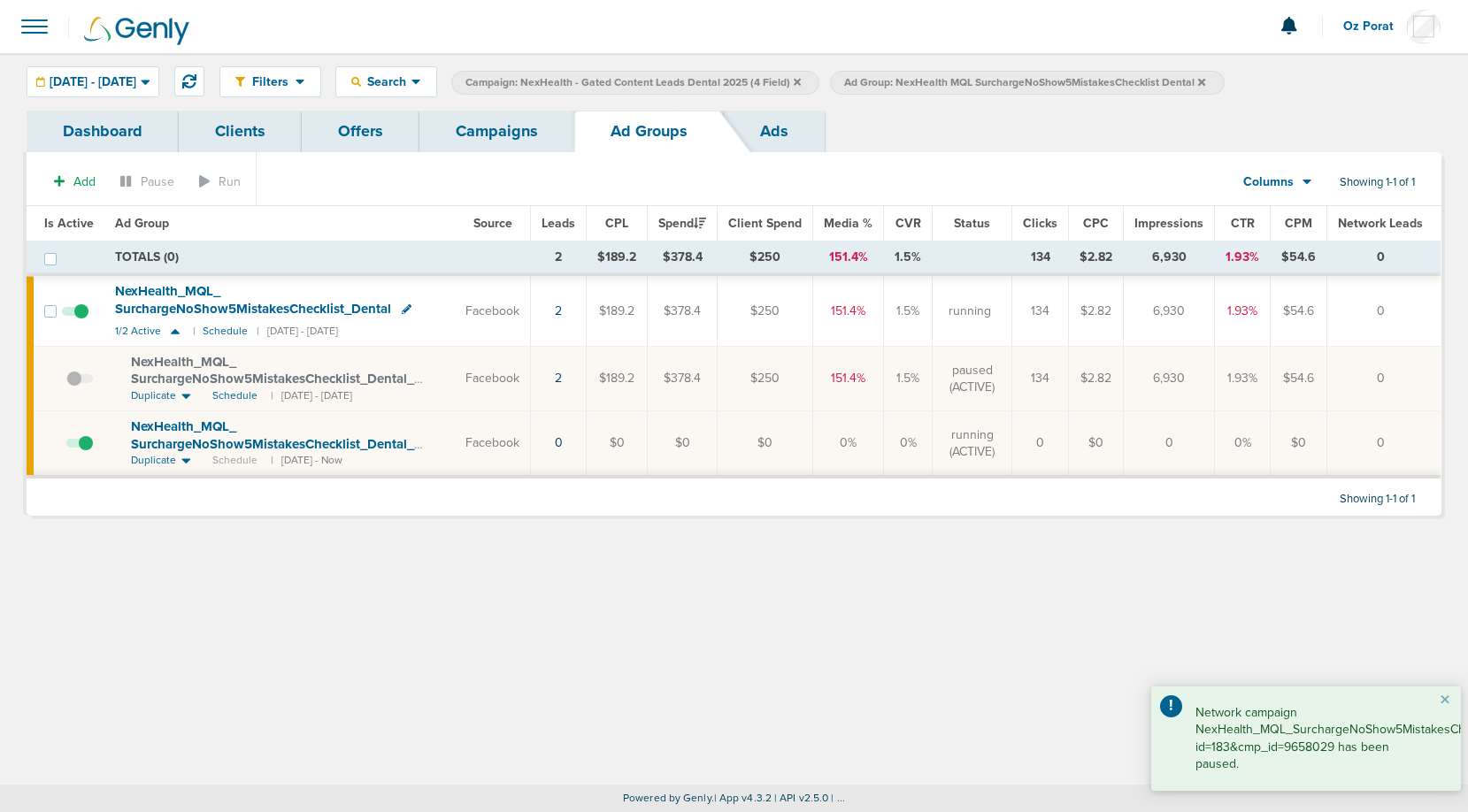
click at [1205, 82] on icon at bounding box center [1201, 81] width 7 height 7
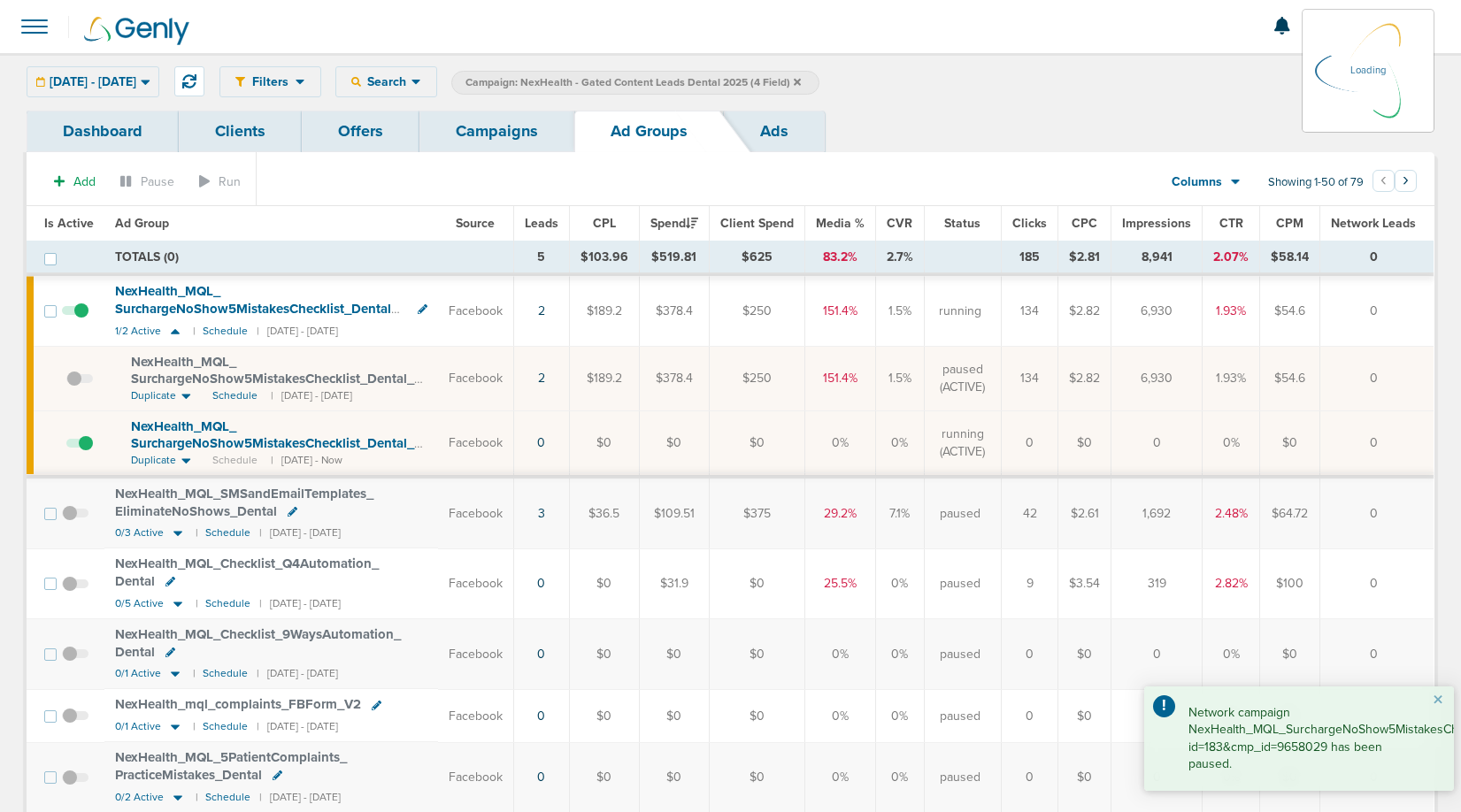
click at [485, 129] on link "Campaigns" at bounding box center [496, 131] width 155 height 42
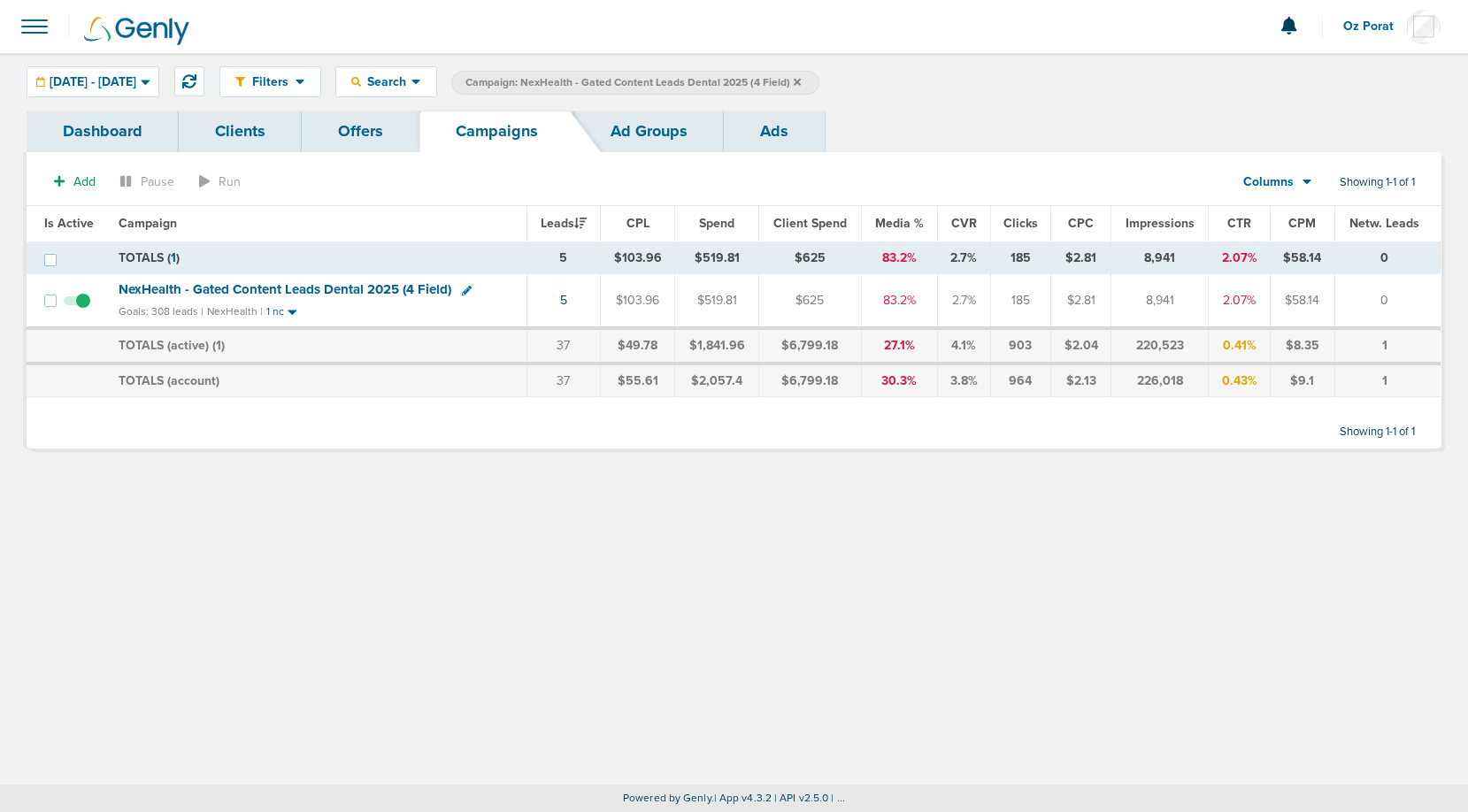
click at [801, 81] on icon at bounding box center [796, 81] width 7 height 7
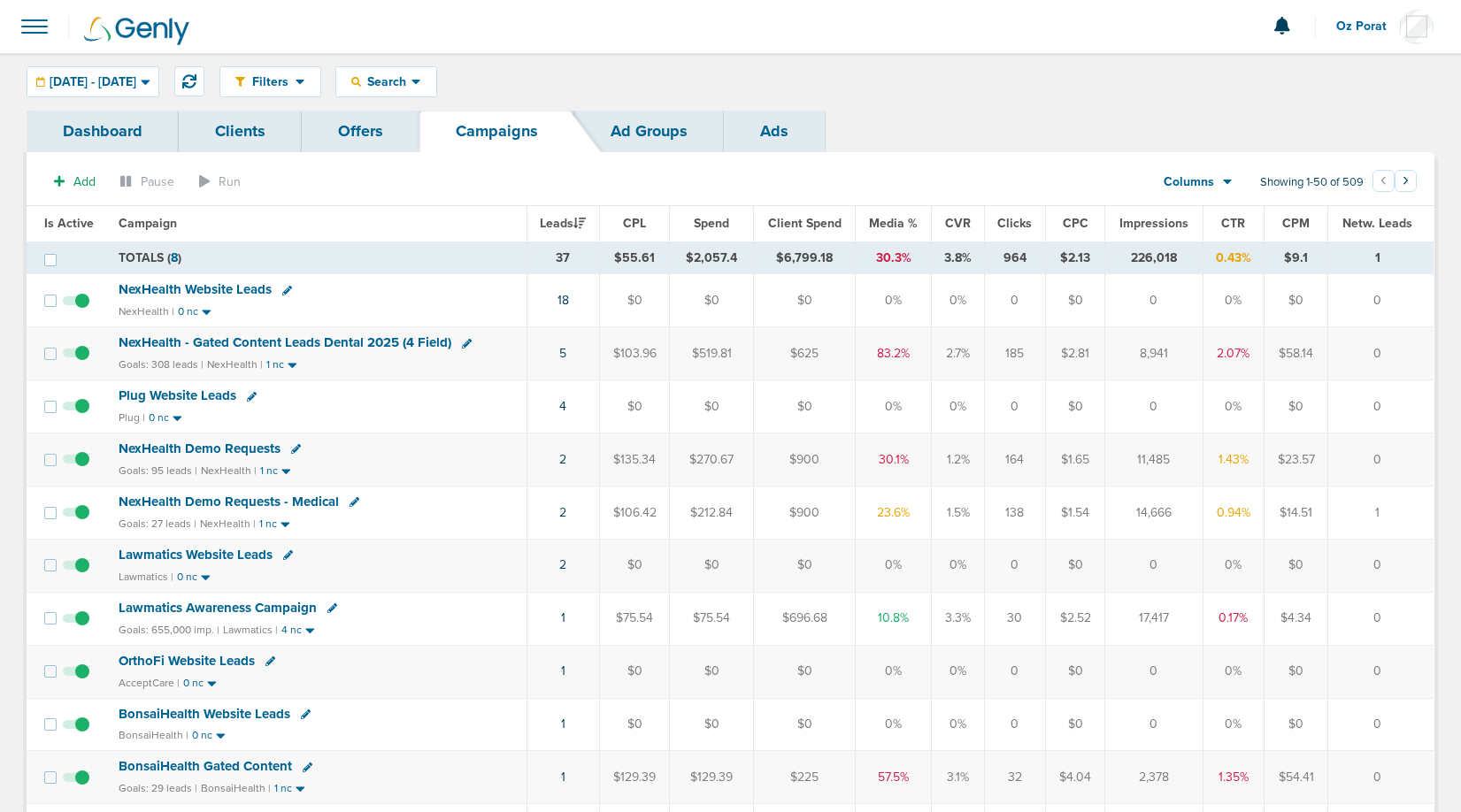
click at [336, 348] on span "NexHealth - Gated Content Leads Dental 2025 (4 Field)" at bounding box center [285, 342] width 332 height 16
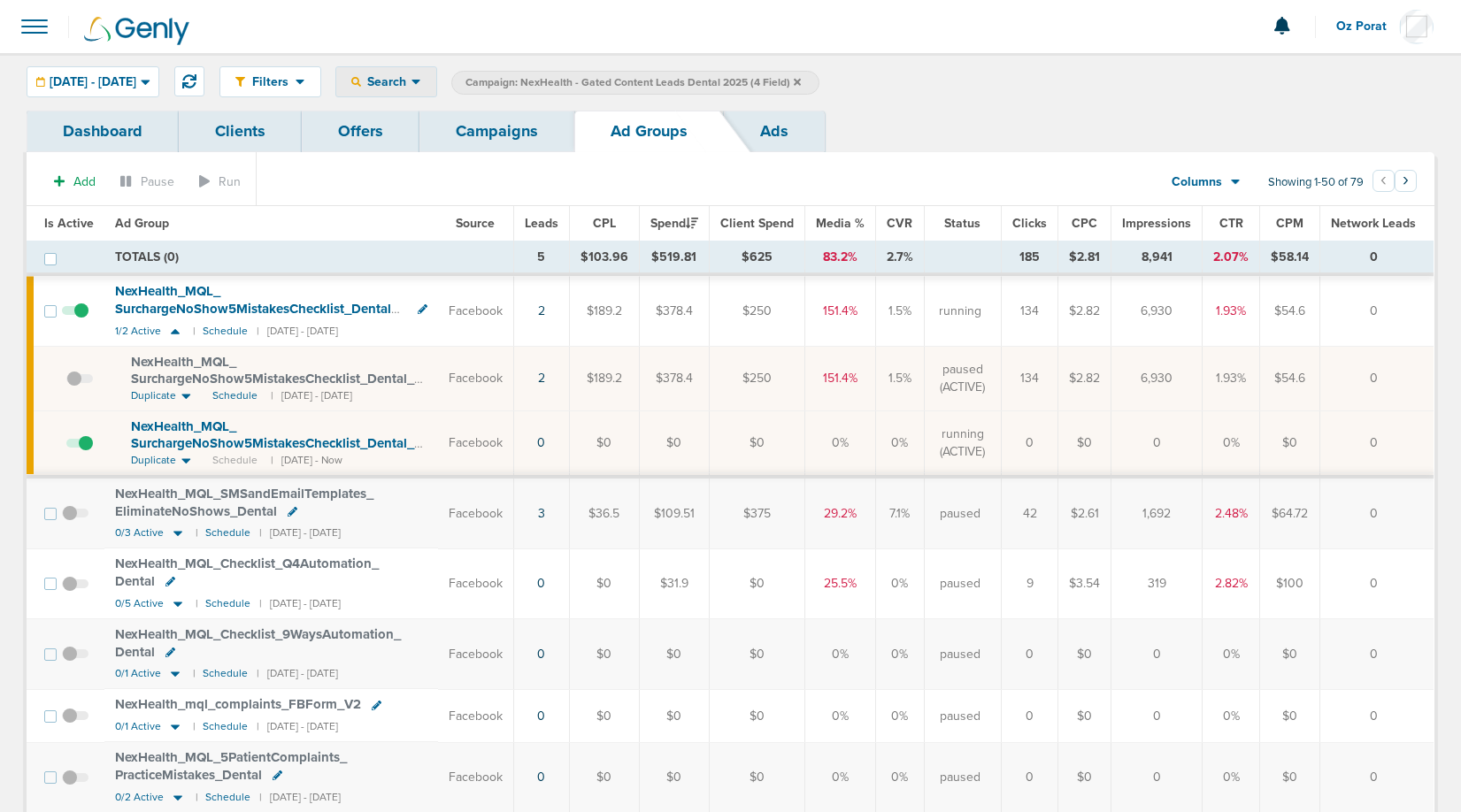
click at [411, 78] on span "Search" at bounding box center [386, 82] width 50 height 15
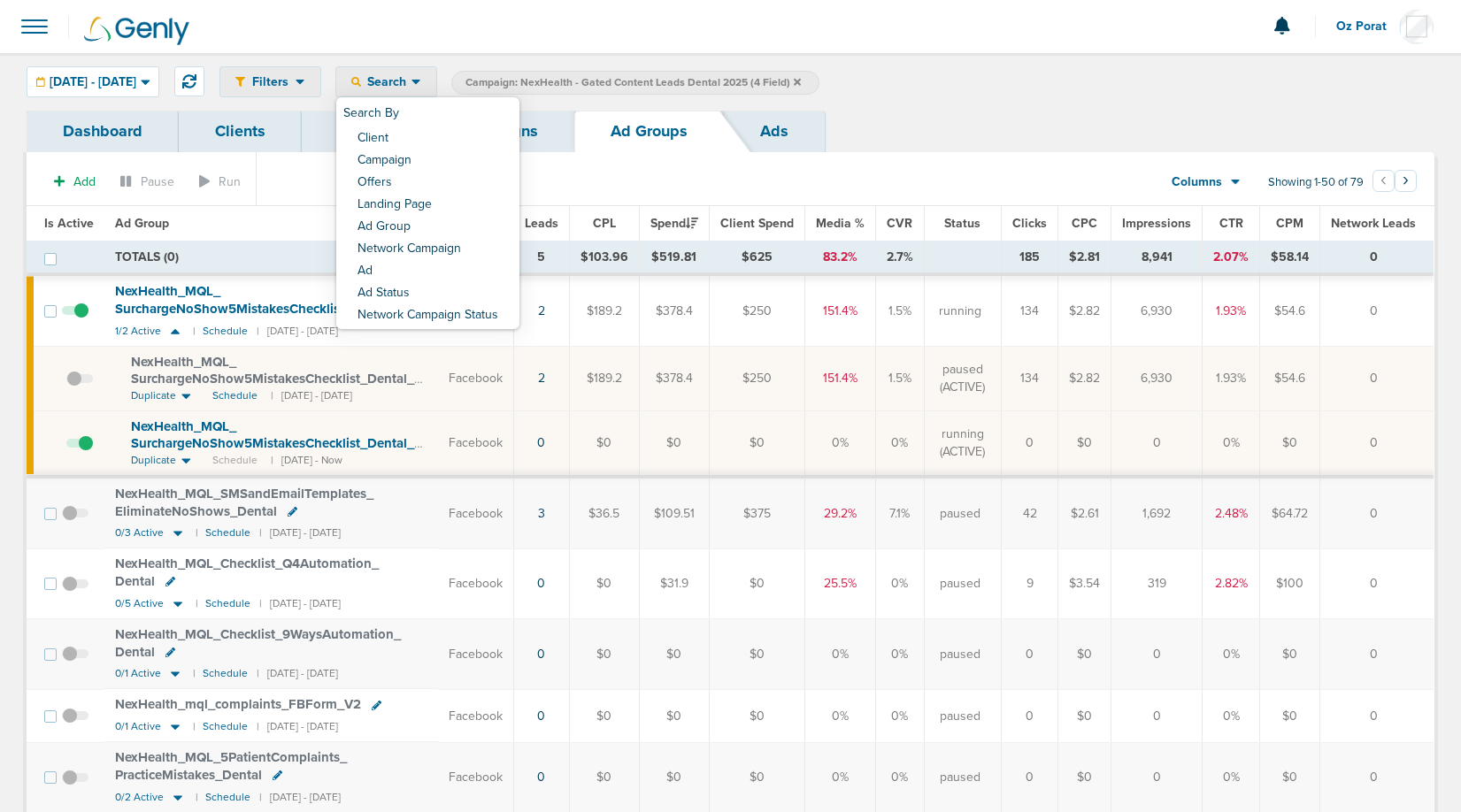
click at [305, 88] on icon at bounding box center [300, 82] width 9 height 15
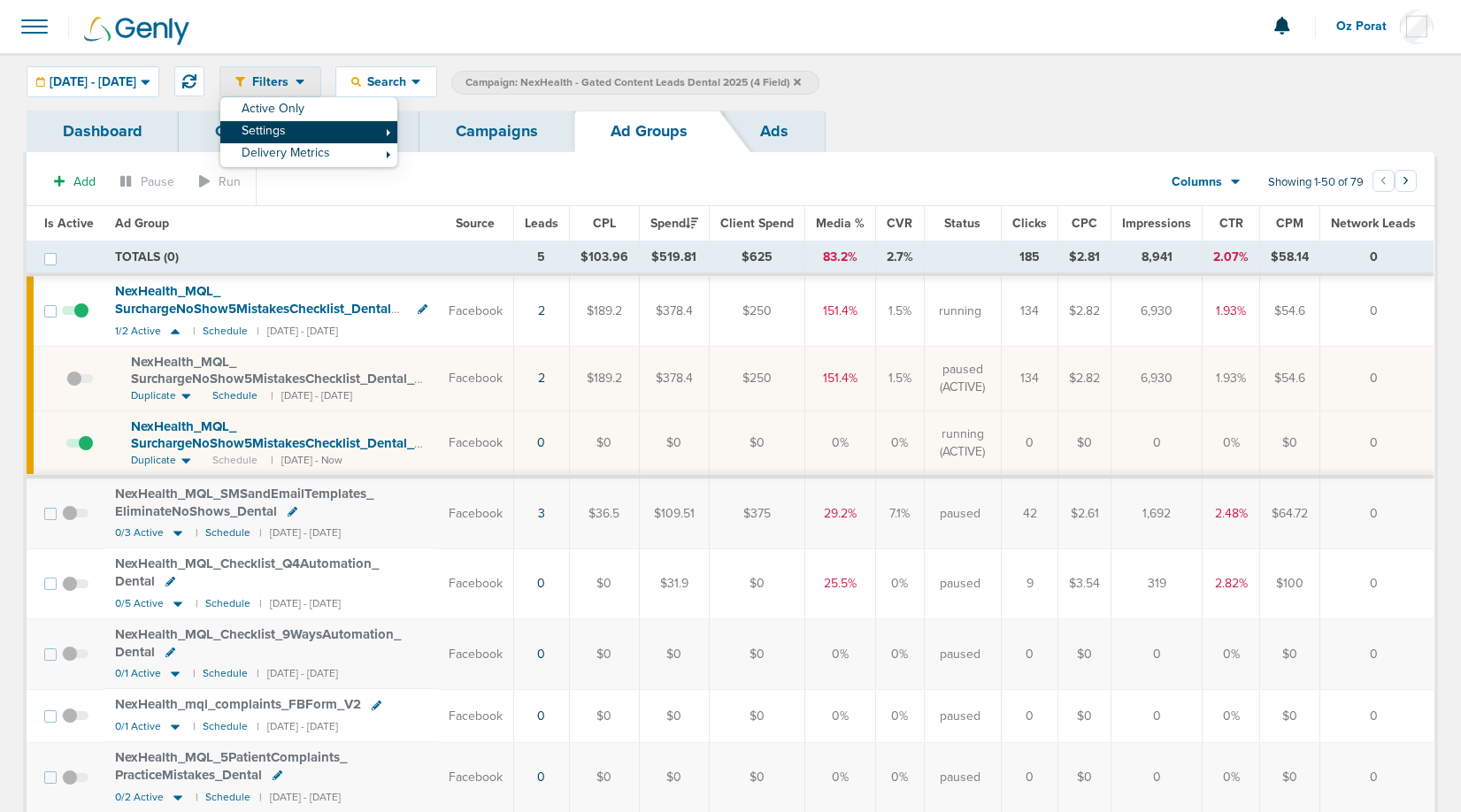
click at [341, 138] on link "Settings" at bounding box center [309, 132] width 177 height 22
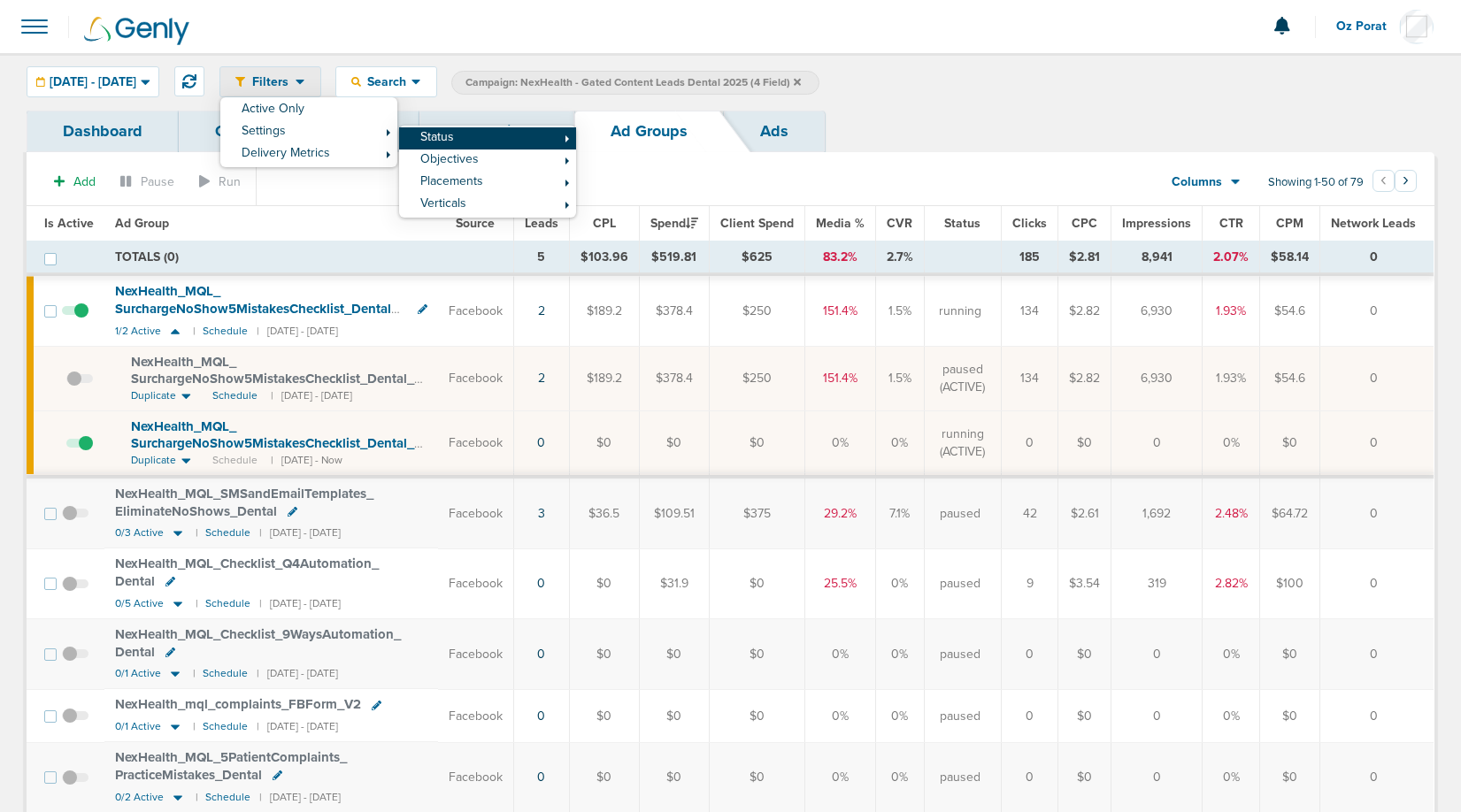
click at [485, 138] on link "Status" at bounding box center [487, 138] width 177 height 22
click at [643, 152] on link "Active" at bounding box center [665, 144] width 177 height 22
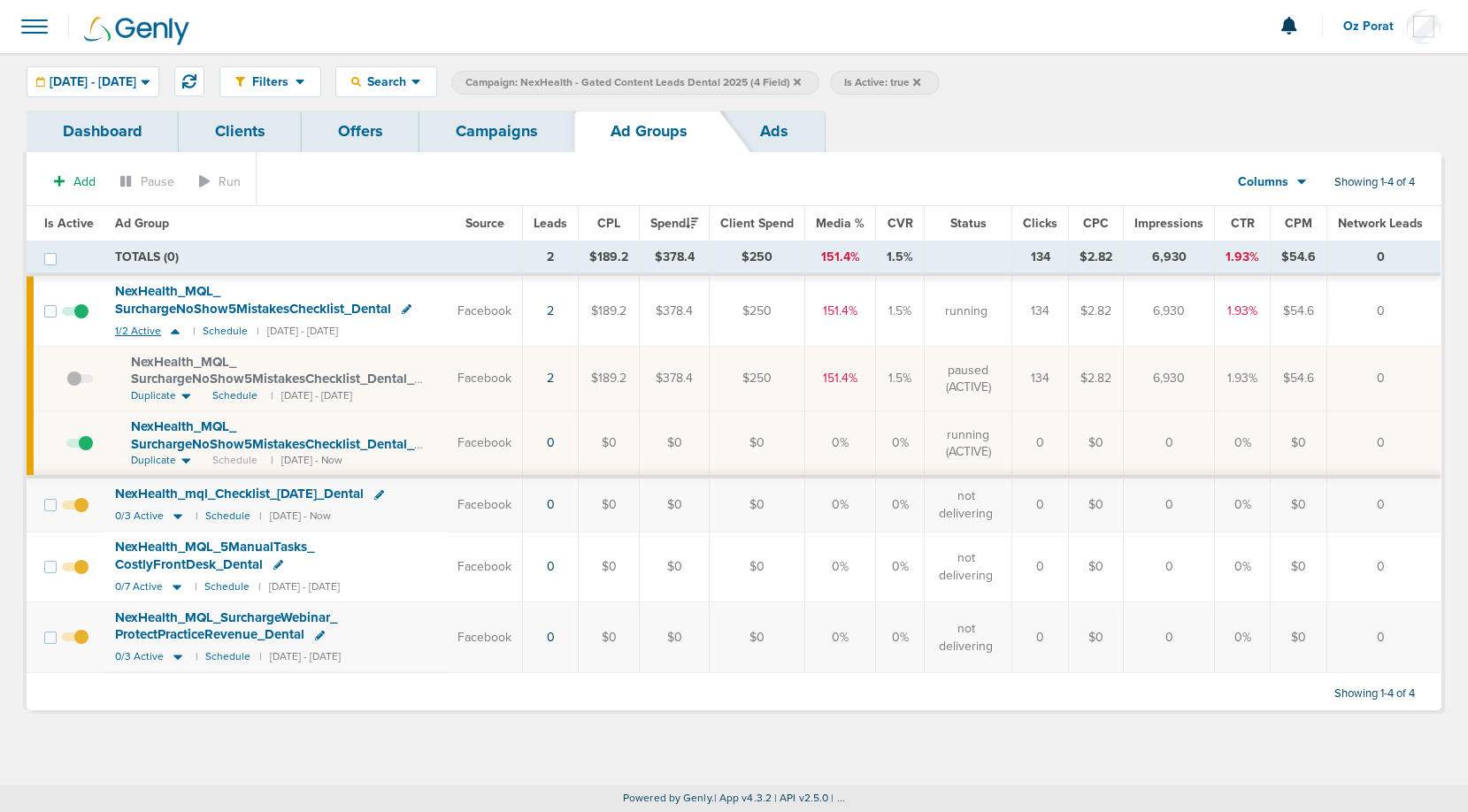
click at [131, 328] on span "1/2 Active" at bounding box center [138, 331] width 46 height 13
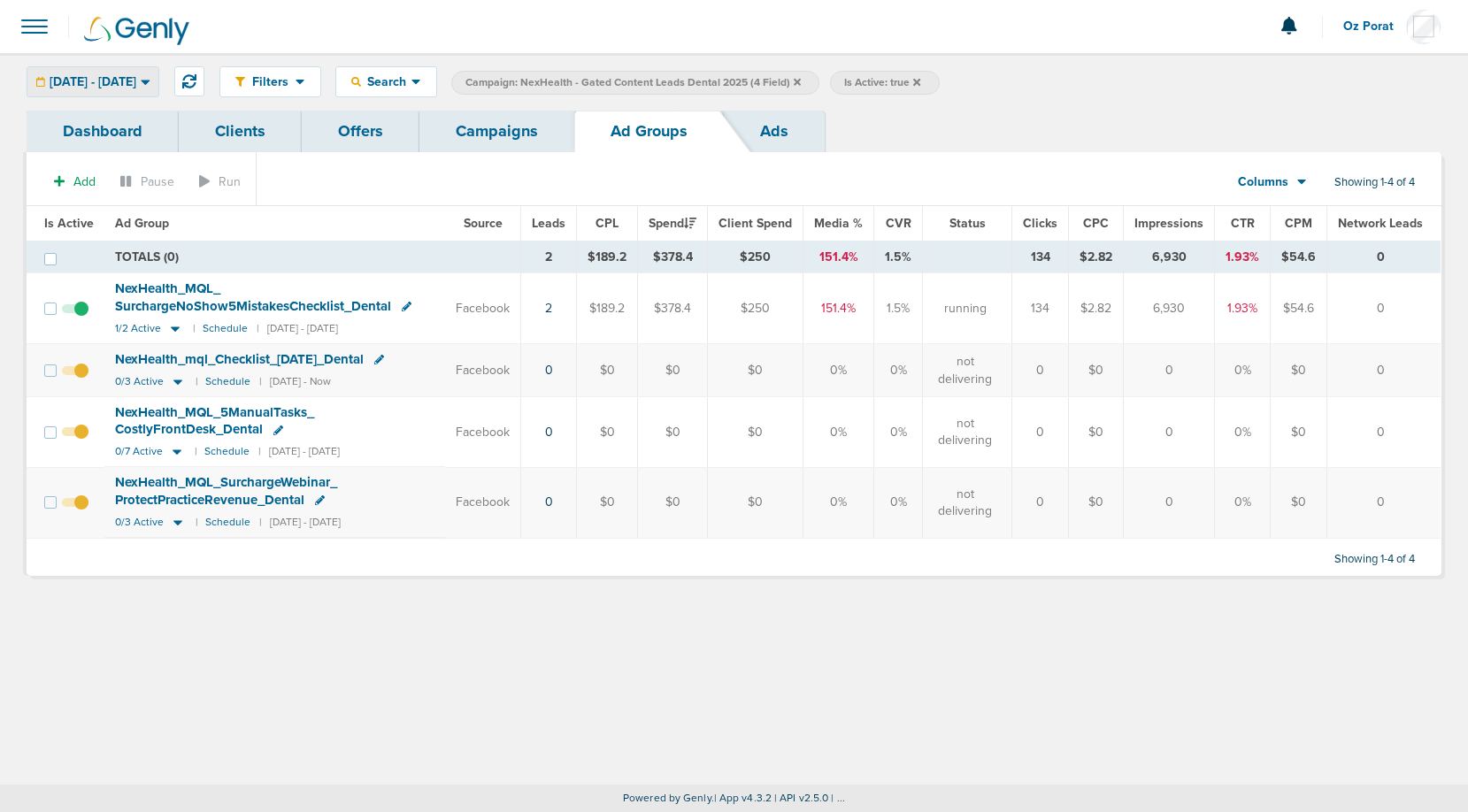
click at [136, 76] on span "[DATE] - [DATE]" at bounding box center [92, 82] width 86 height 12
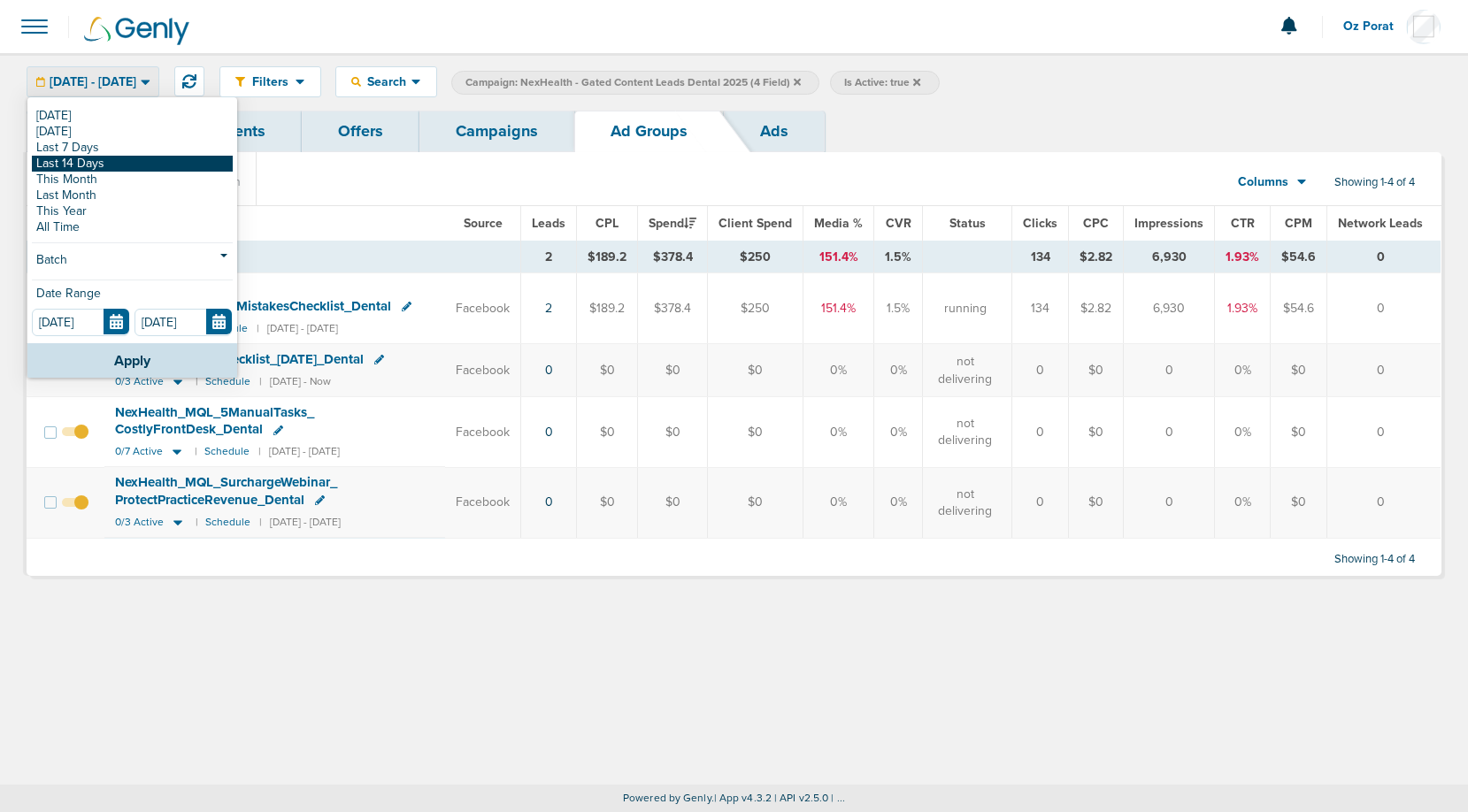
click at [117, 164] on link "Last 14 Days" at bounding box center [132, 163] width 200 height 16
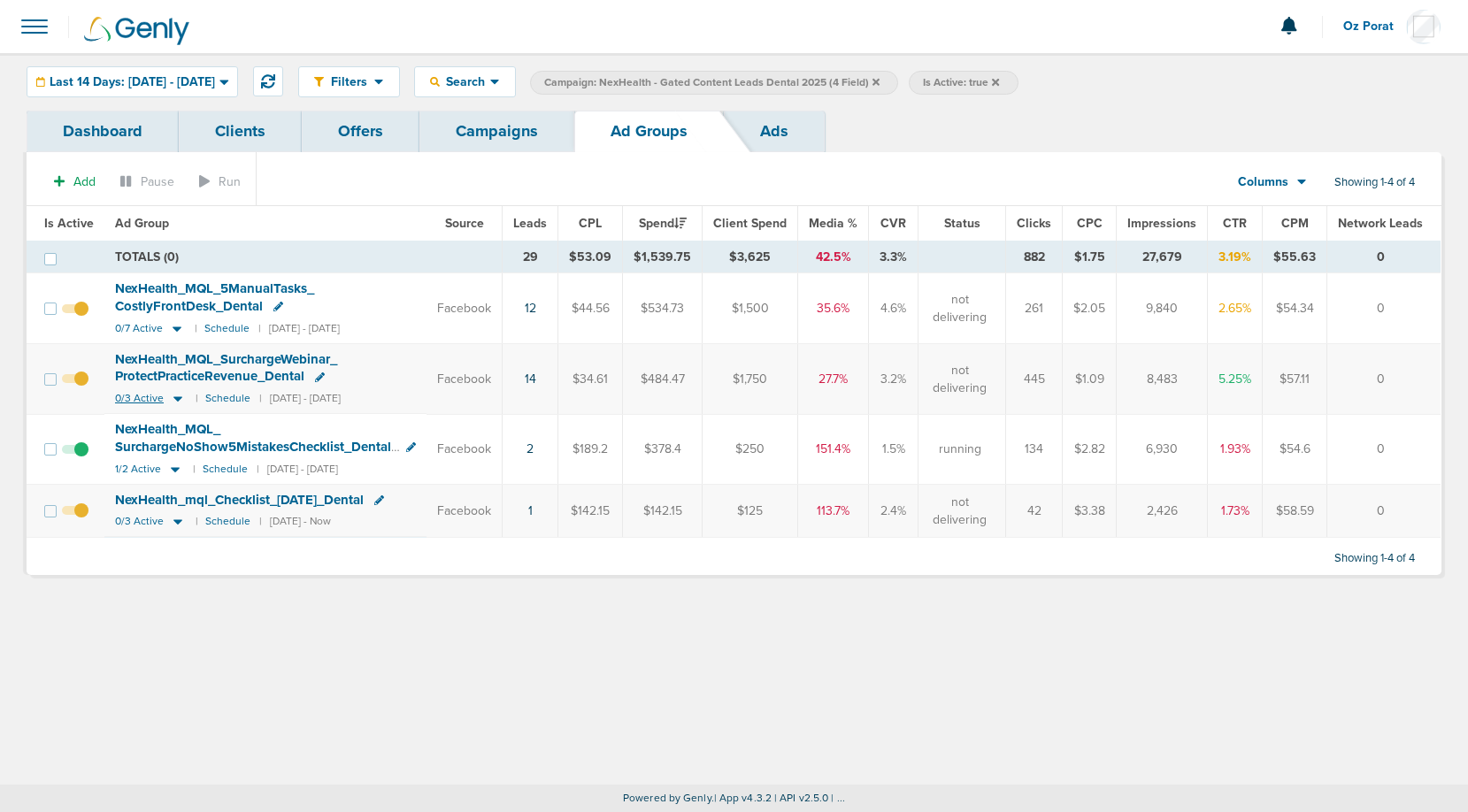
click at [141, 398] on span "0/3 Active" at bounding box center [139, 399] width 48 height 13
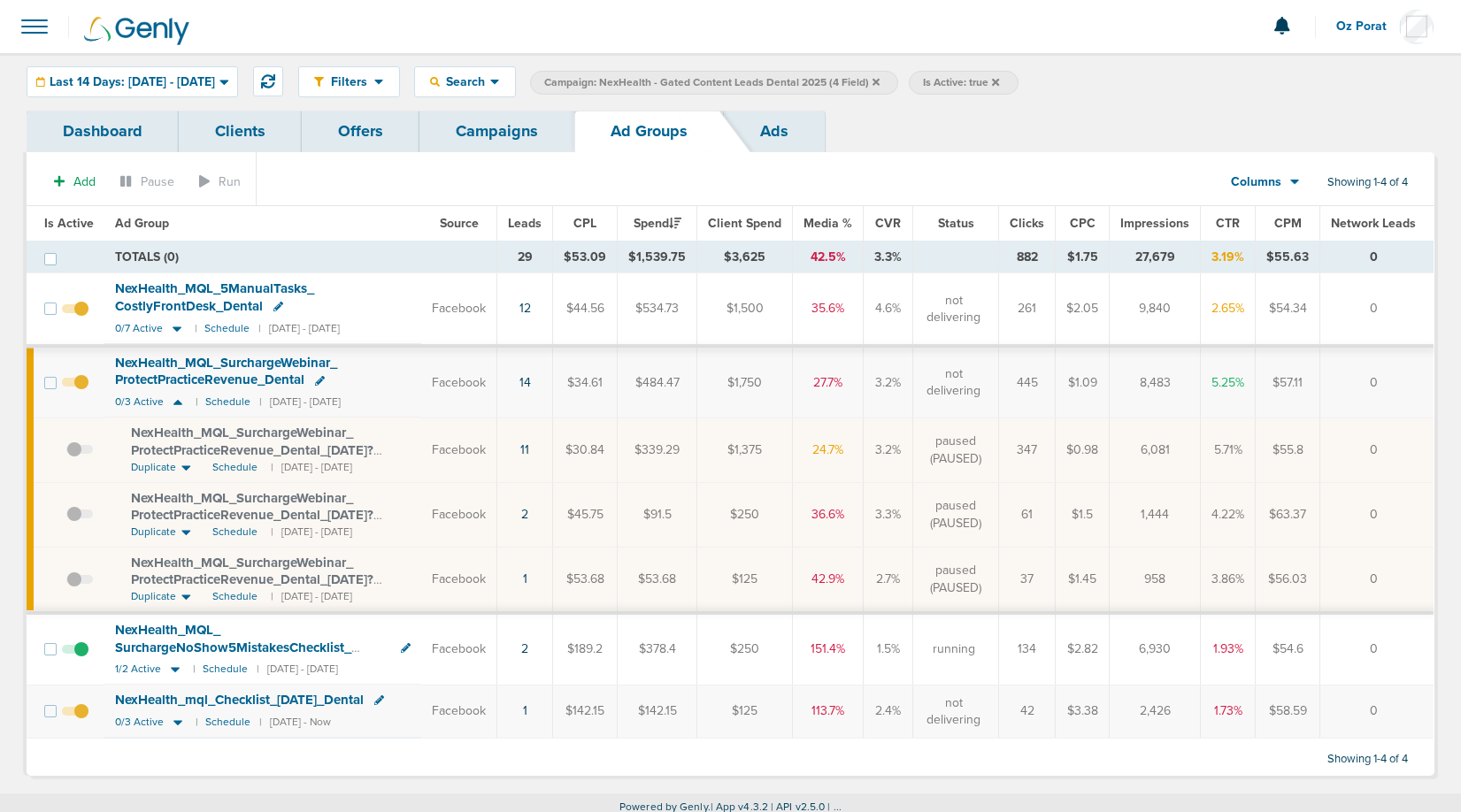
click at [81, 458] on span at bounding box center [80, 458] width 27 height 0
click at [66, 454] on input "checkbox" at bounding box center [66, 454] width 0 height 0
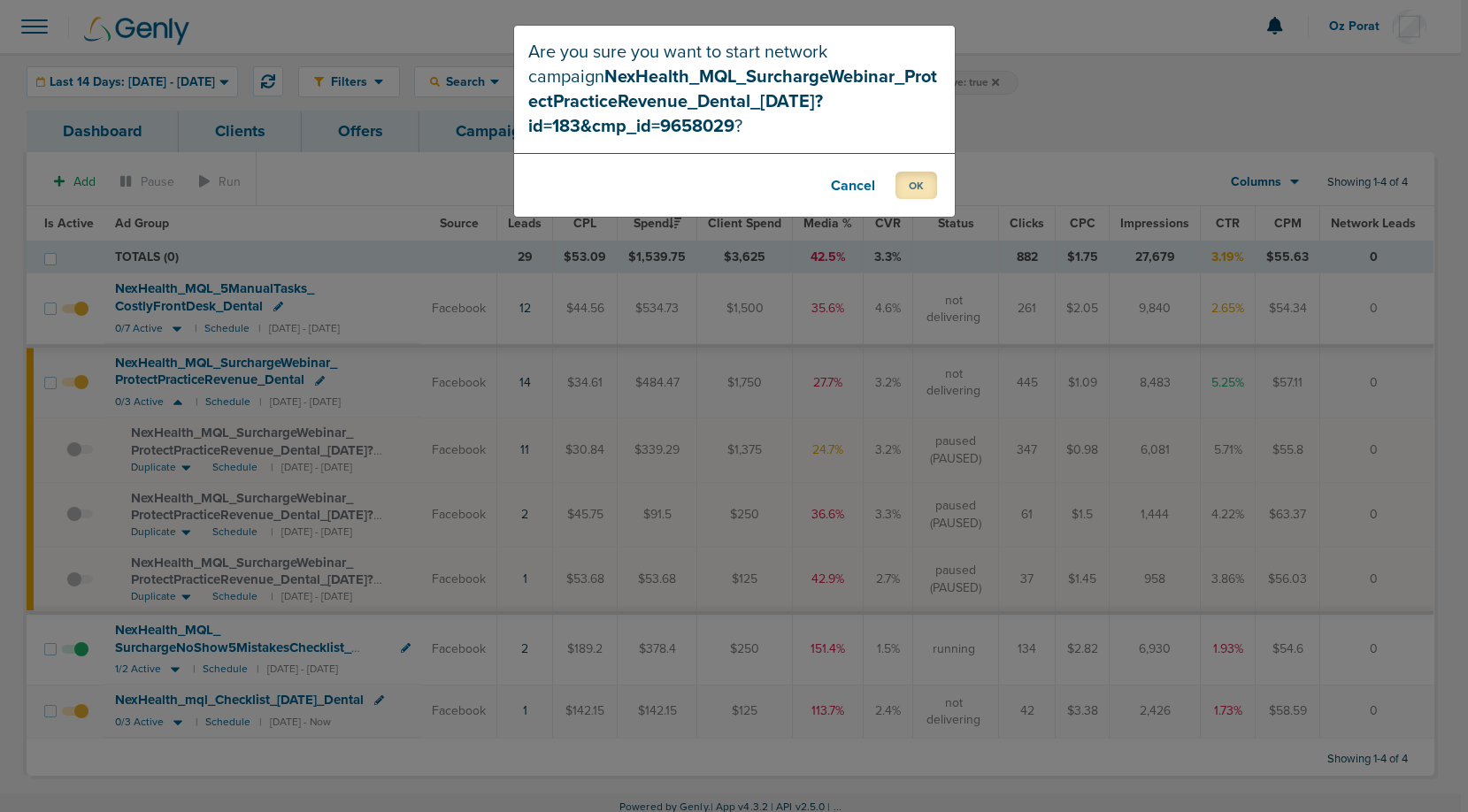
click at [921, 187] on button "OK" at bounding box center [917, 185] width 42 height 28
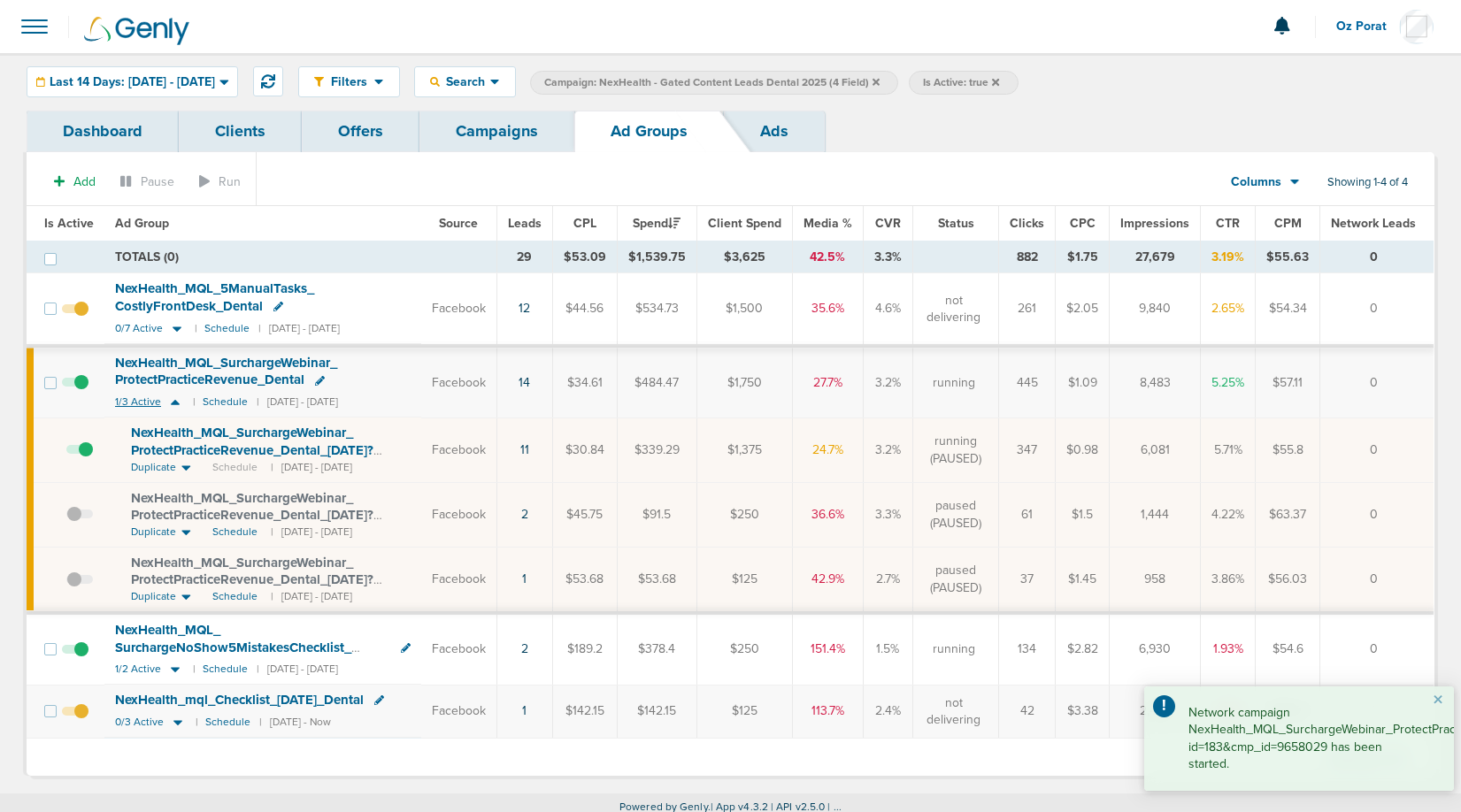
click at [133, 404] on span "1/3 Active" at bounding box center [138, 402] width 46 height 13
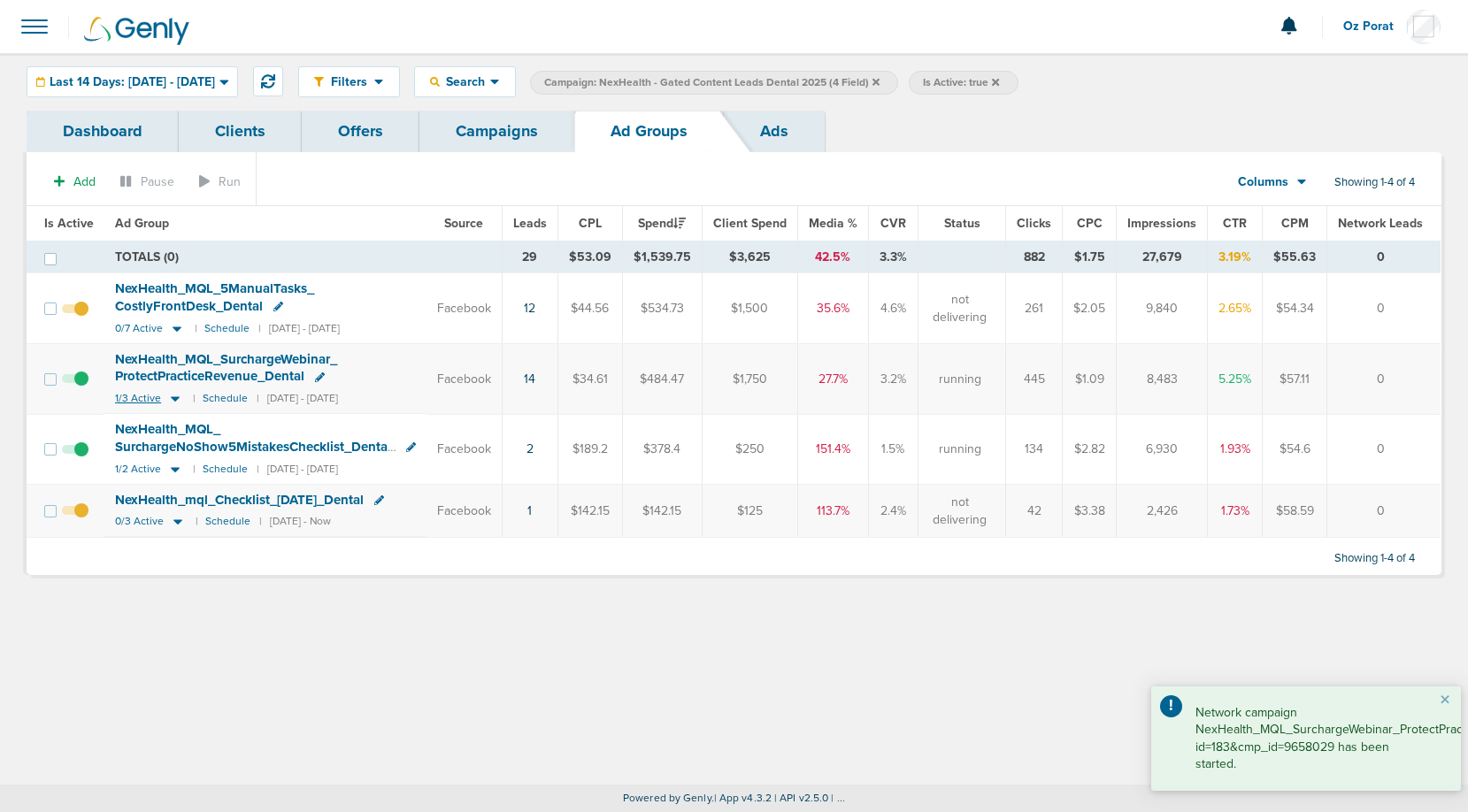
click at [138, 396] on span "1/3 Active" at bounding box center [138, 399] width 46 height 13
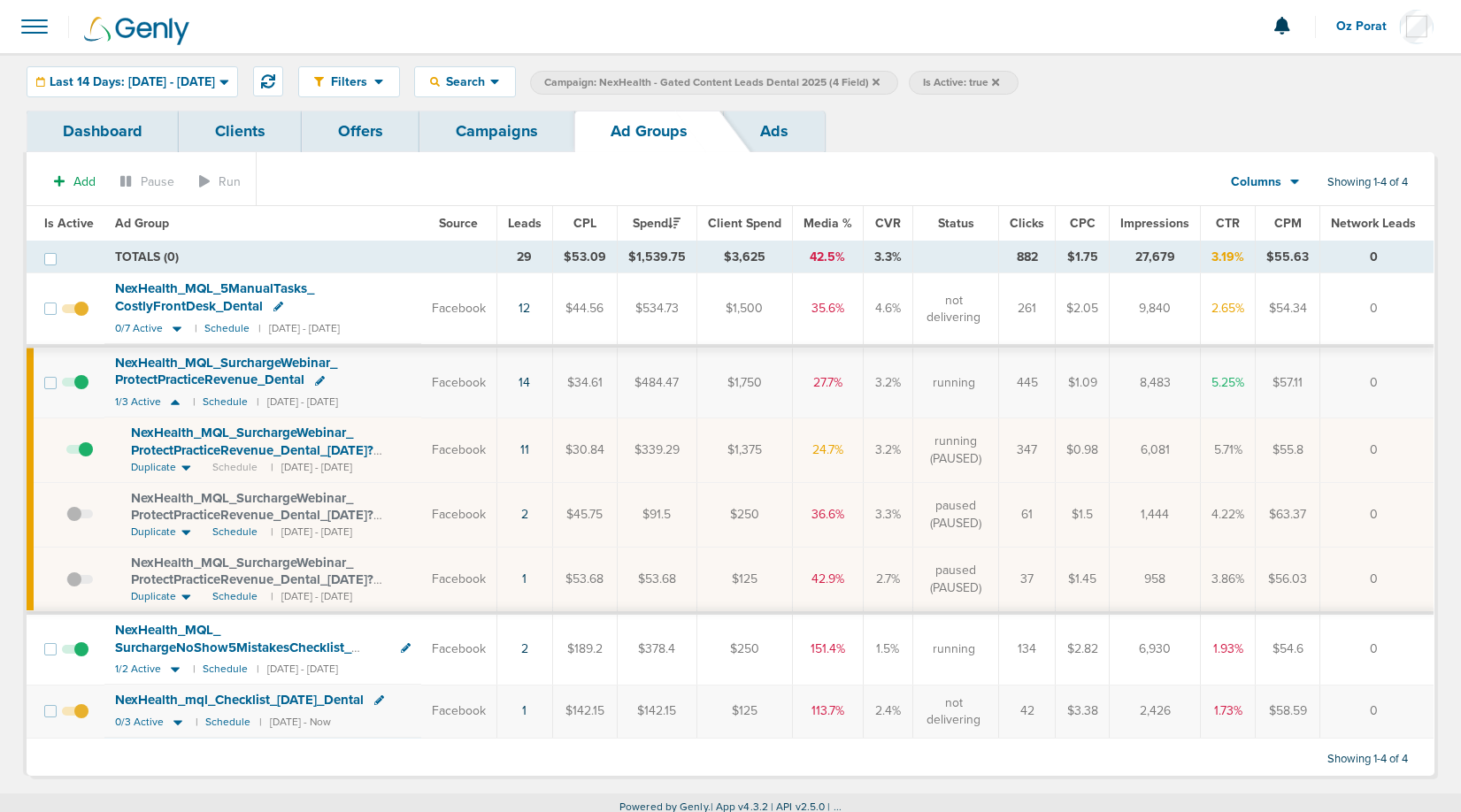
click at [80, 458] on span at bounding box center [80, 458] width 27 height 0
click at [66, 454] on input "checkbox" at bounding box center [66, 454] width 0 height 0
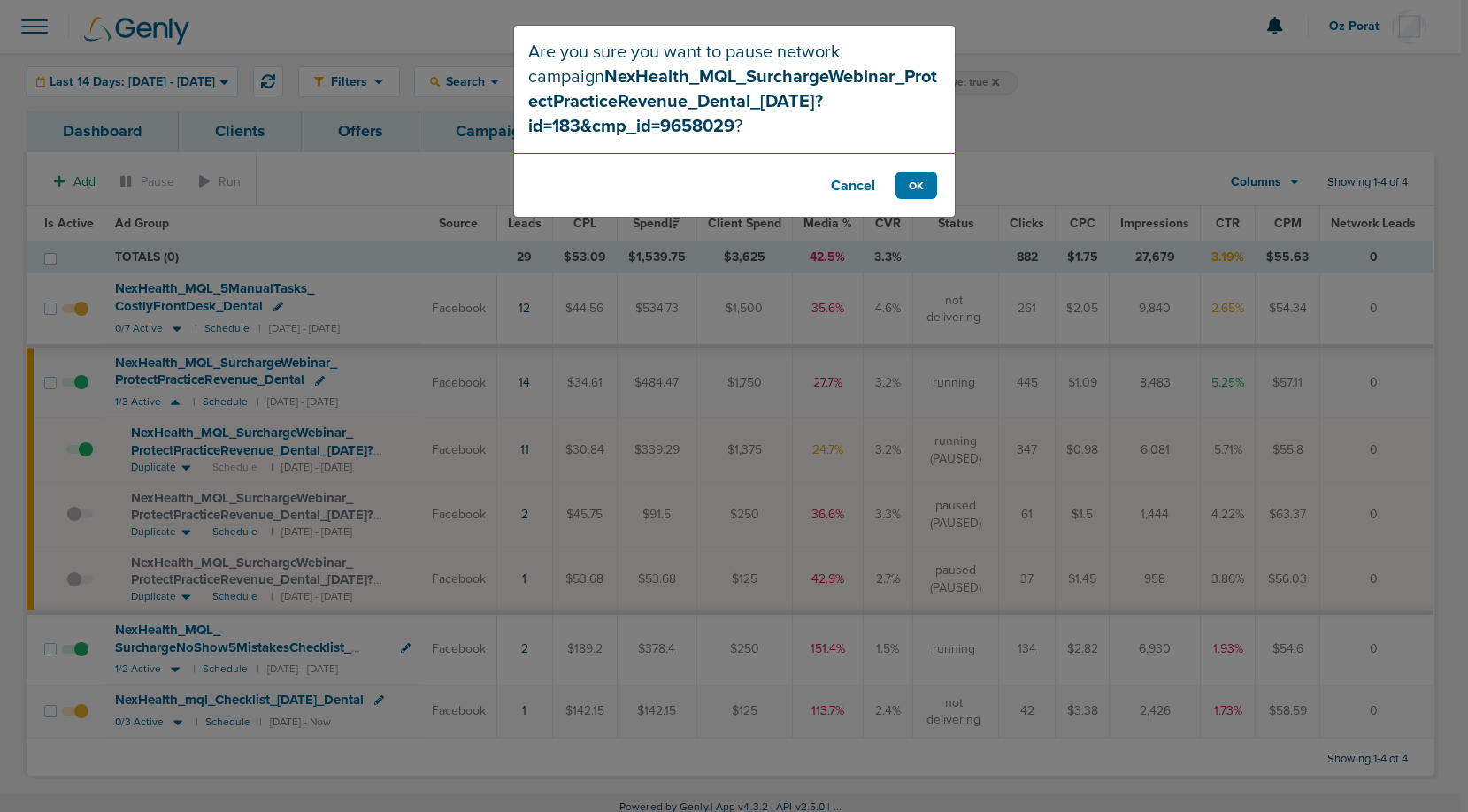
click at [947, 172] on footer "Cancel OK" at bounding box center [734, 184] width 441 height 64
click at [930, 172] on button "OK" at bounding box center [917, 185] width 42 height 28
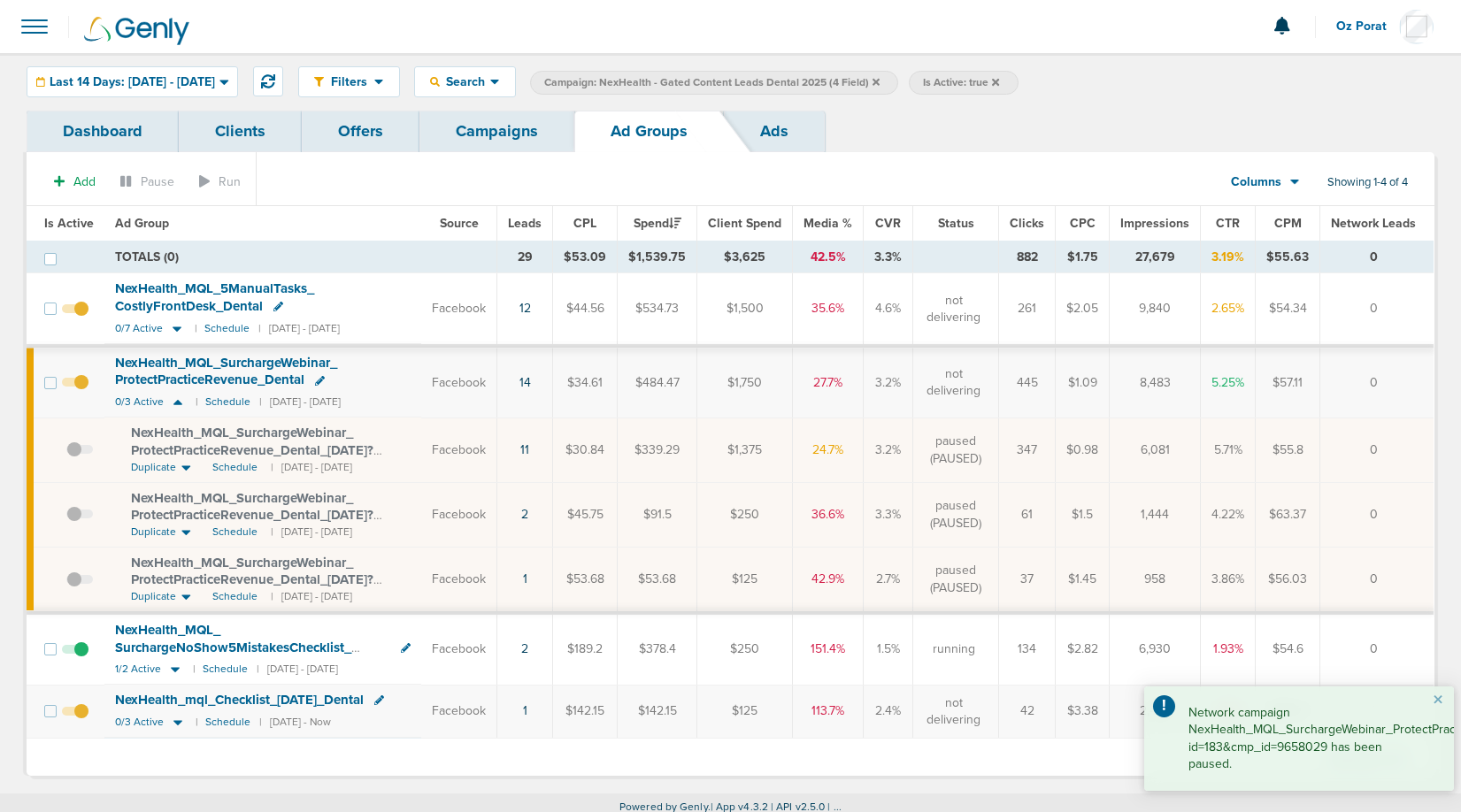
click at [685, 327] on td "$534.73" at bounding box center [657, 310] width 80 height 72
